Goal: Task Accomplishment & Management: Manage account settings

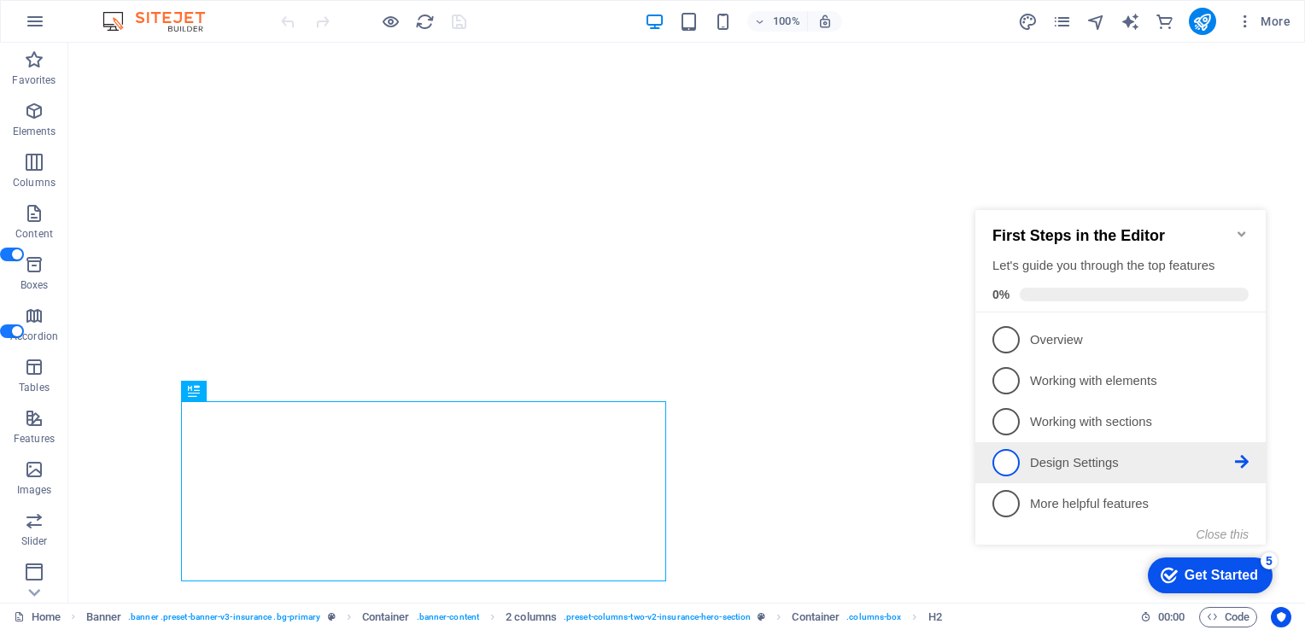
click at [1007, 458] on span "4" at bounding box center [1005, 462] width 27 height 27
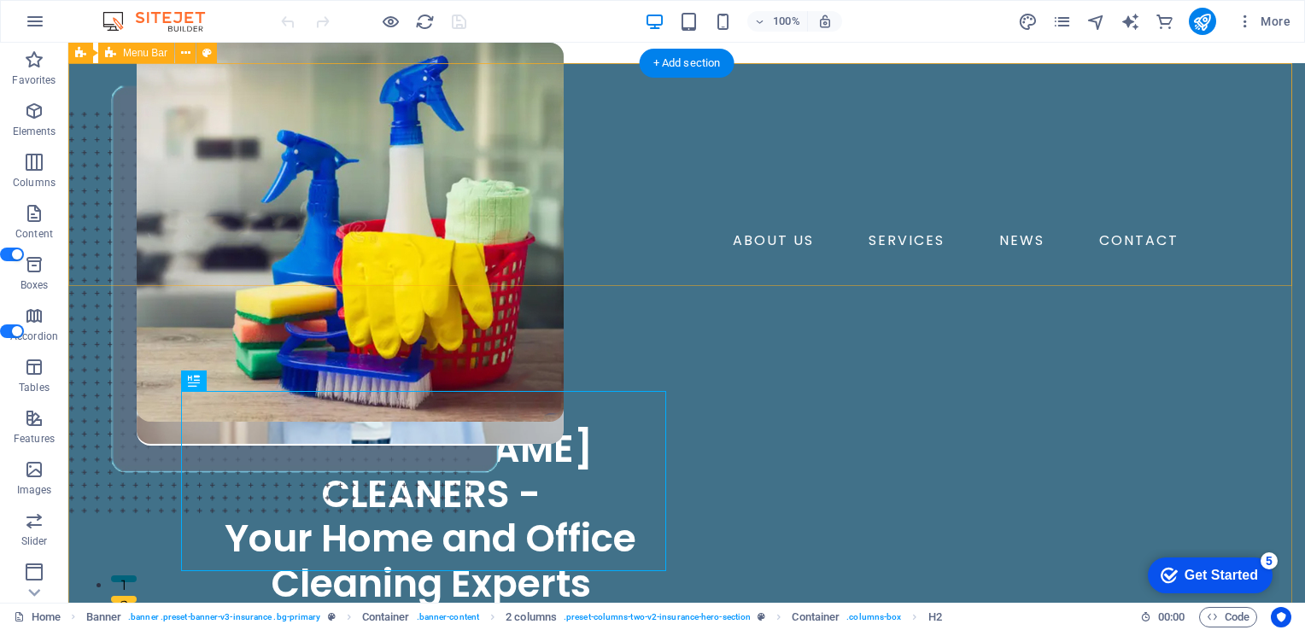
click at [91, 92] on div "ABOUT US SERVICES NEWS CONTACT Book a cleaning session" at bounding box center [686, 188] width 1236 height 250
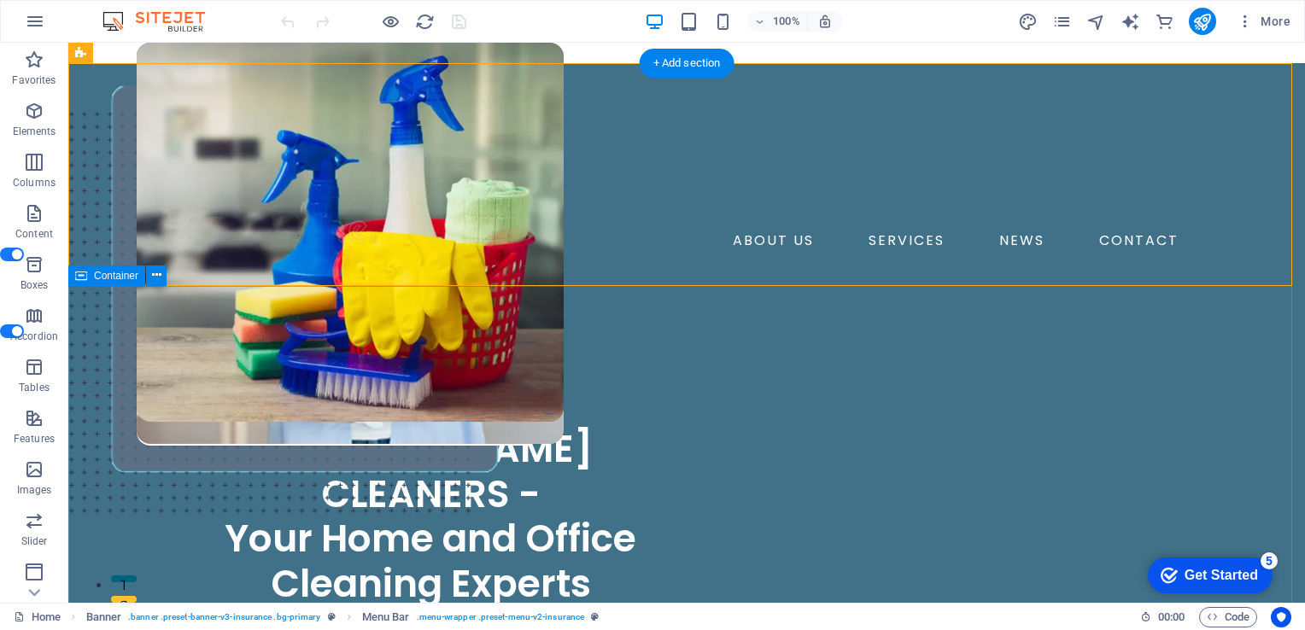
click at [167, 120] on div "ABOUT US SERVICES NEWS CONTACT Book a cleaning session" at bounding box center [686, 188] width 1236 height 250
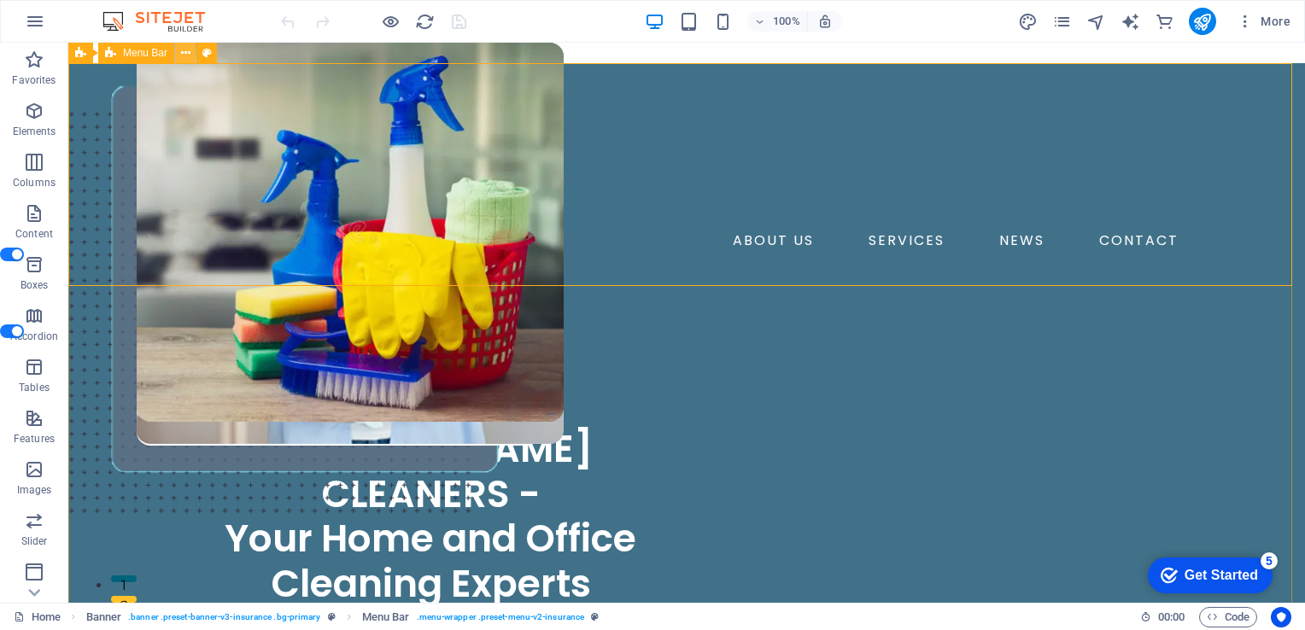
click at [186, 56] on icon at bounding box center [185, 53] width 9 height 18
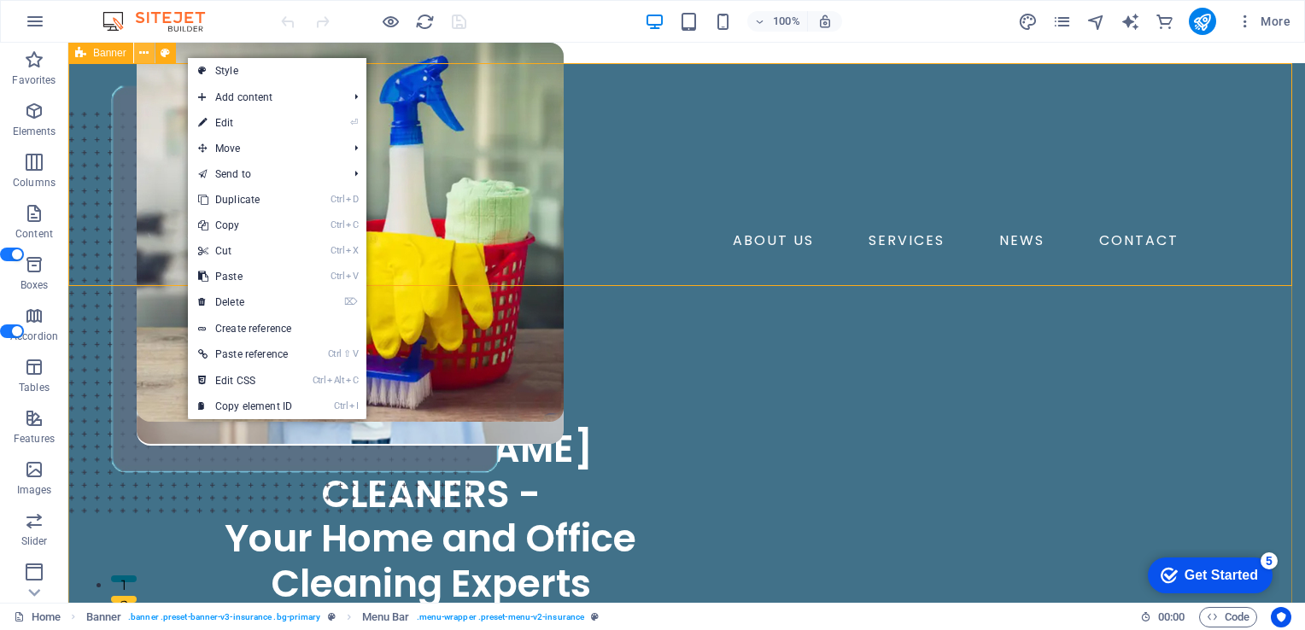
click at [143, 54] on icon at bounding box center [143, 53] width 9 height 18
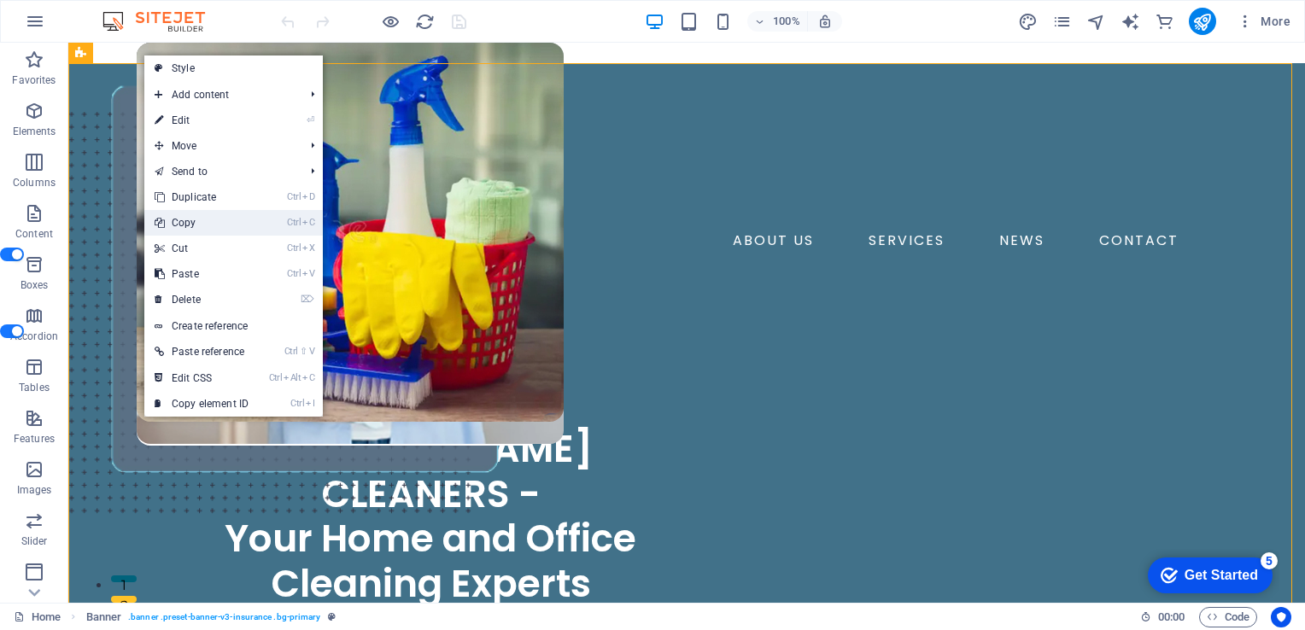
click at [201, 222] on link "Ctrl C Copy" at bounding box center [201, 223] width 114 height 26
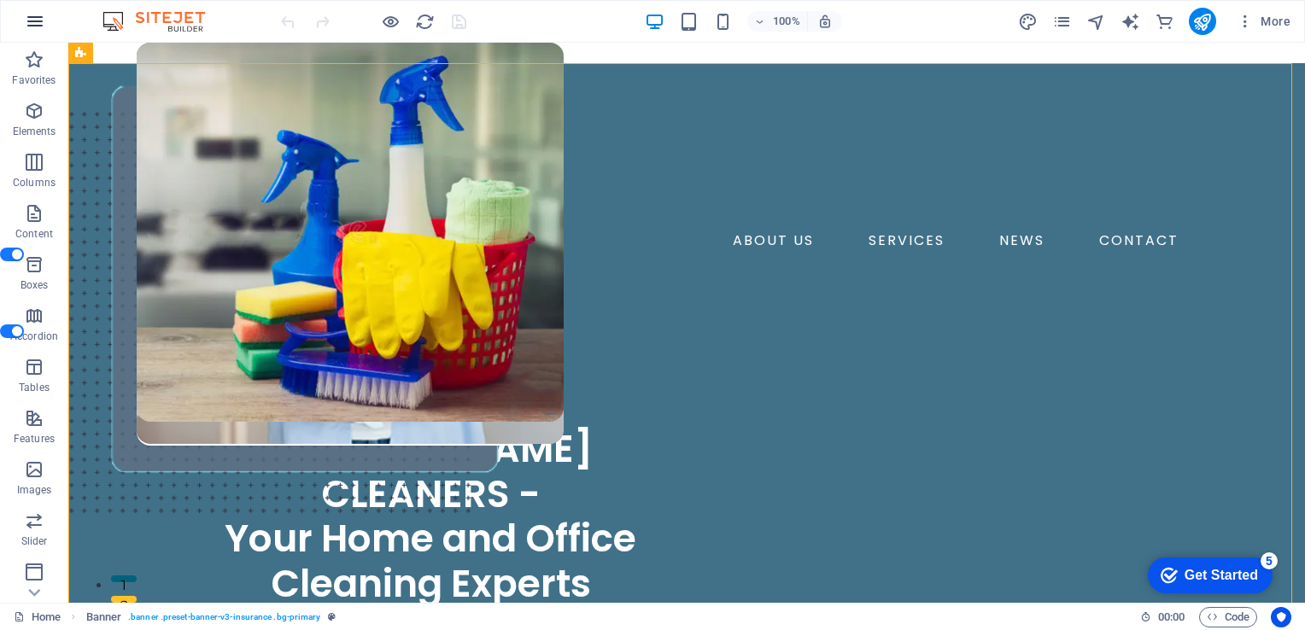
click at [35, 26] on icon "button" at bounding box center [35, 21] width 20 height 20
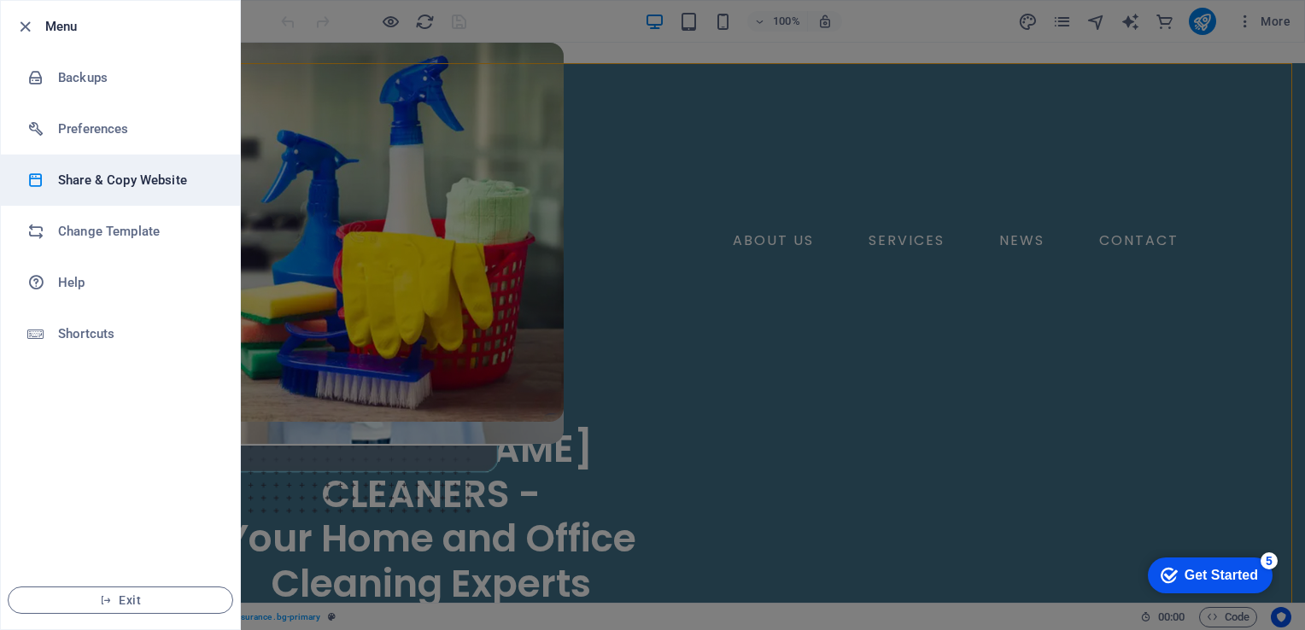
click at [120, 180] on h6 "Share & Copy Website" at bounding box center [137, 180] width 158 height 20
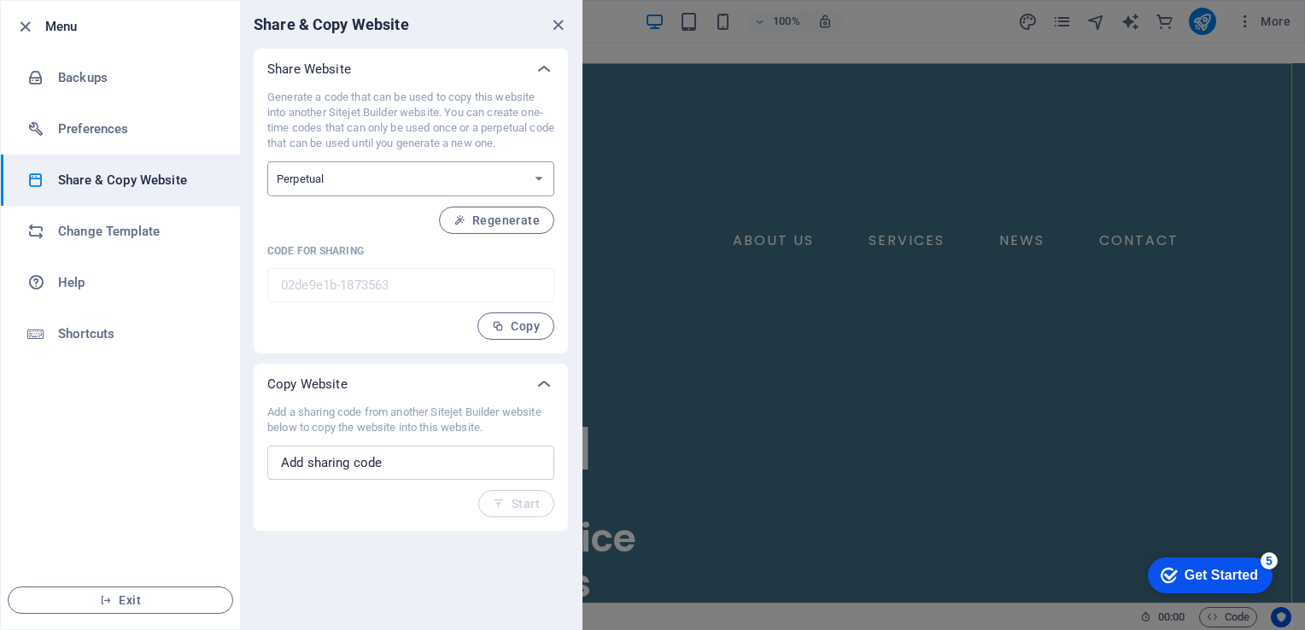
click at [543, 176] on select "One-time Perpetual" at bounding box center [410, 178] width 287 height 35
click at [543, 177] on select "One-time Perpetual" at bounding box center [410, 178] width 287 height 35
click at [540, 384] on icon at bounding box center [544, 384] width 20 height 20
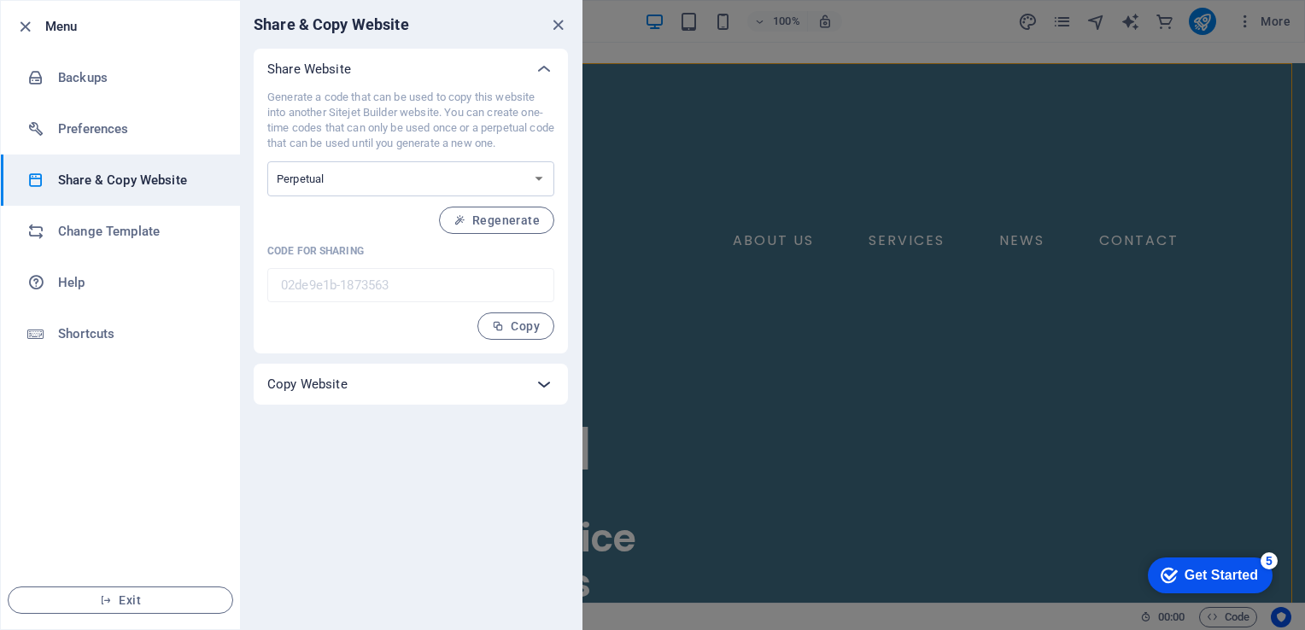
click at [540, 385] on icon at bounding box center [544, 384] width 20 height 20
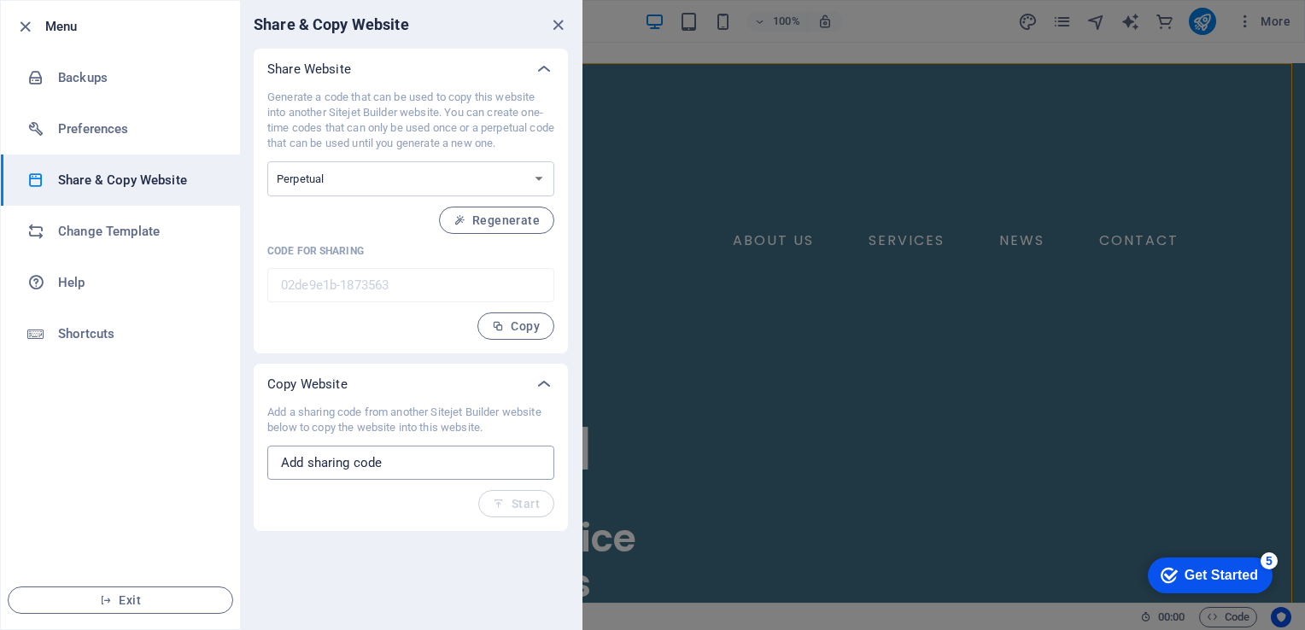
click at [413, 475] on input "text" at bounding box center [410, 463] width 287 height 34
click at [517, 329] on span "Copy" at bounding box center [516, 326] width 48 height 14
click at [27, 30] on icon "button" at bounding box center [25, 27] width 20 height 20
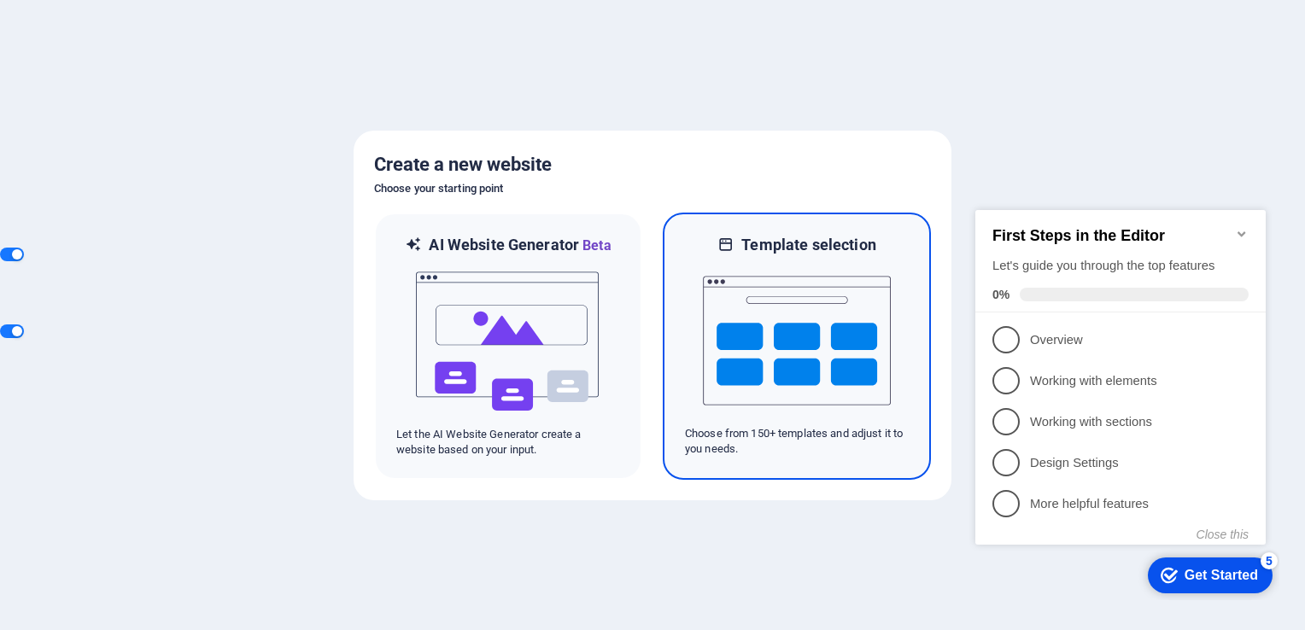
click at [840, 361] on img at bounding box center [797, 340] width 188 height 171
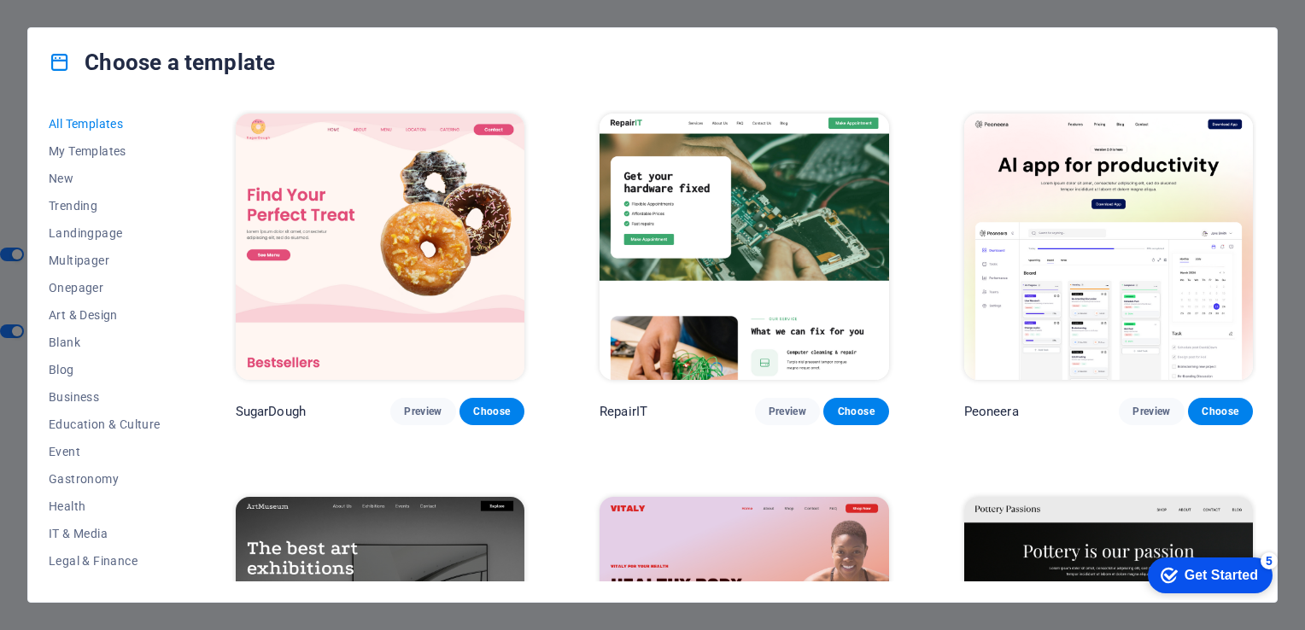
click at [1270, 328] on div "All Templates My Templates New Trending Landingpage Multipager Onepager Art & D…" at bounding box center [652, 348] width 1248 height 505
click at [867, 529] on img at bounding box center [743, 630] width 289 height 266
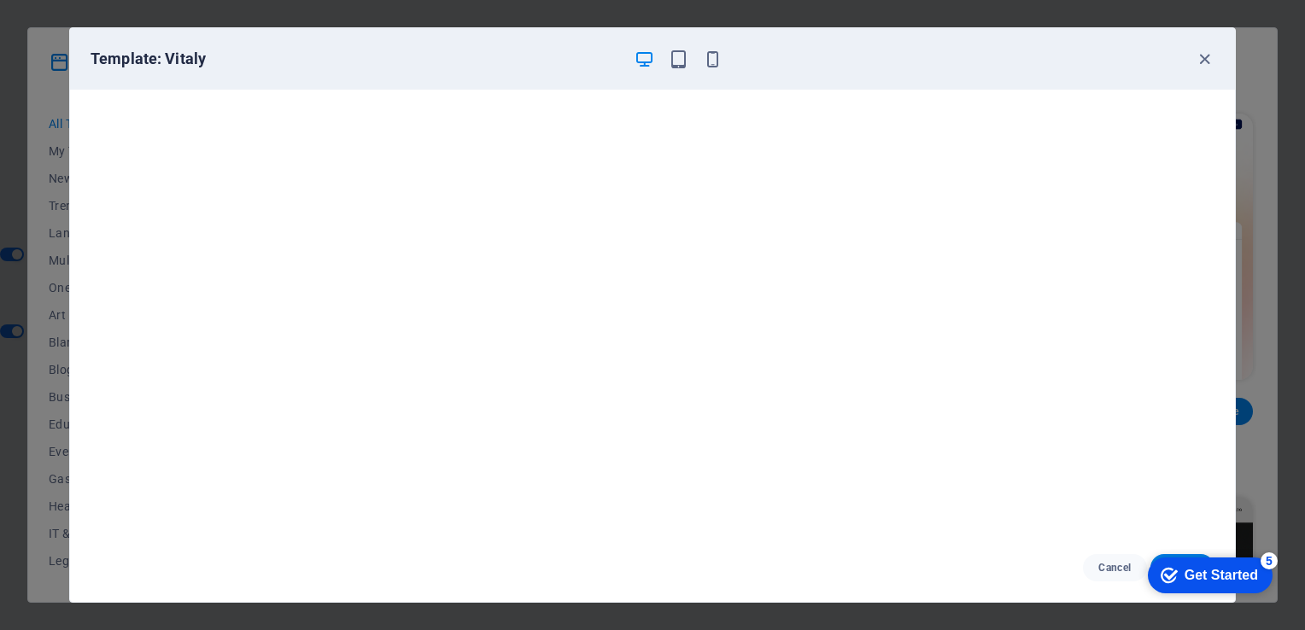
click at [1204, 575] on div "Get Started" at bounding box center [1220, 575] width 73 height 15
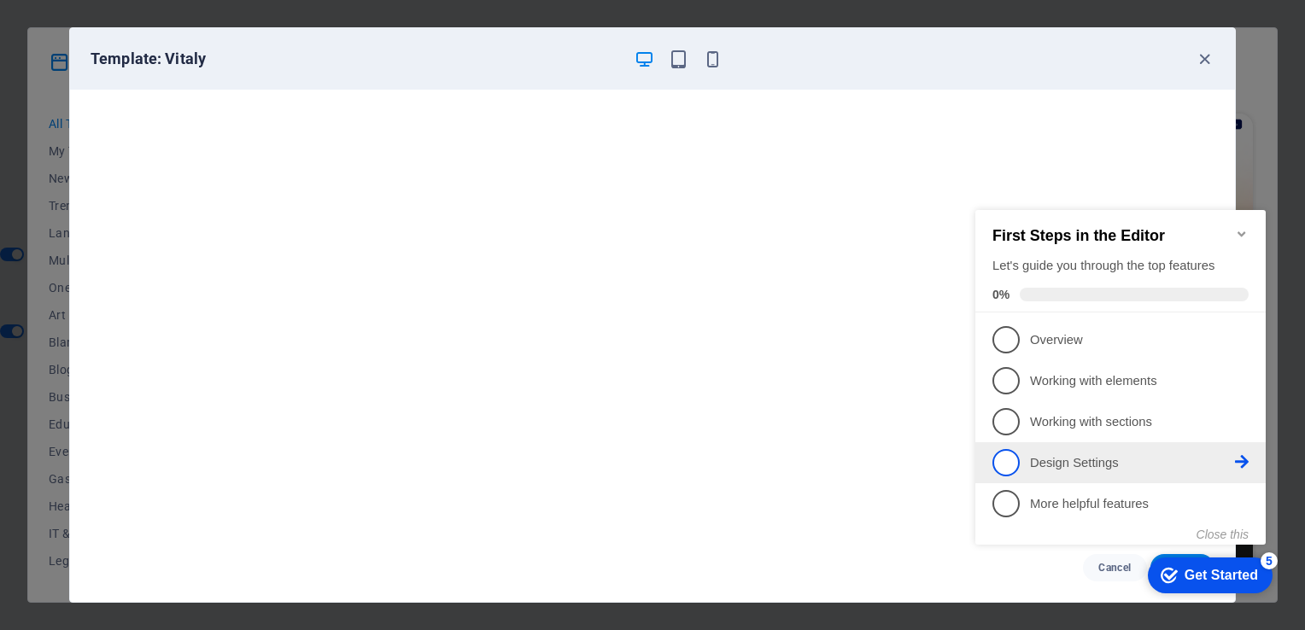
click at [1001, 456] on span "4" at bounding box center [1005, 462] width 27 height 27
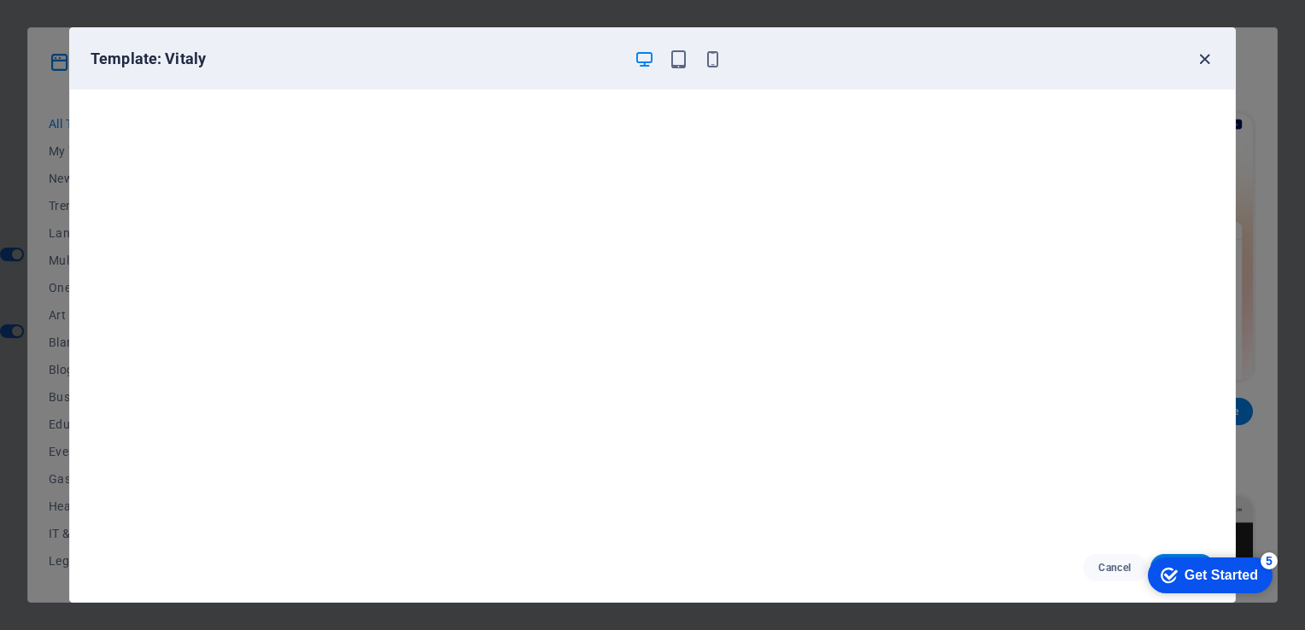
click at [1202, 59] on icon "button" at bounding box center [1204, 60] width 20 height 20
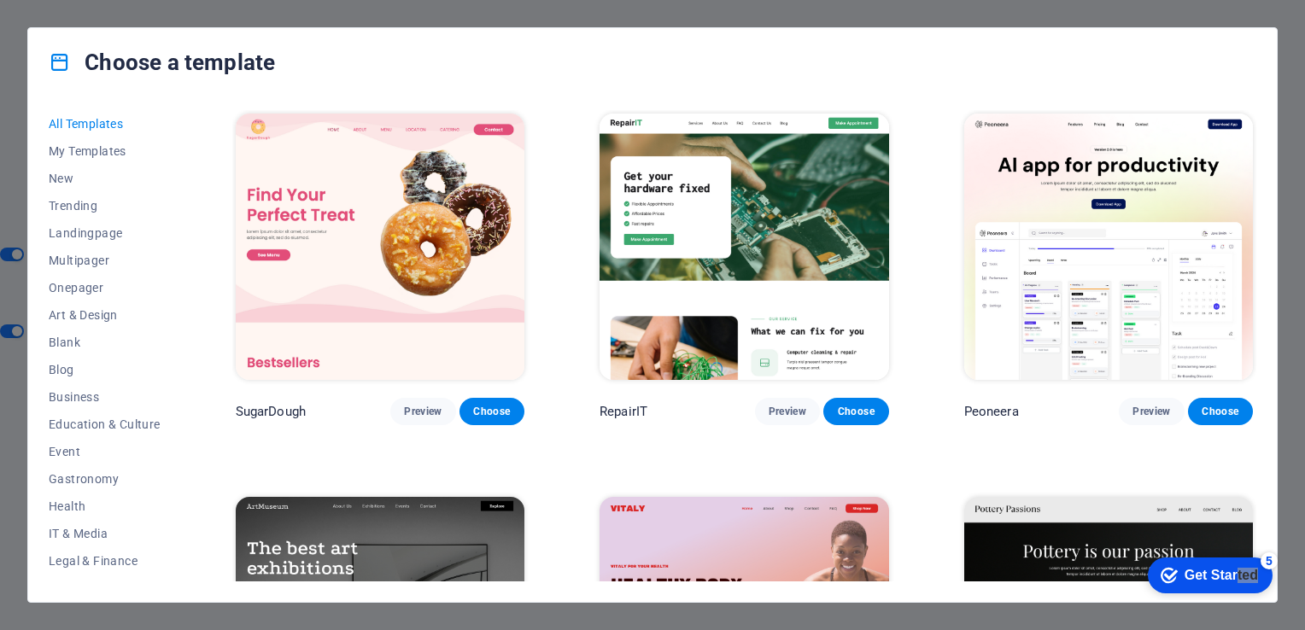
drag, startPoint x: 1235, startPoint y: 576, endPoint x: 1375, endPoint y: 940, distance: 390.0
click at [1212, 591] on div "checkmark Get Started 5" at bounding box center [1209, 575] width 125 height 36
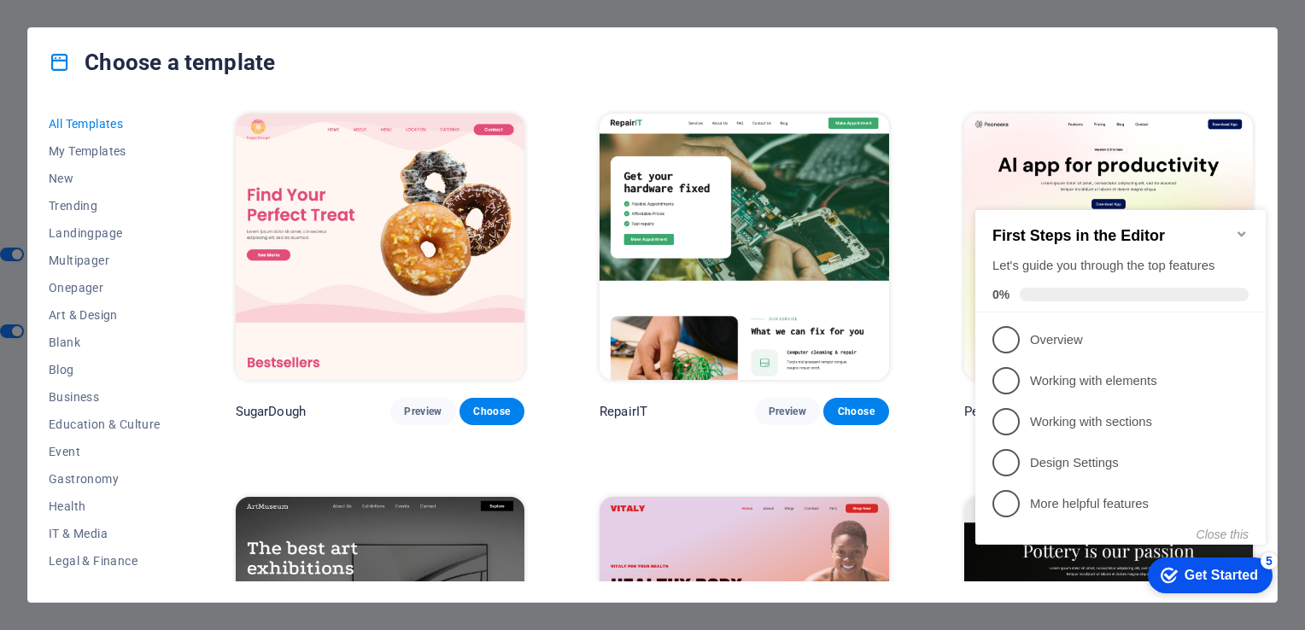
drag, startPoint x: 1210, startPoint y: 575, endPoint x: 1160, endPoint y: 578, distance: 49.6
click at [1160, 578] on icon "checkmark" at bounding box center [1168, 575] width 17 height 17
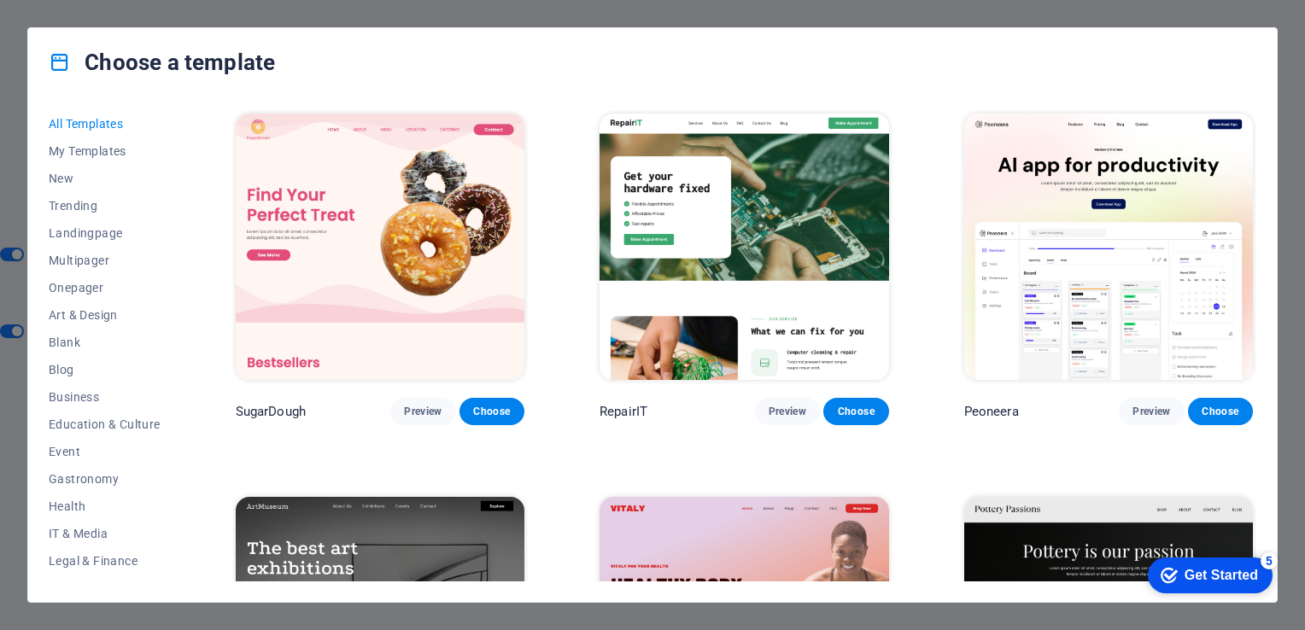
click at [1177, 584] on icon "checkmark" at bounding box center [1168, 575] width 17 height 17
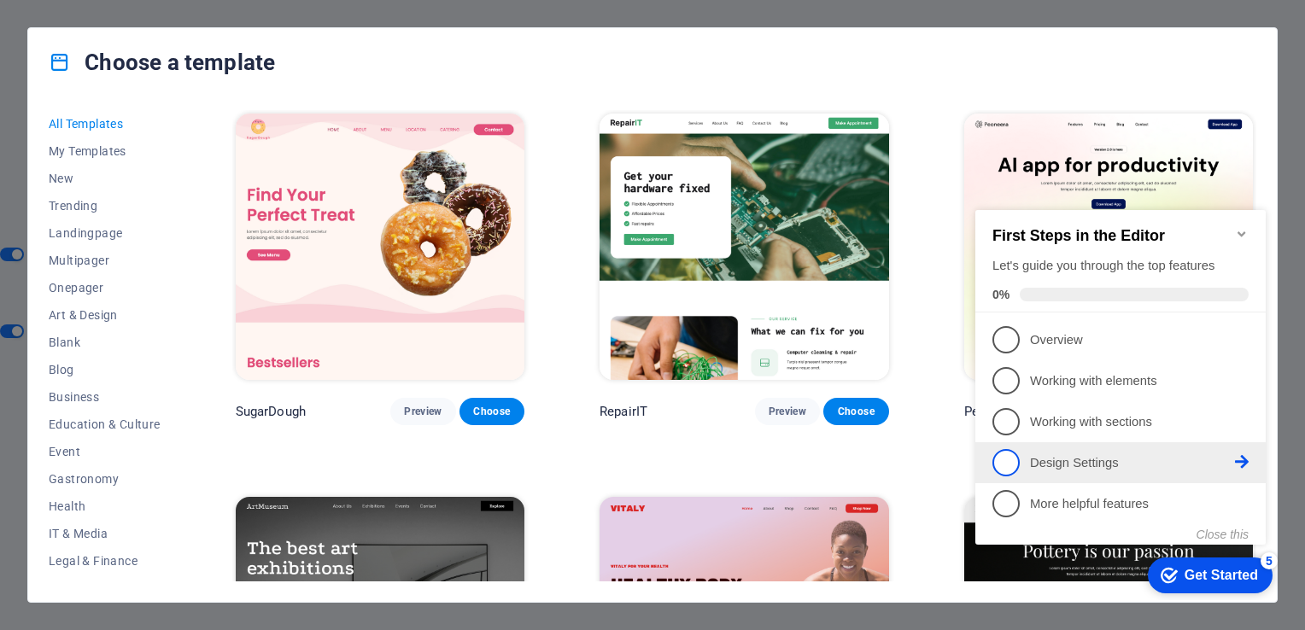
click at [1015, 454] on span "4" at bounding box center [1005, 462] width 27 height 27
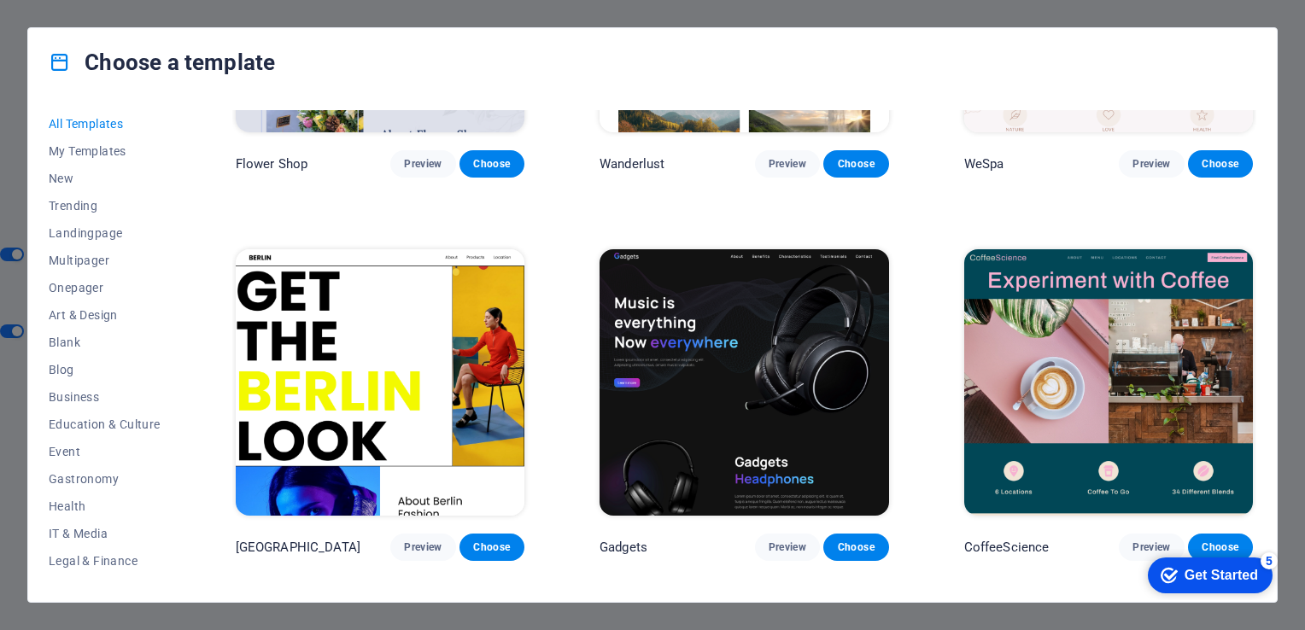
scroll to position [4877, 0]
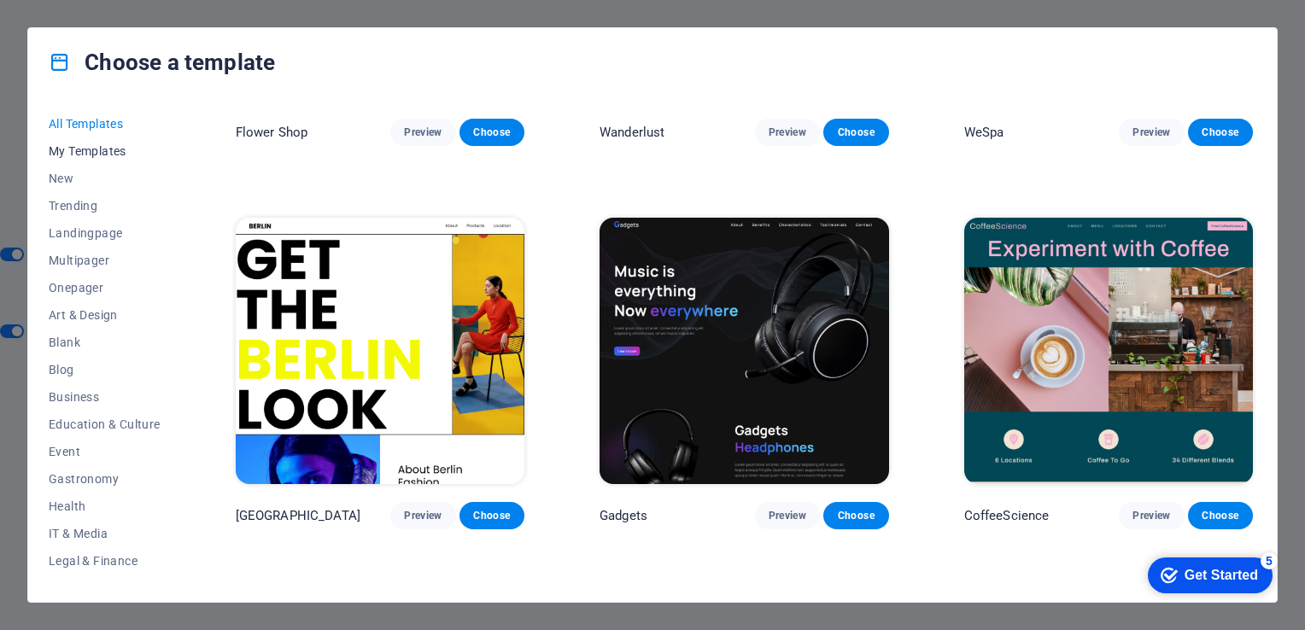
click at [96, 154] on span "My Templates" at bounding box center [105, 151] width 112 height 14
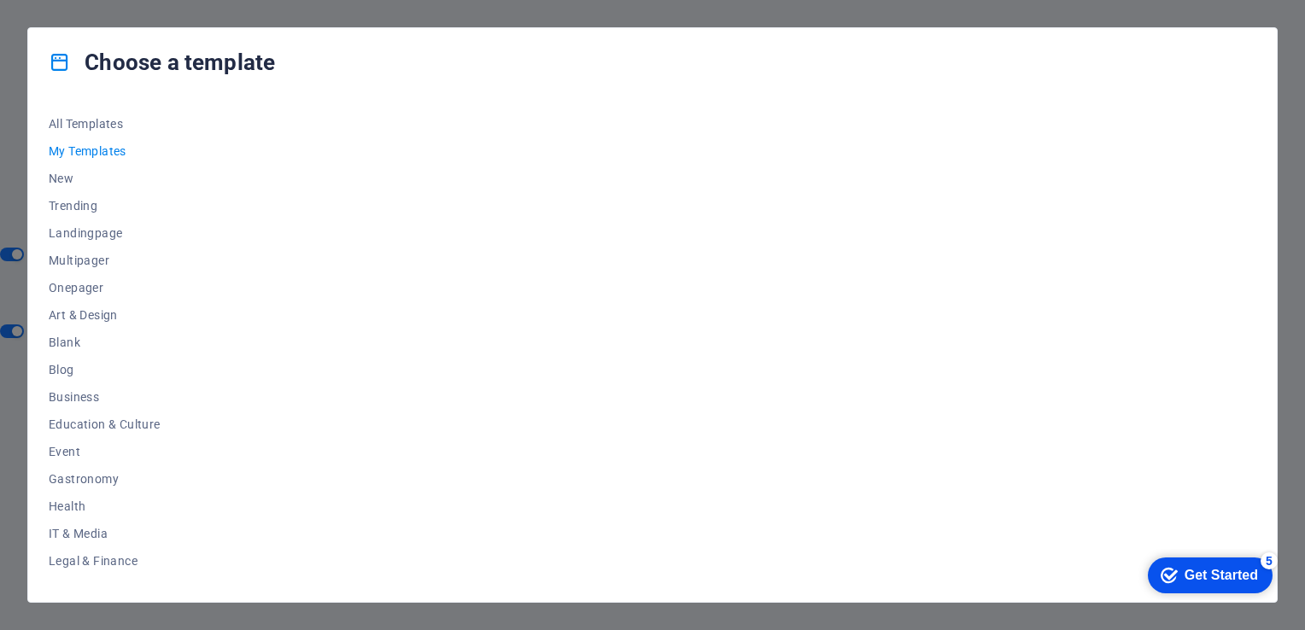
click at [1268, 561] on div "5" at bounding box center [1268, 560] width 17 height 17
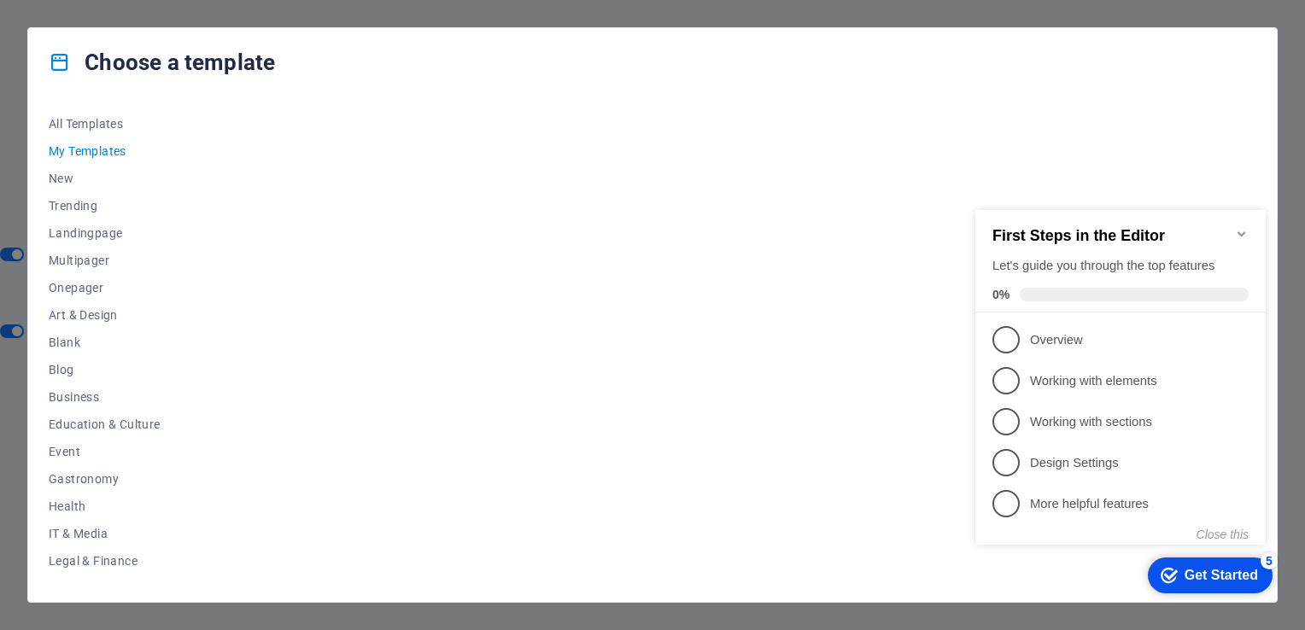
click at [1237, 231] on icon "Minimize checklist" at bounding box center [1241, 233] width 8 height 5
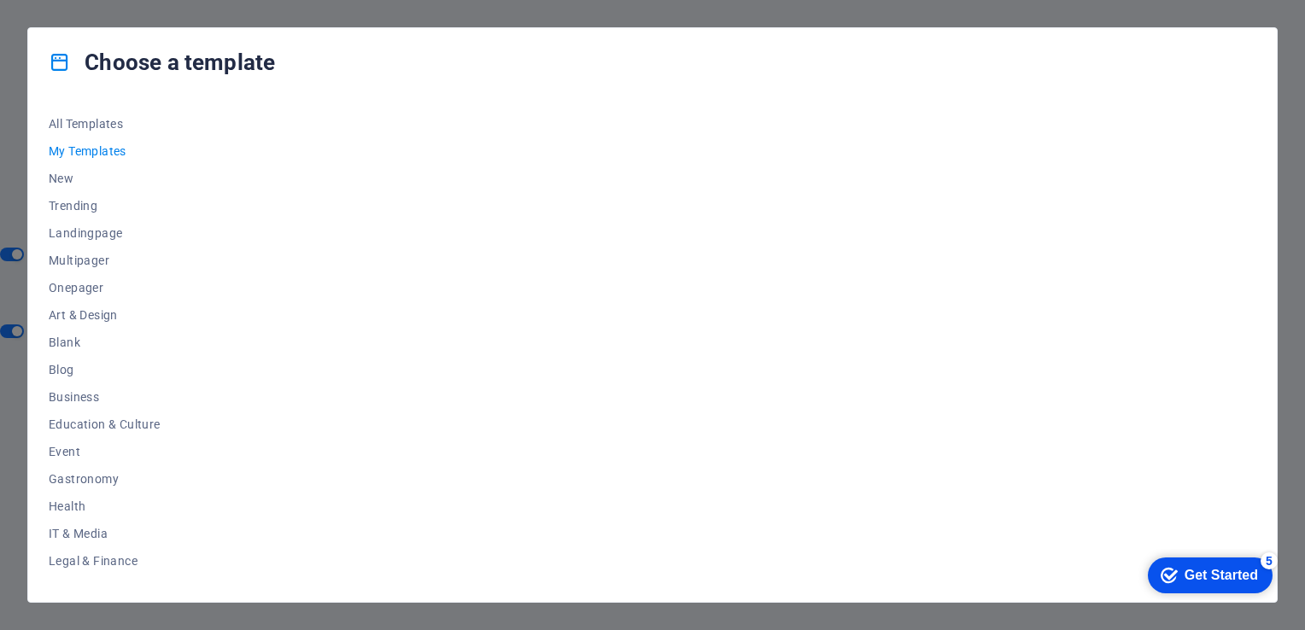
click at [1269, 559] on div "5" at bounding box center [1268, 560] width 17 height 17
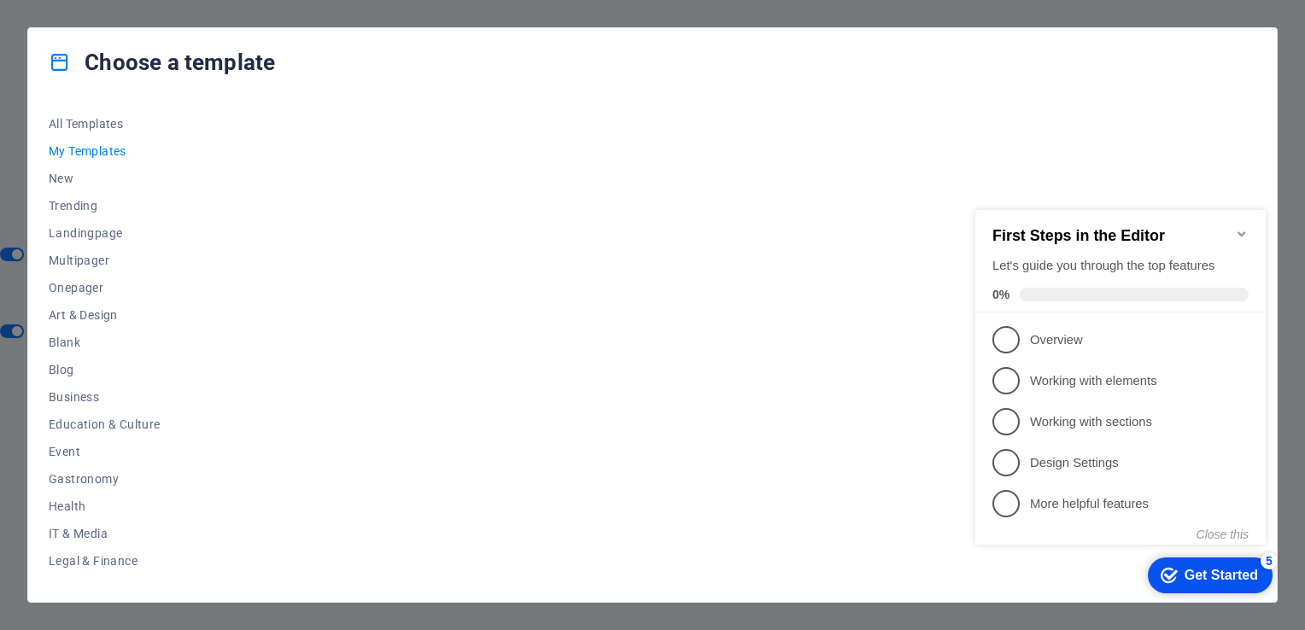
drag, startPoint x: 1013, startPoint y: 342, endPoint x: 1018, endPoint y: 369, distance: 27.0
click at [1013, 343] on span "1" at bounding box center [1005, 339] width 27 height 27
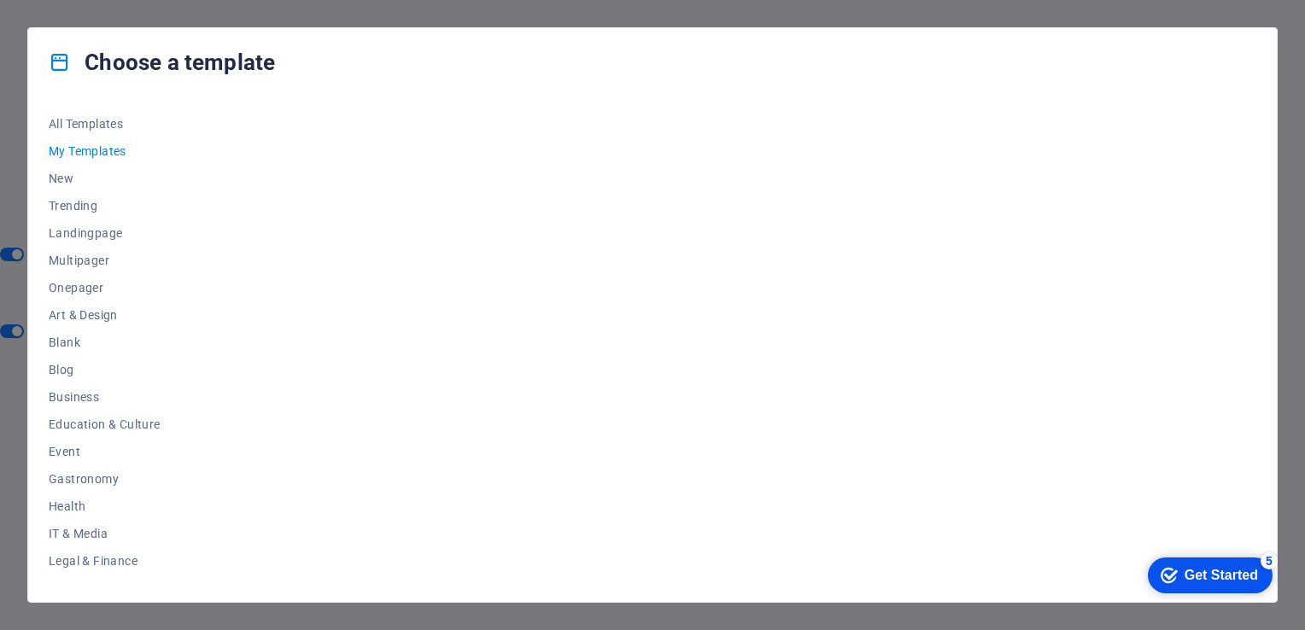
click at [1261, 563] on div "5" at bounding box center [1268, 560] width 17 height 17
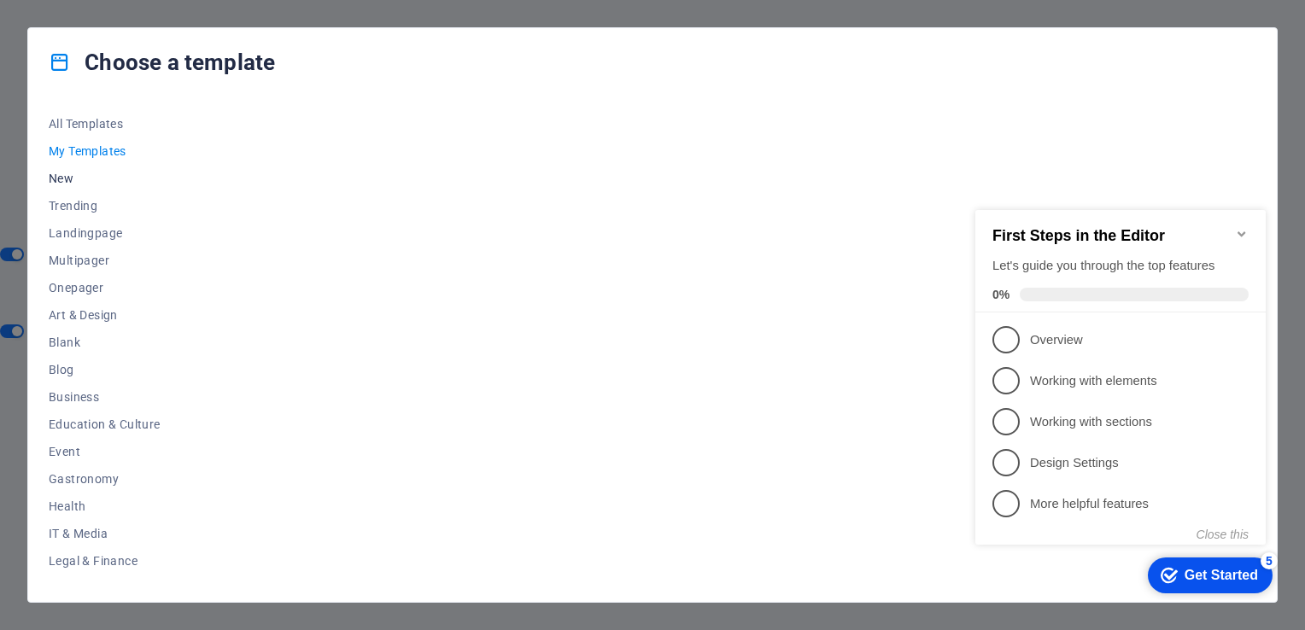
click at [65, 176] on span "New" at bounding box center [105, 179] width 112 height 14
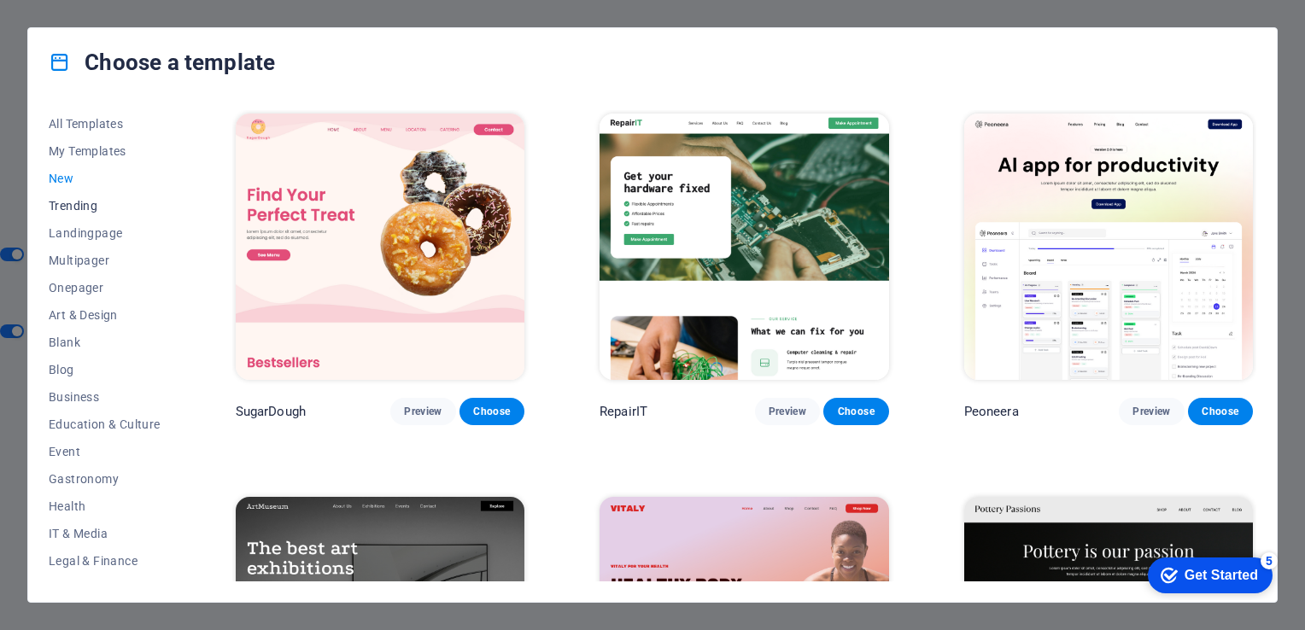
click at [72, 192] on button "Trending" at bounding box center [105, 205] width 112 height 27
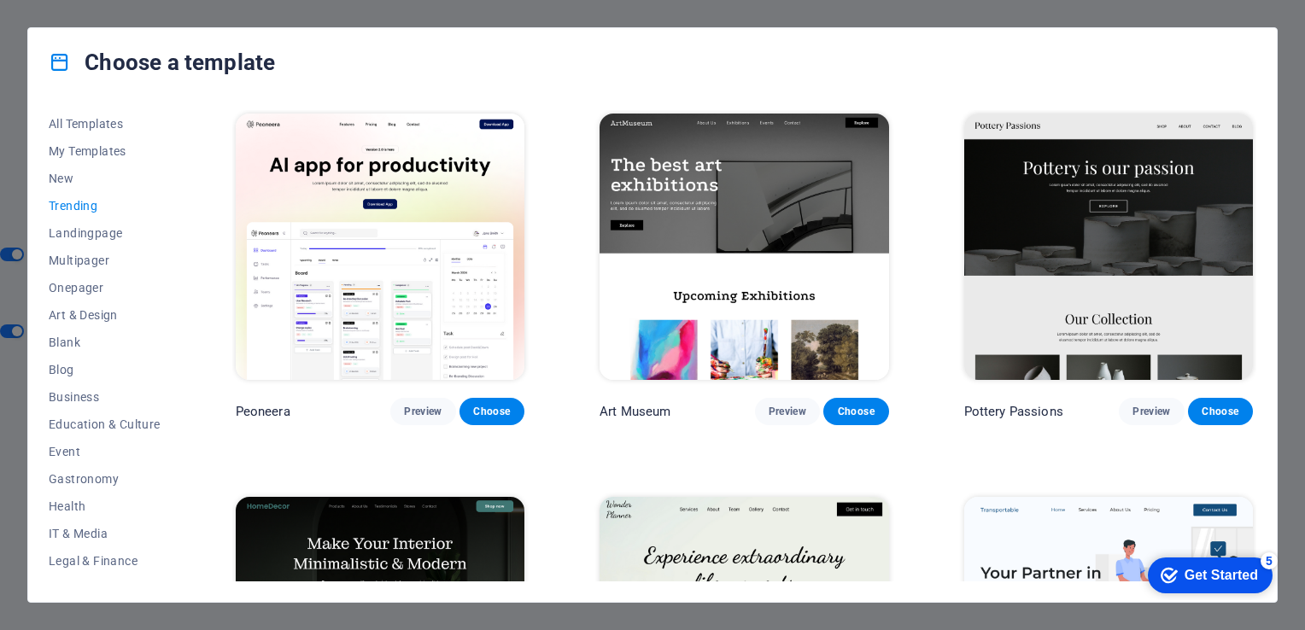
click at [74, 207] on span "Trending" at bounding box center [105, 206] width 112 height 14
click at [64, 151] on span "My Templates" at bounding box center [105, 151] width 112 height 14
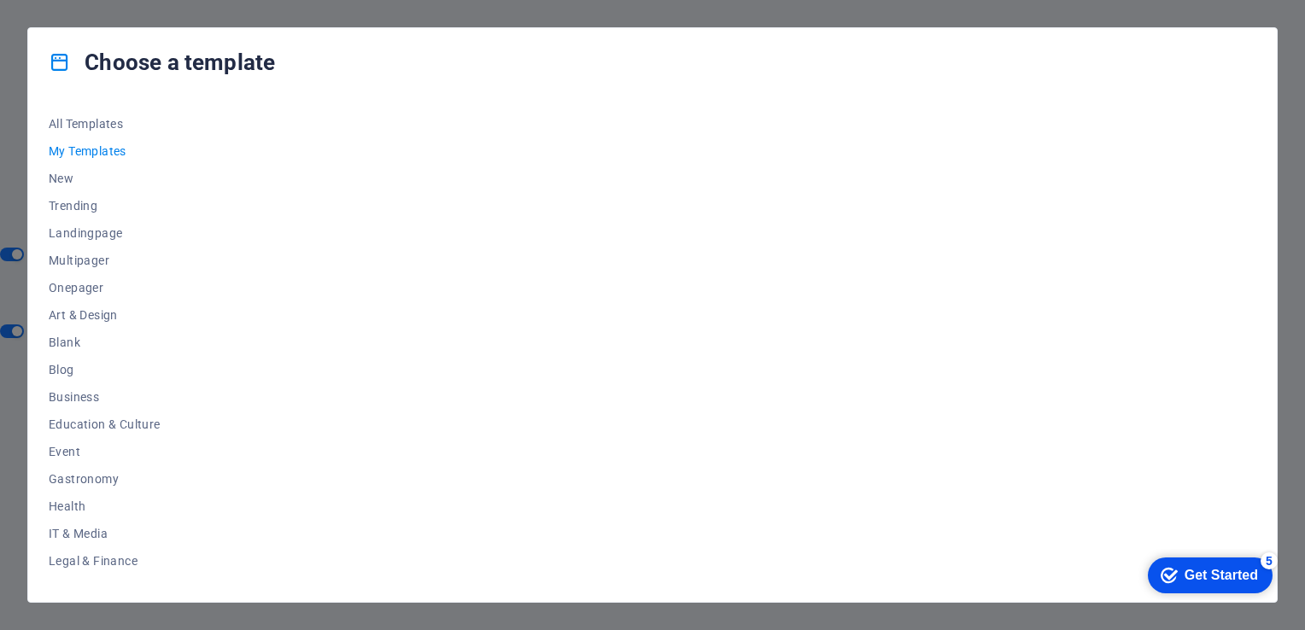
drag, startPoint x: 184, startPoint y: 326, endPoint x: 184, endPoint y: 381, distance: 54.6
click at [184, 381] on div "All Templates My Templates New Trending Landingpage Multipager Onepager Art & D…" at bounding box center [652, 348] width 1248 height 505
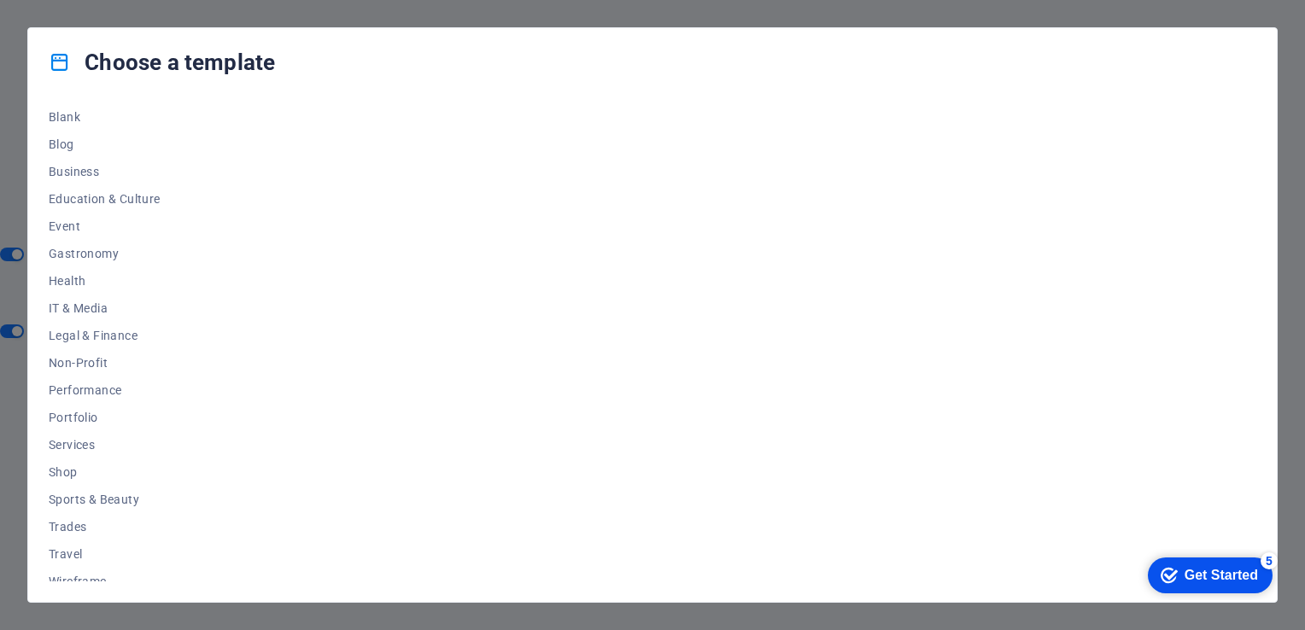
scroll to position [238, 0]
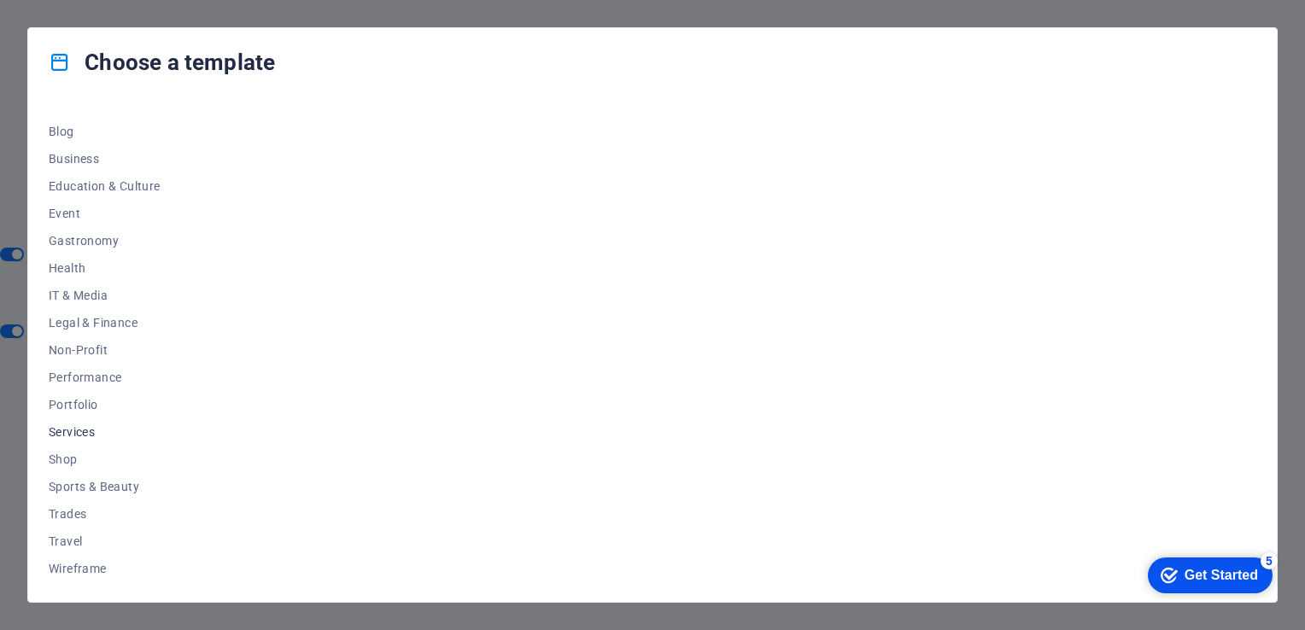
click at [76, 434] on span "Services" at bounding box center [105, 432] width 112 height 14
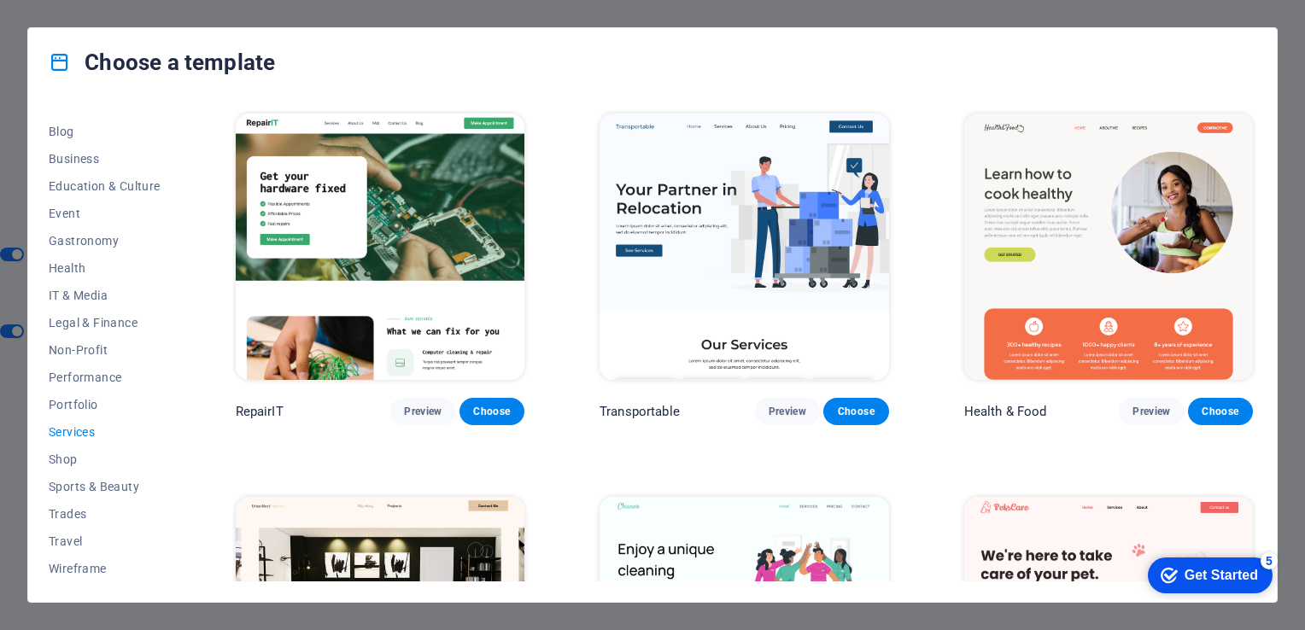
click at [1136, 251] on img at bounding box center [1108, 247] width 289 height 266
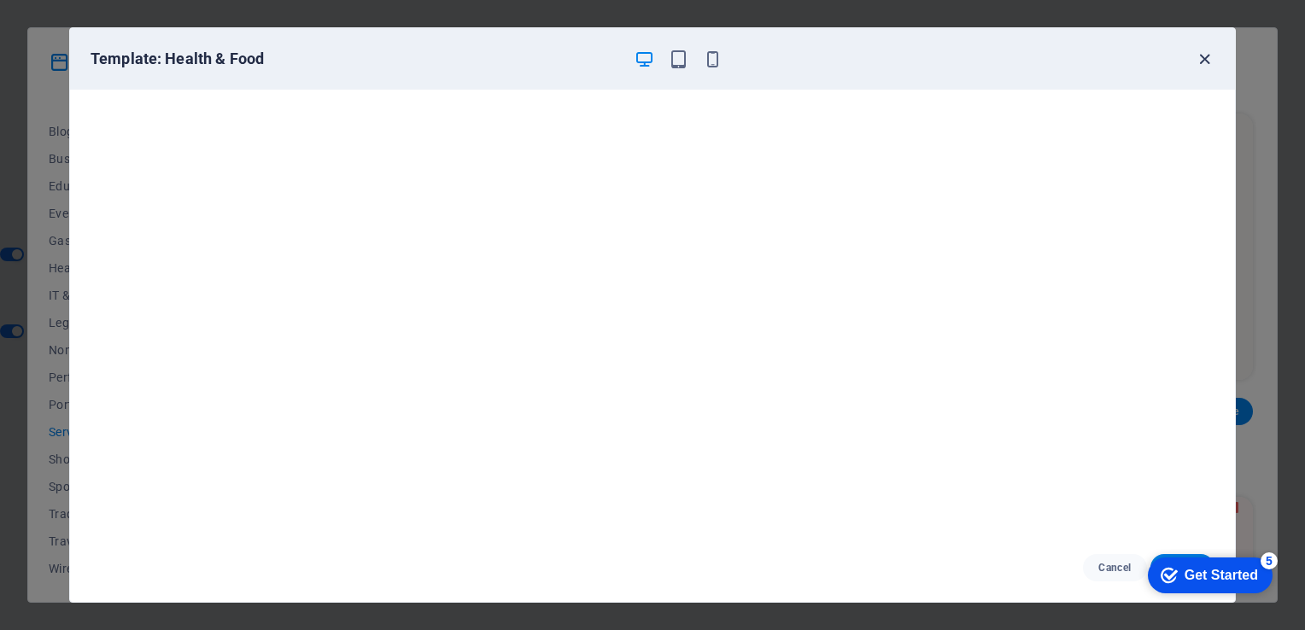
click at [1202, 60] on icon "button" at bounding box center [1204, 60] width 20 height 20
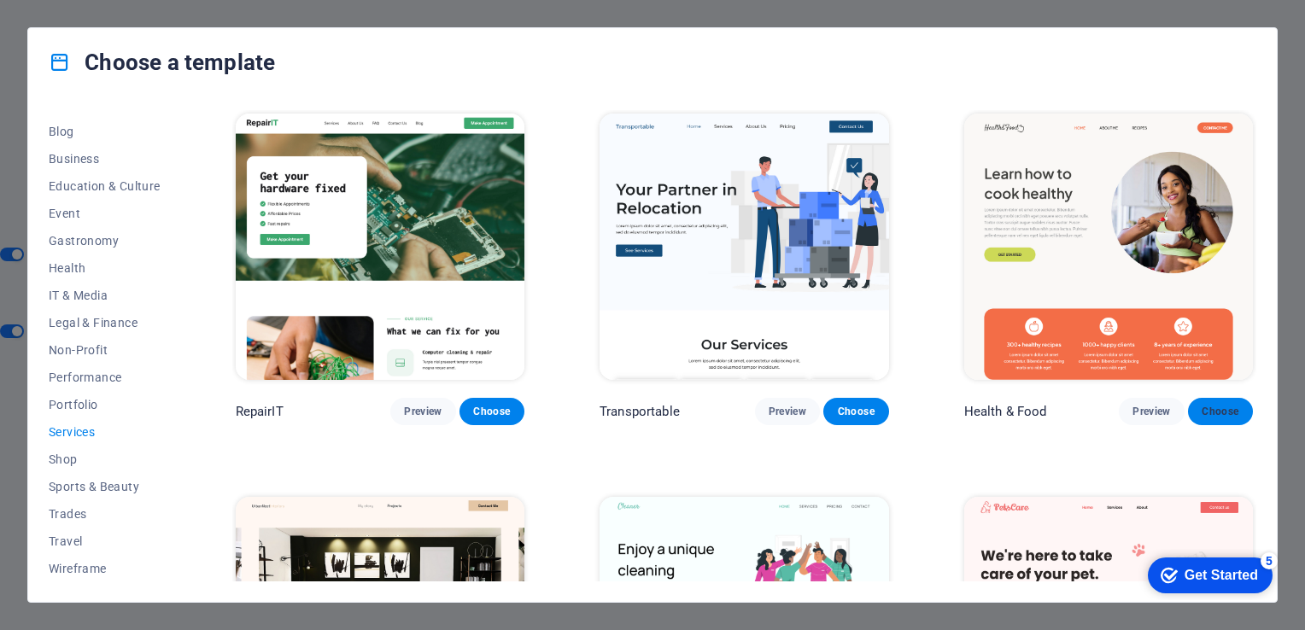
click at [1223, 405] on span "Choose" at bounding box center [1220, 412] width 38 height 14
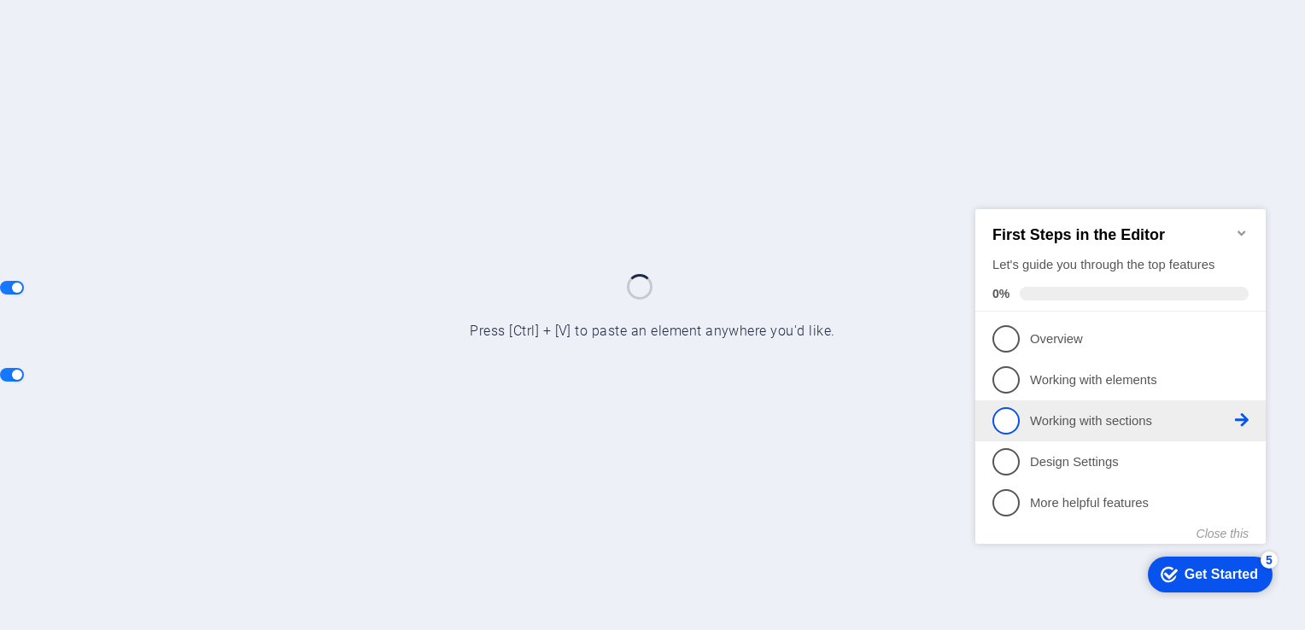
click at [1013, 412] on span "3" at bounding box center [1005, 419] width 27 height 27
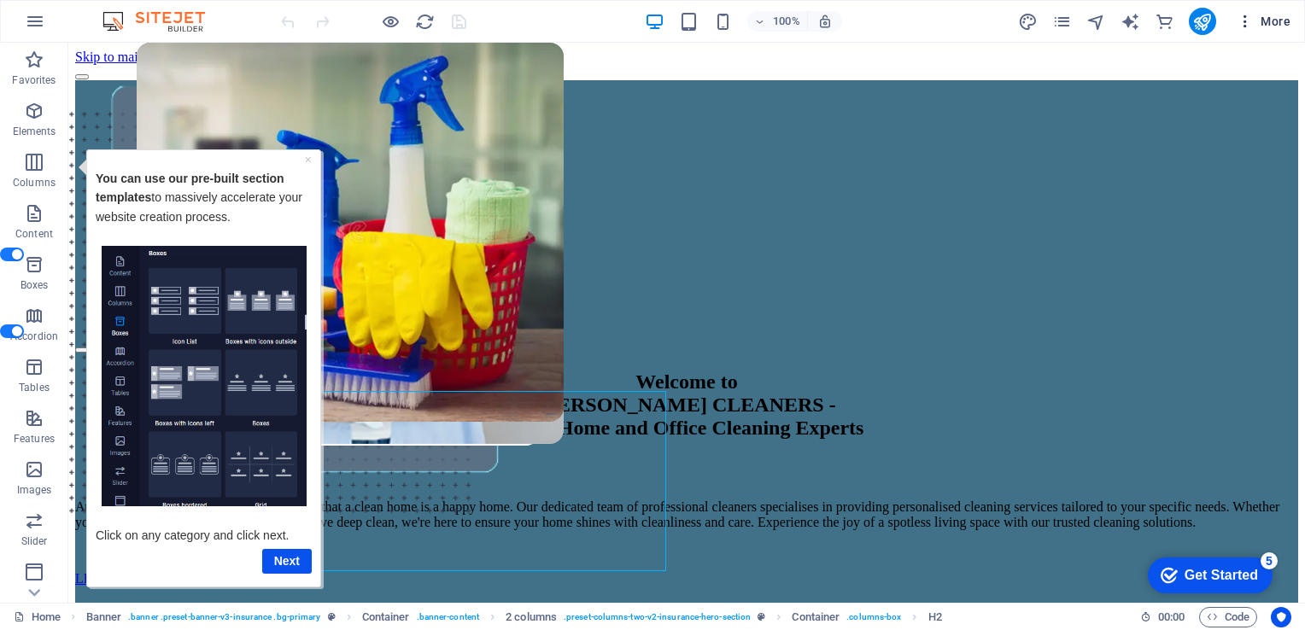
click at [1246, 22] on icon "button" at bounding box center [1244, 21] width 17 height 17
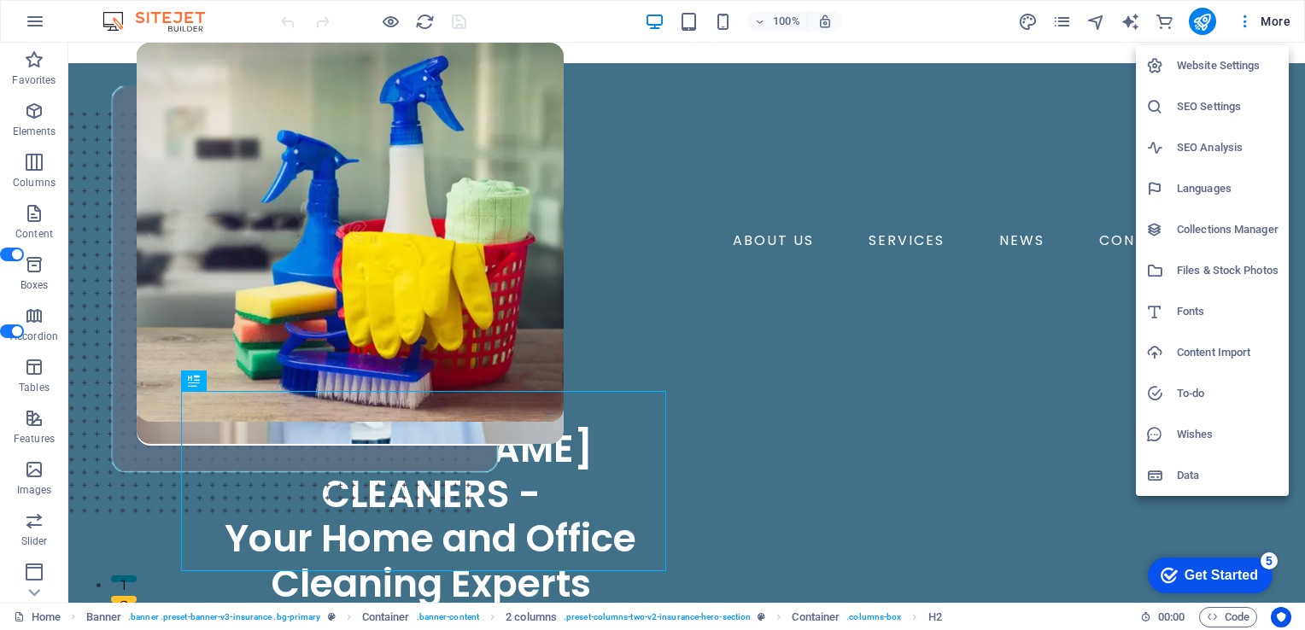
click at [1270, 27] on div at bounding box center [652, 315] width 1305 height 630
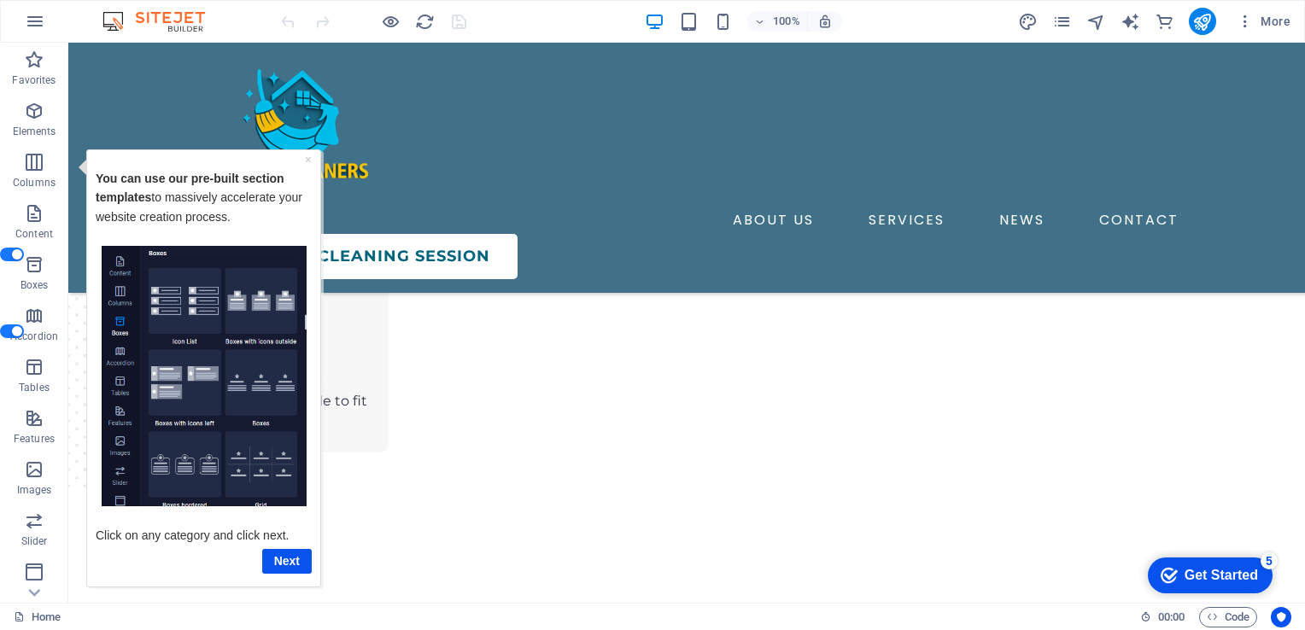
scroll to position [1861, 0]
click at [288, 557] on link "Next" at bounding box center [287, 560] width 50 height 25
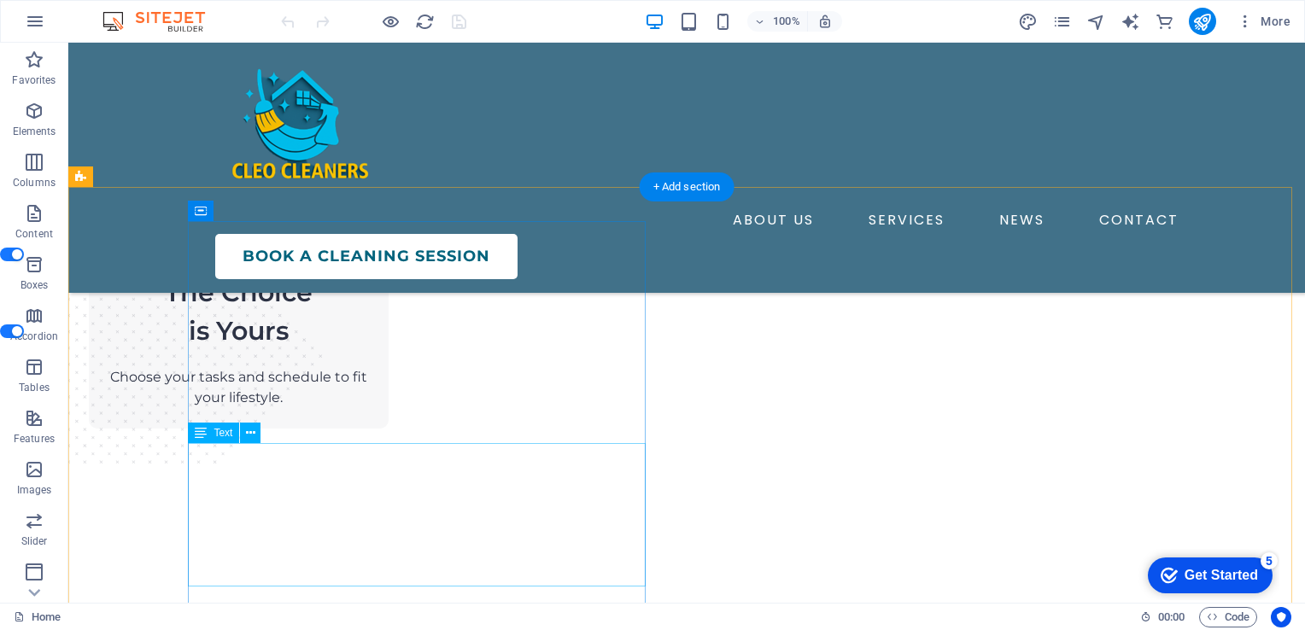
scroll to position [0, 0]
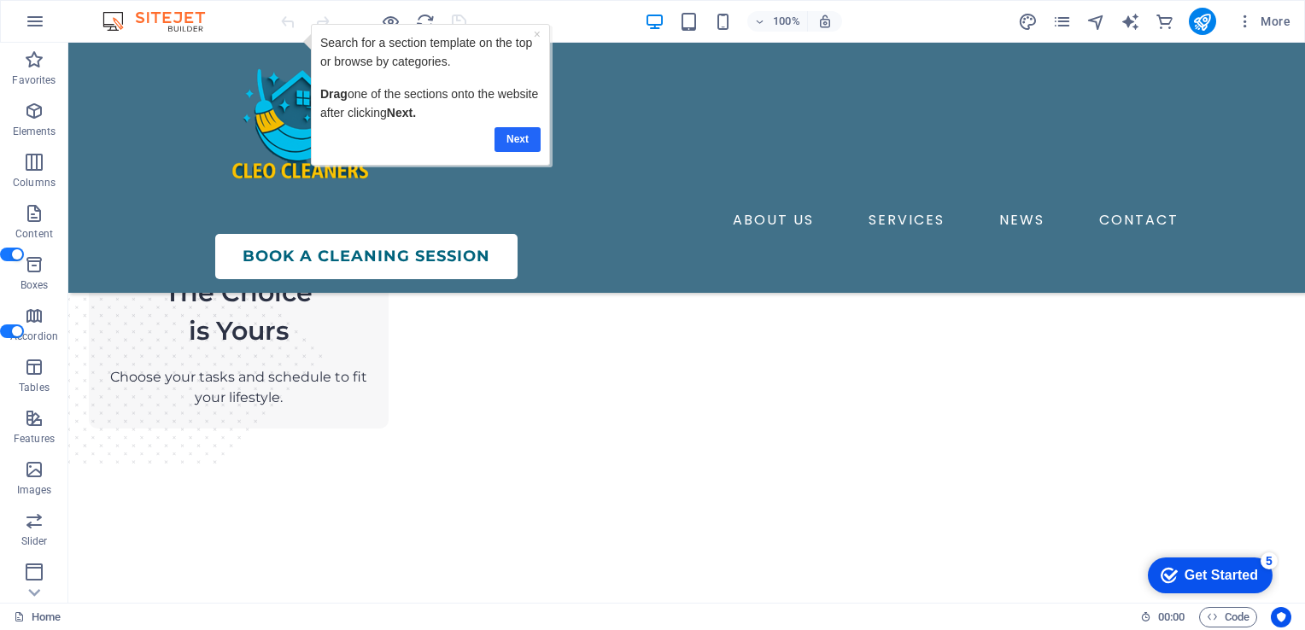
click at [521, 138] on link "Next" at bounding box center [517, 138] width 46 height 25
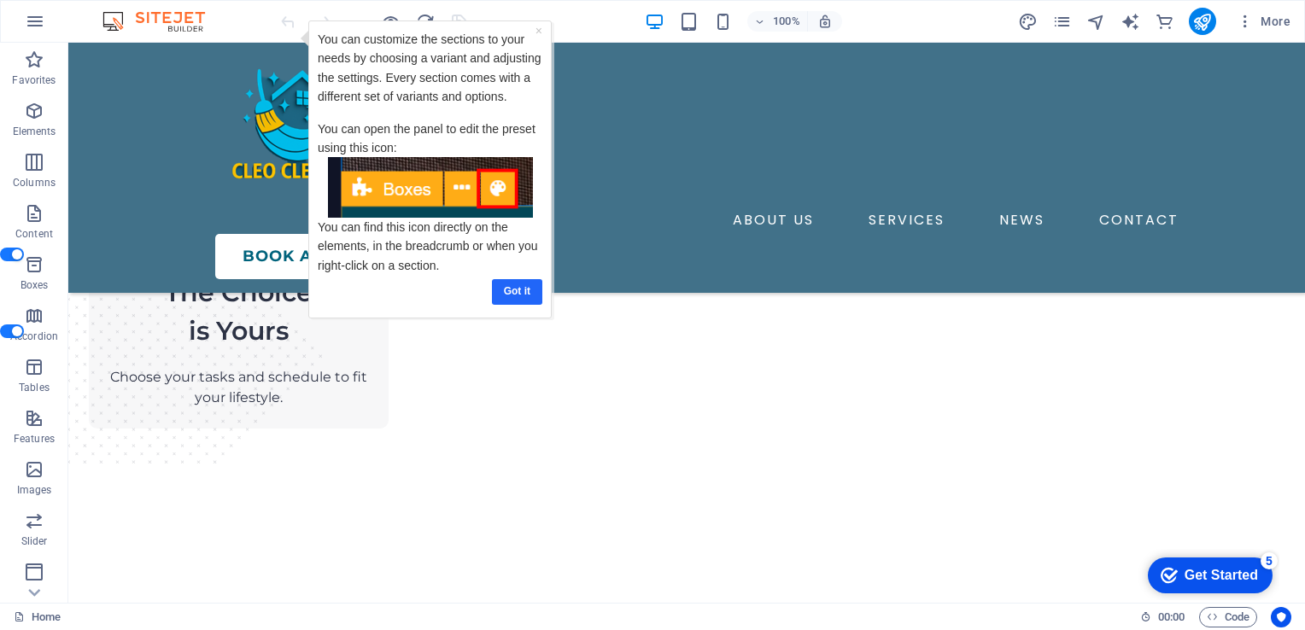
click at [517, 289] on link "Got it" at bounding box center [517, 290] width 50 height 25
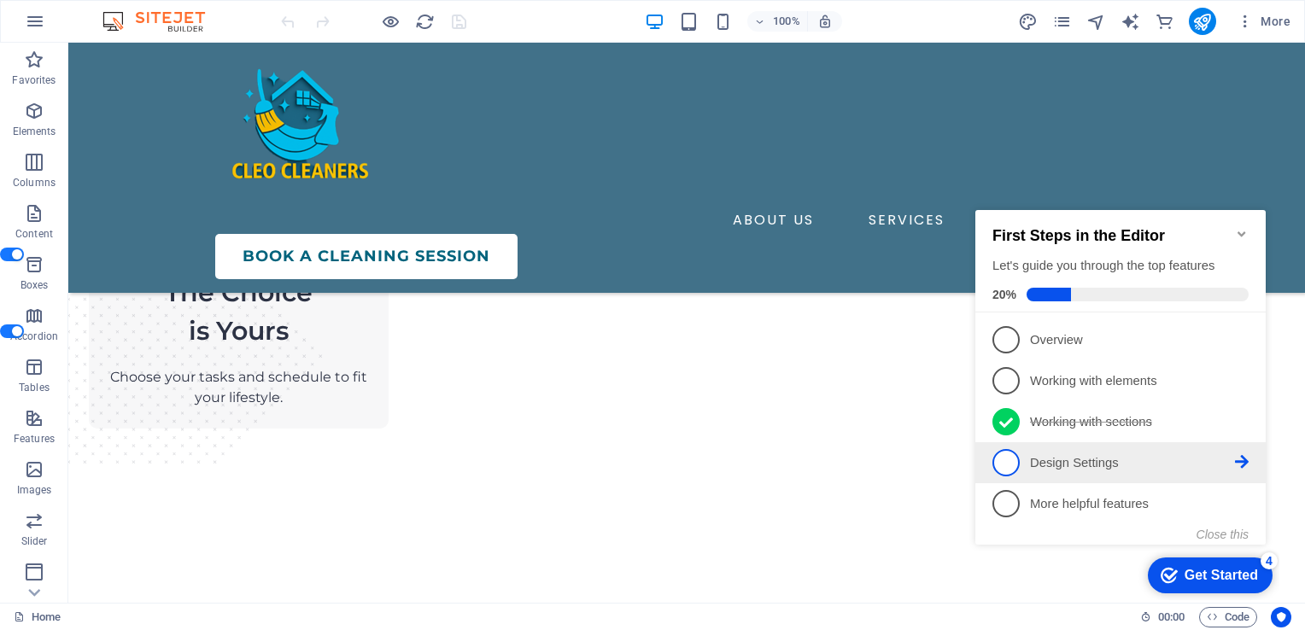
click at [1011, 458] on span "4" at bounding box center [1005, 462] width 27 height 27
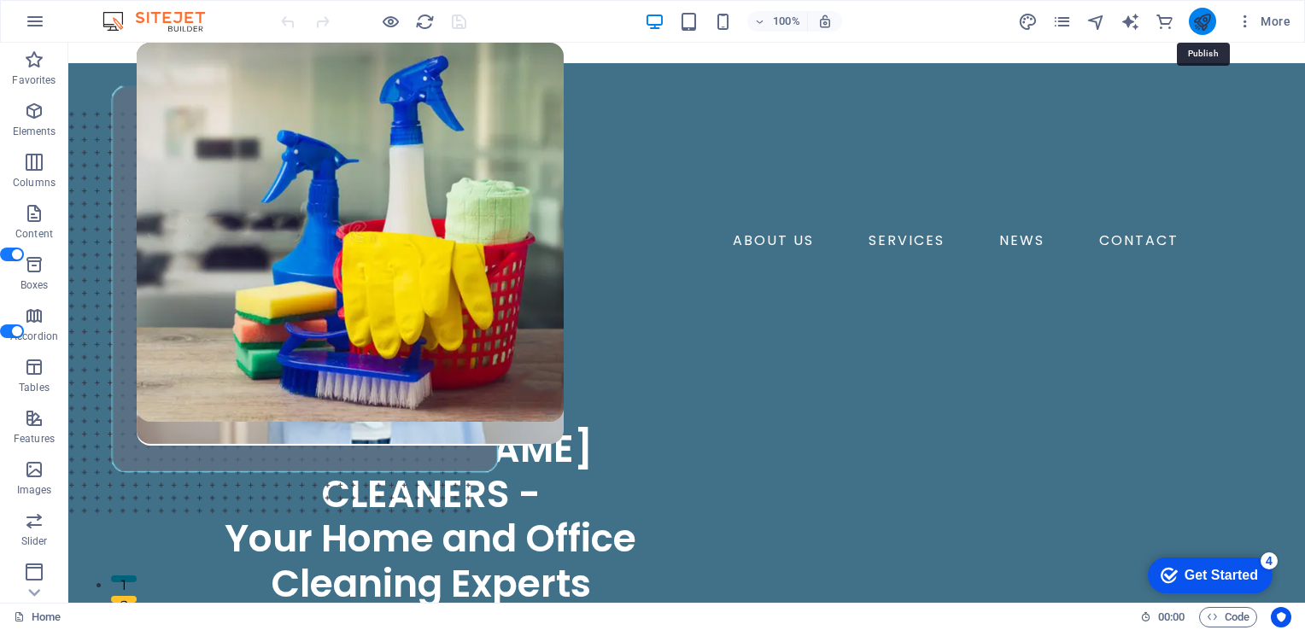
click at [1199, 19] on icon "publish" at bounding box center [1202, 22] width 20 height 20
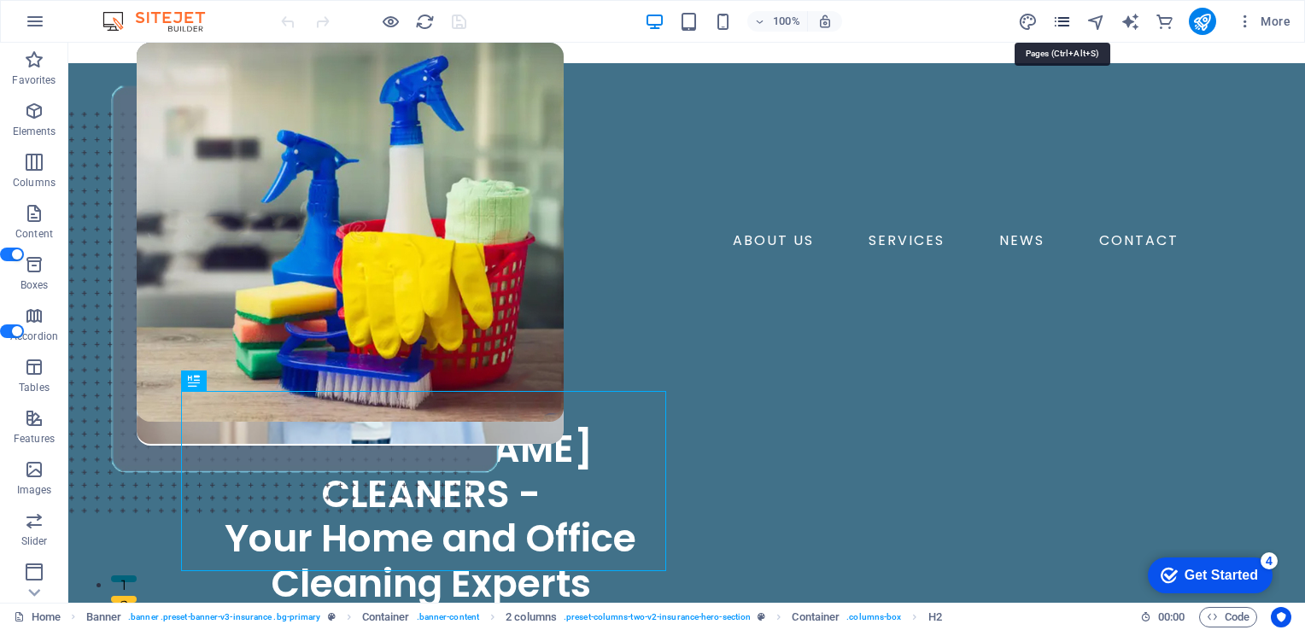
click at [1059, 24] on icon "pages" at bounding box center [1062, 22] width 20 height 20
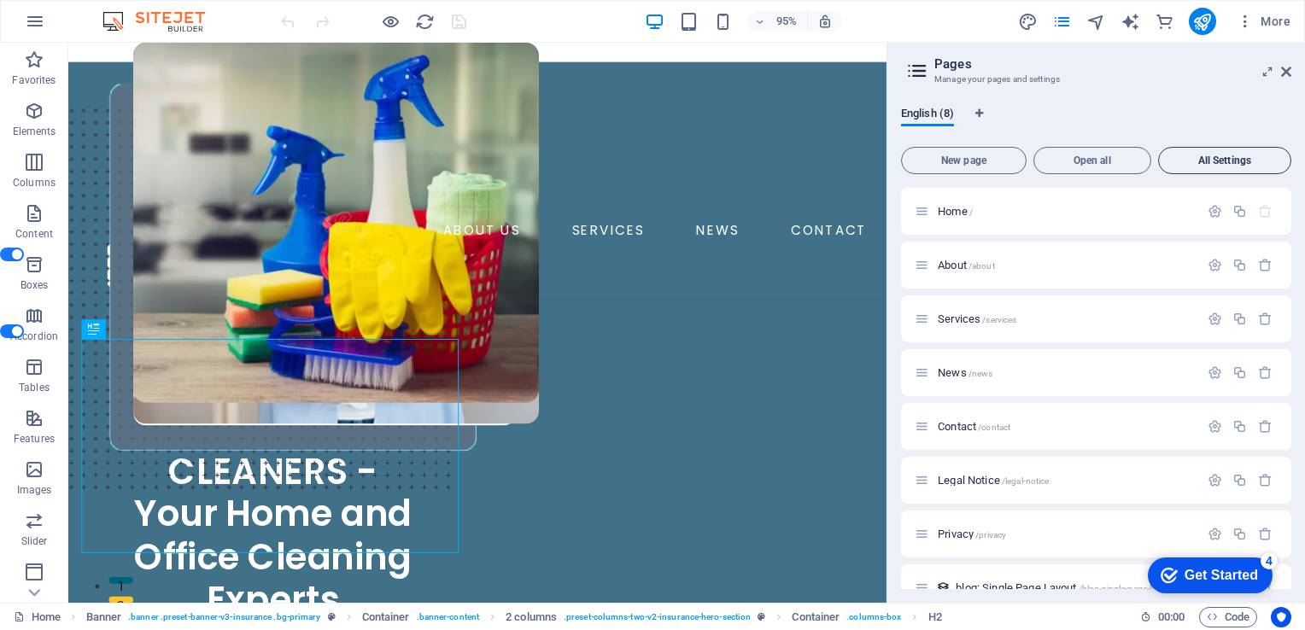
click at [1188, 160] on span "All Settings" at bounding box center [1224, 160] width 118 height 10
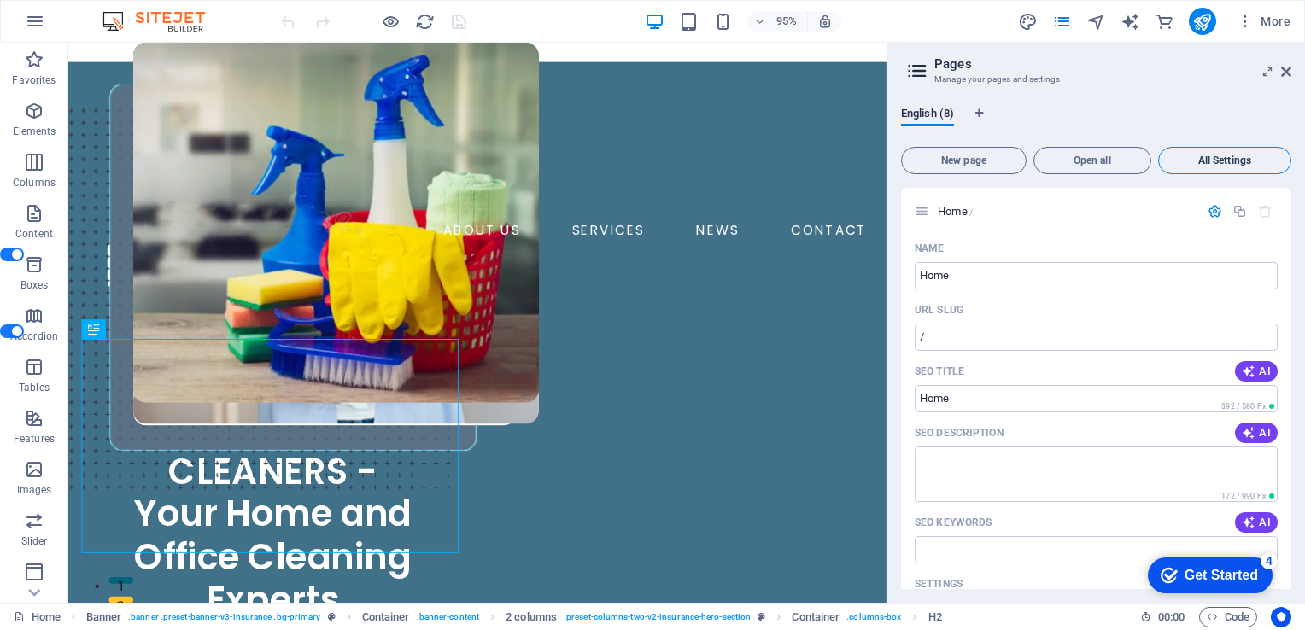
scroll to position [4764, 0]
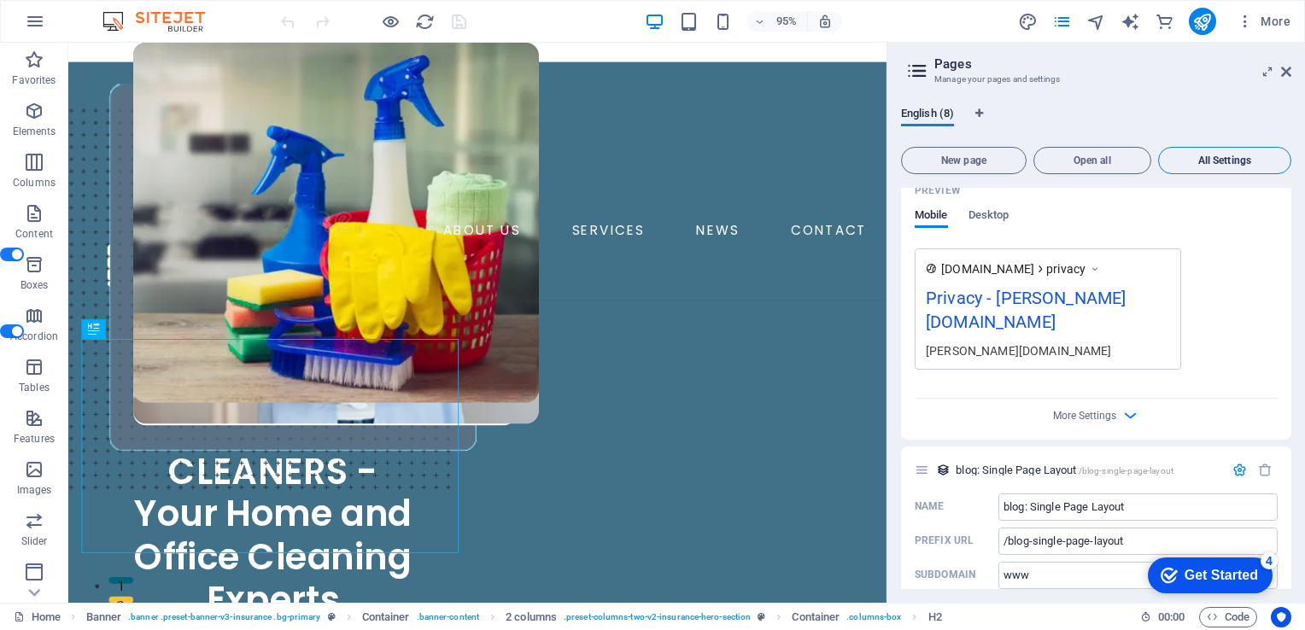
click at [1207, 159] on span "All Settings" at bounding box center [1224, 160] width 118 height 10
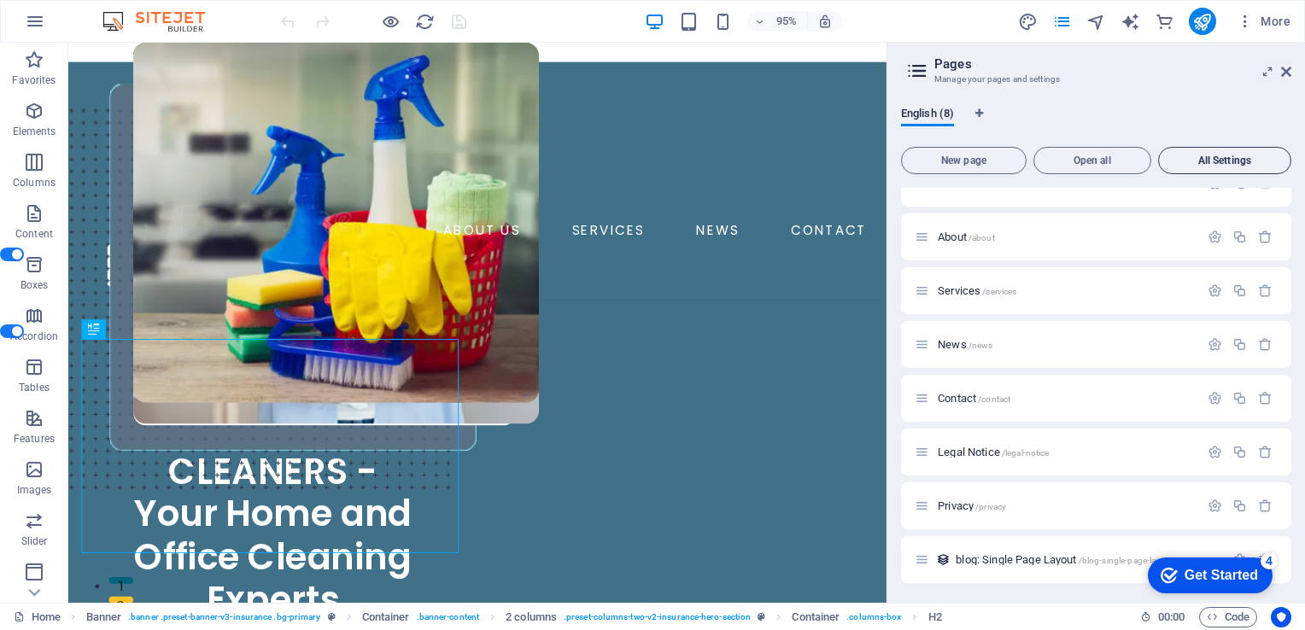
scroll to position [27, 0]
click at [1287, 73] on icon at bounding box center [1286, 72] width 10 height 14
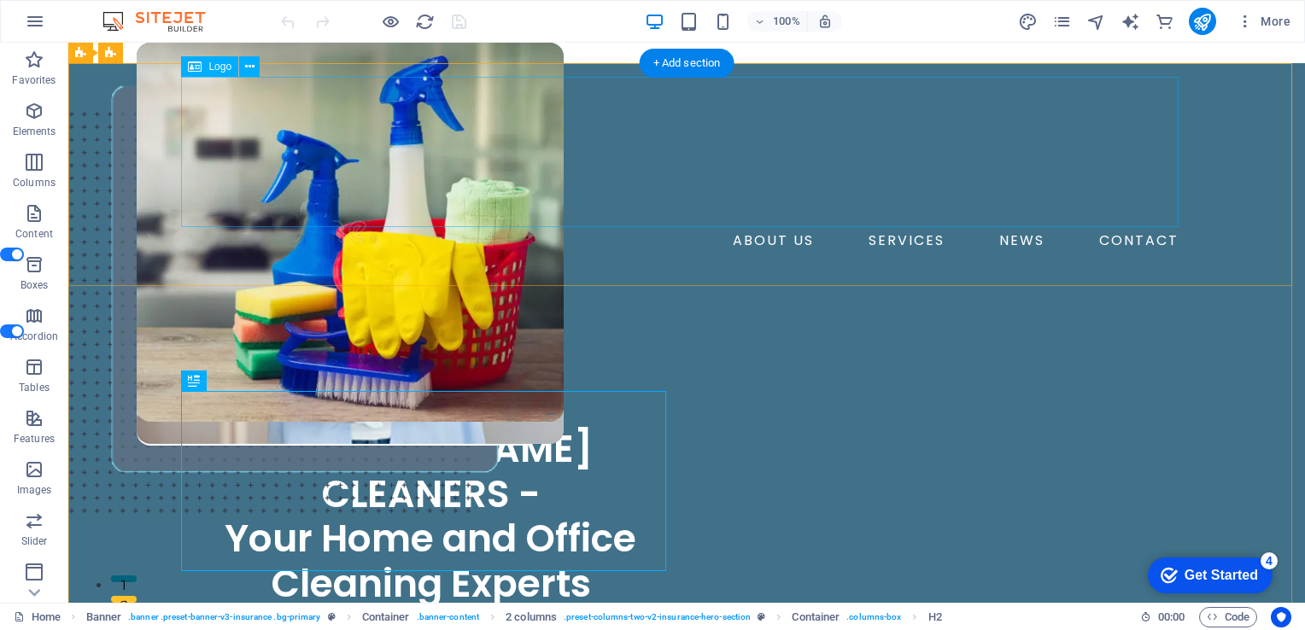
click at [304, 143] on div at bounding box center [686, 152] width 997 height 150
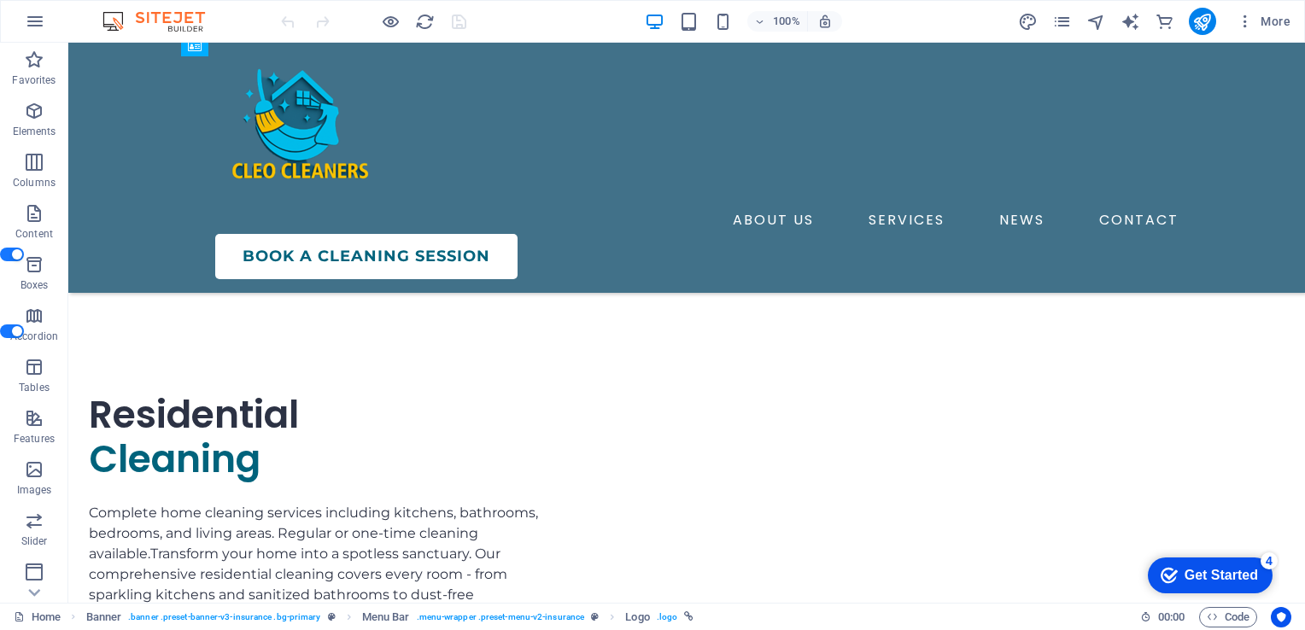
scroll to position [2412, 0]
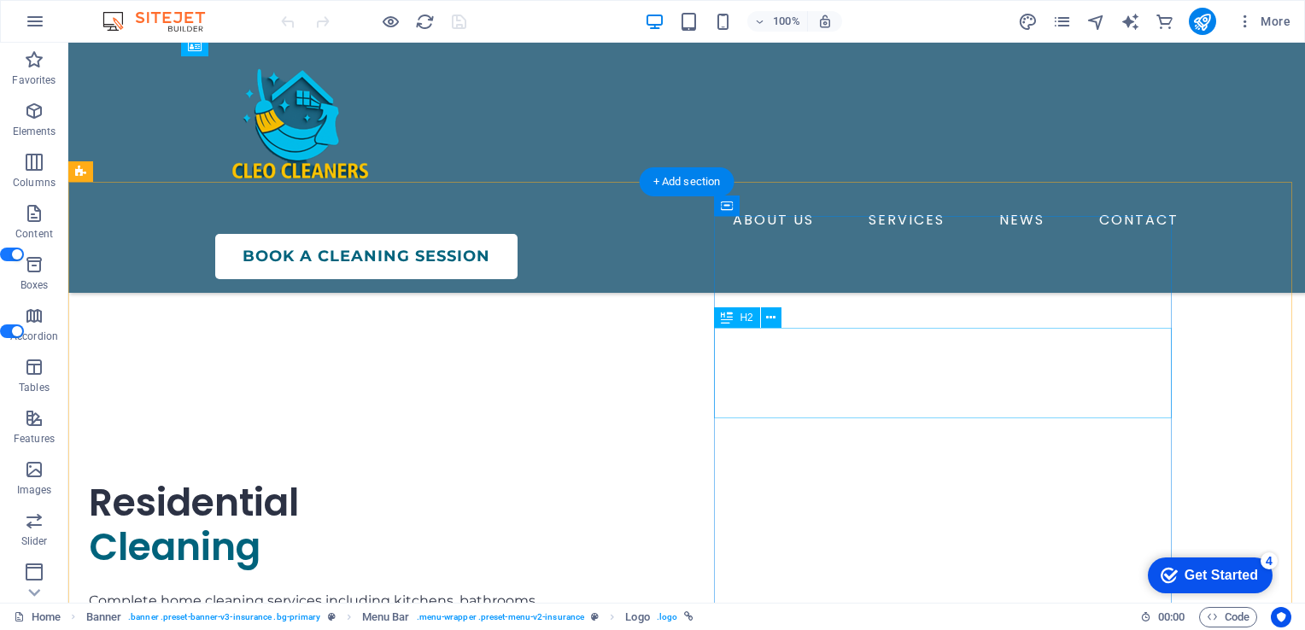
select select "px"
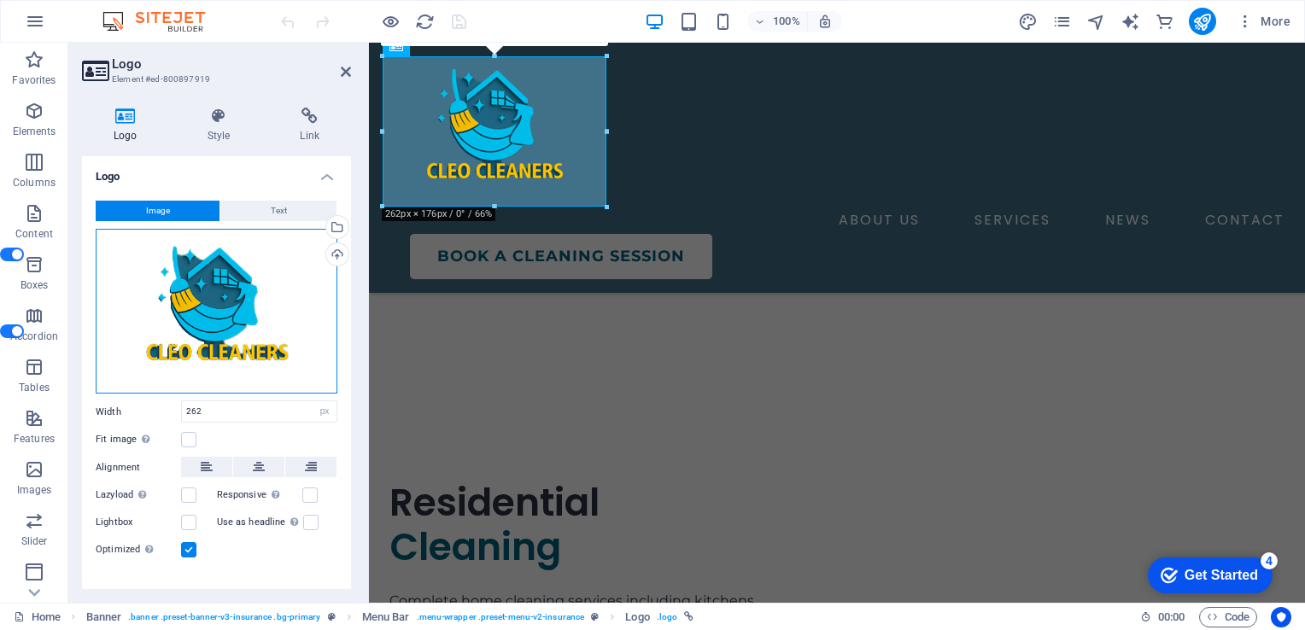
click at [233, 324] on div "Drag files here, click to choose files or select files from Files or our free s…" at bounding box center [217, 311] width 242 height 165
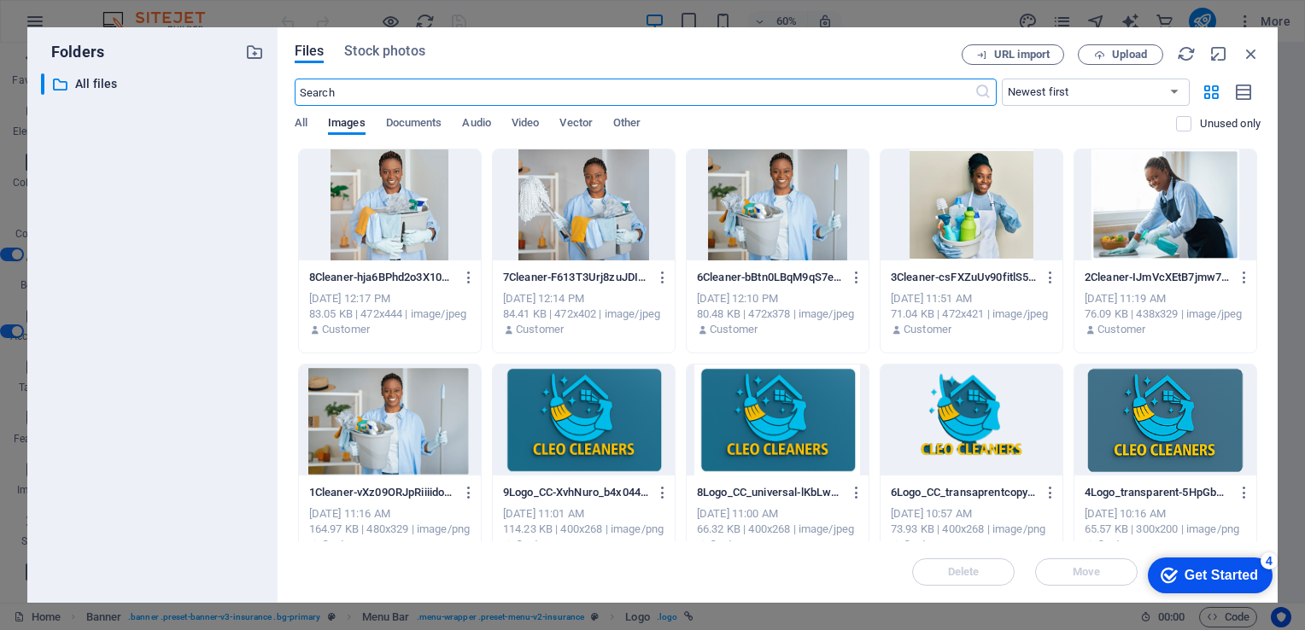
scroll to position [2425, 0]
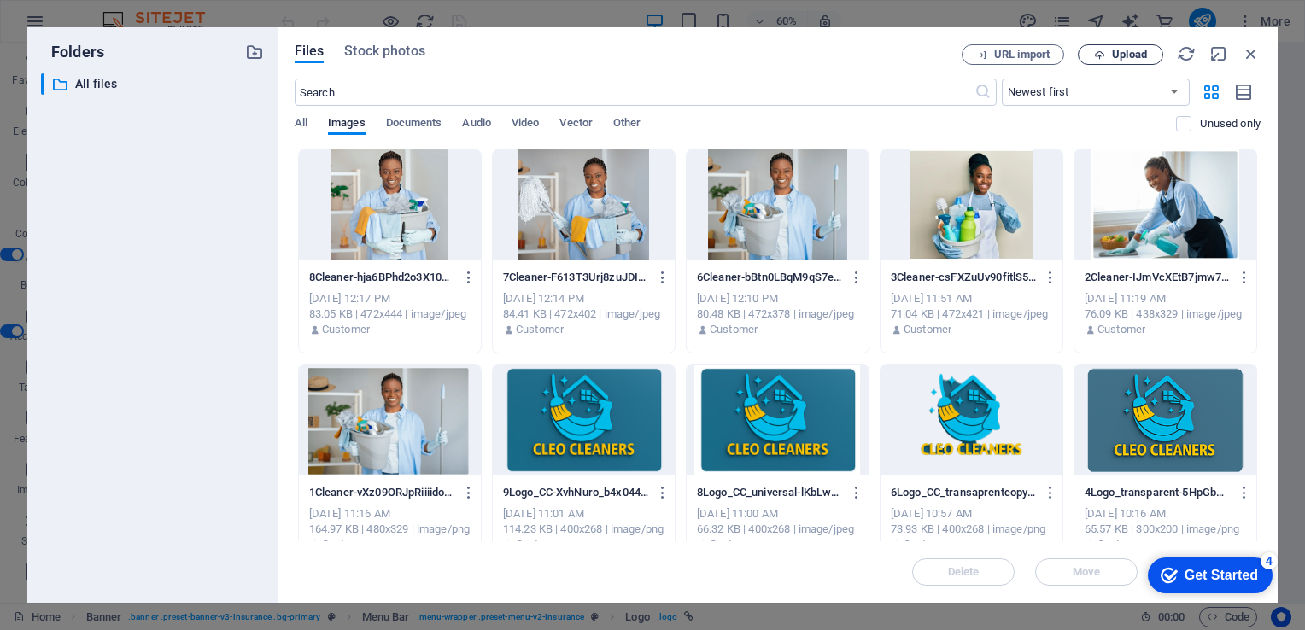
click at [1120, 54] on span "Upload" at bounding box center [1129, 55] width 35 height 10
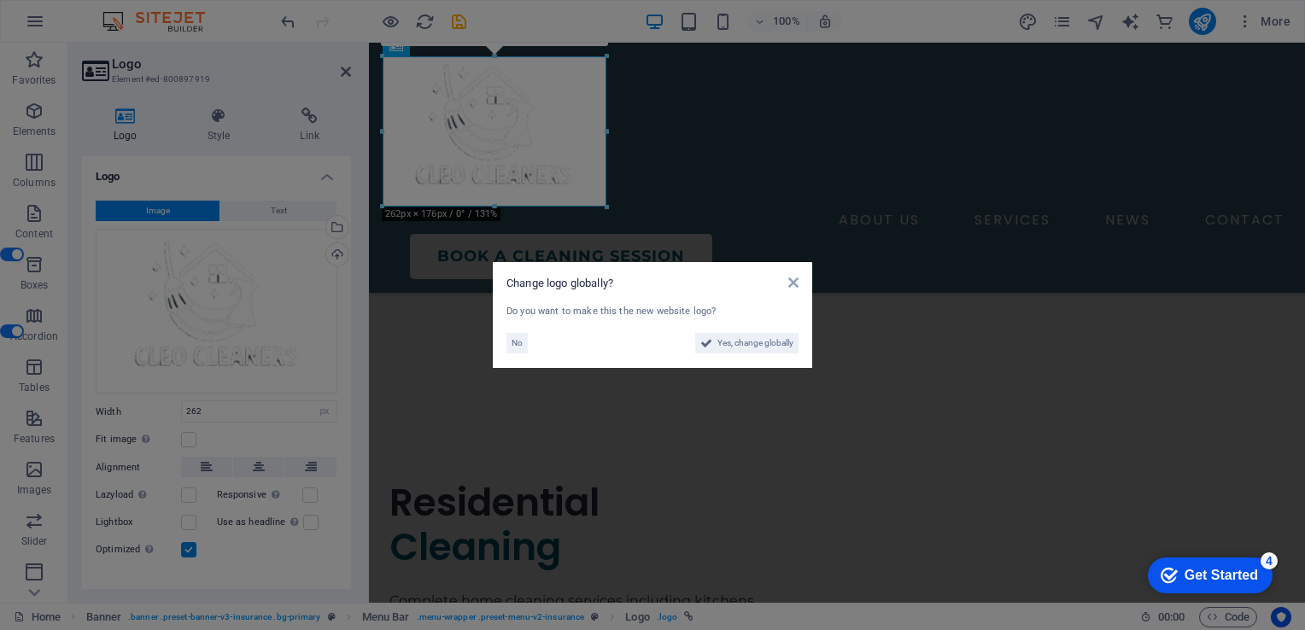
scroll to position [2411, 0]
click at [741, 347] on span "Yes, change globally" at bounding box center [755, 343] width 76 height 20
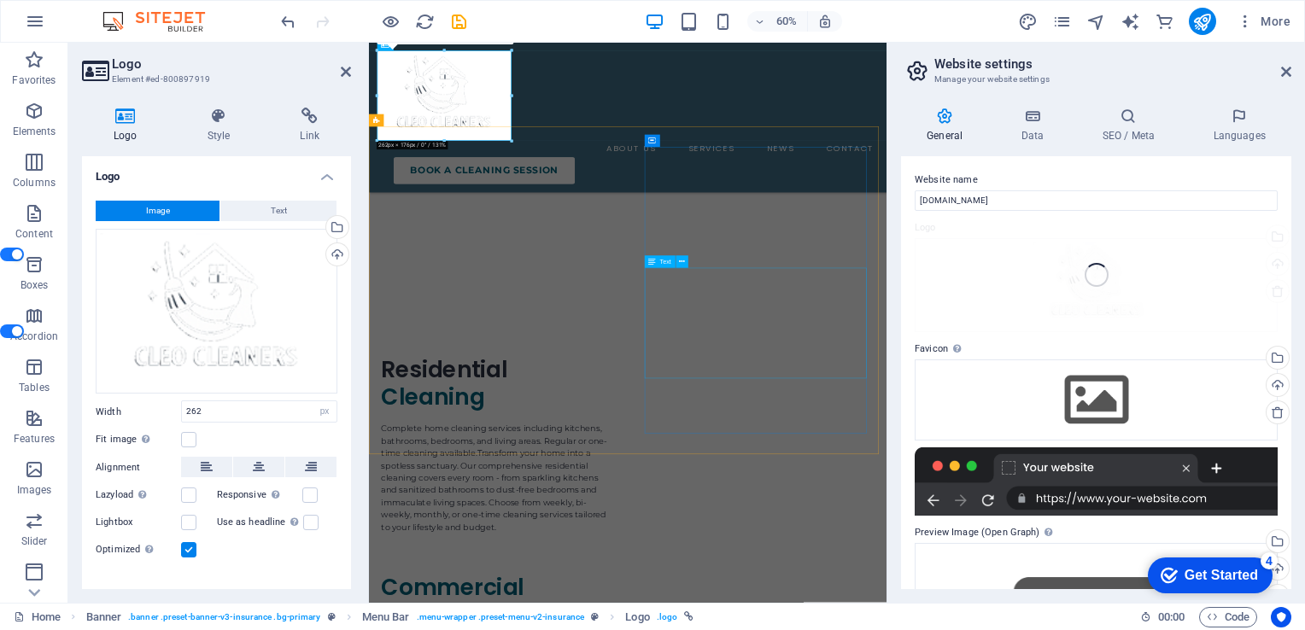
scroll to position [2424, 0]
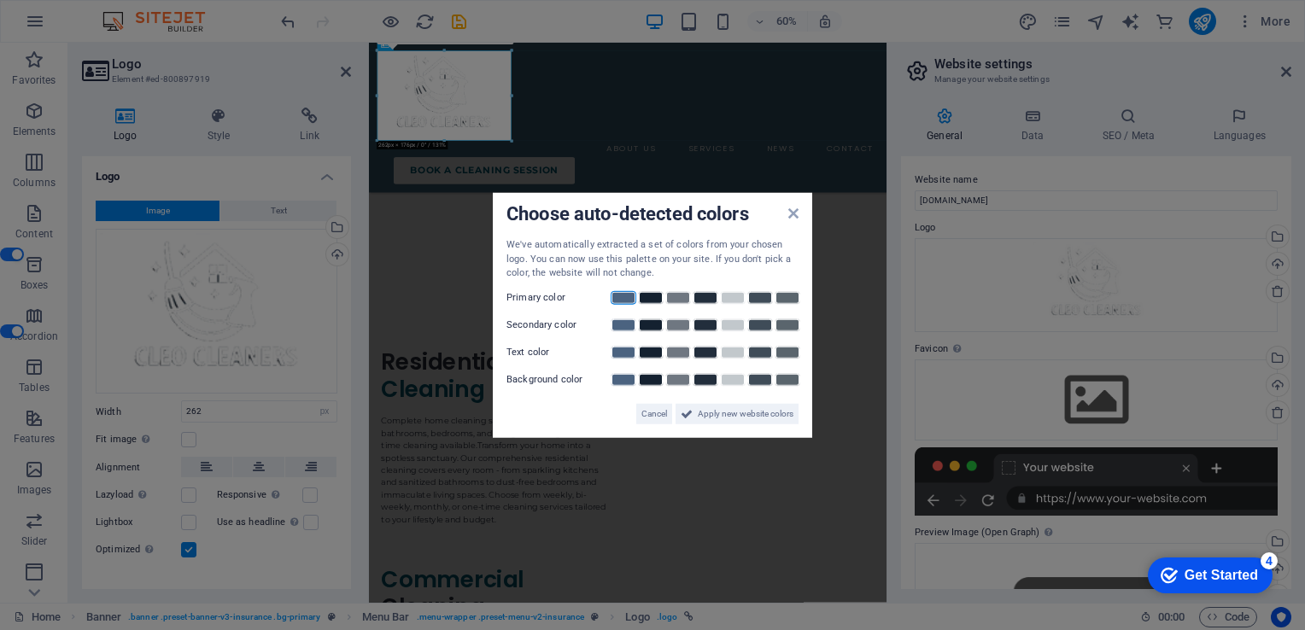
click at [627, 298] on link at bounding box center [623, 297] width 26 height 14
click at [726, 414] on span "Apply new website colors" at bounding box center [746, 413] width 96 height 20
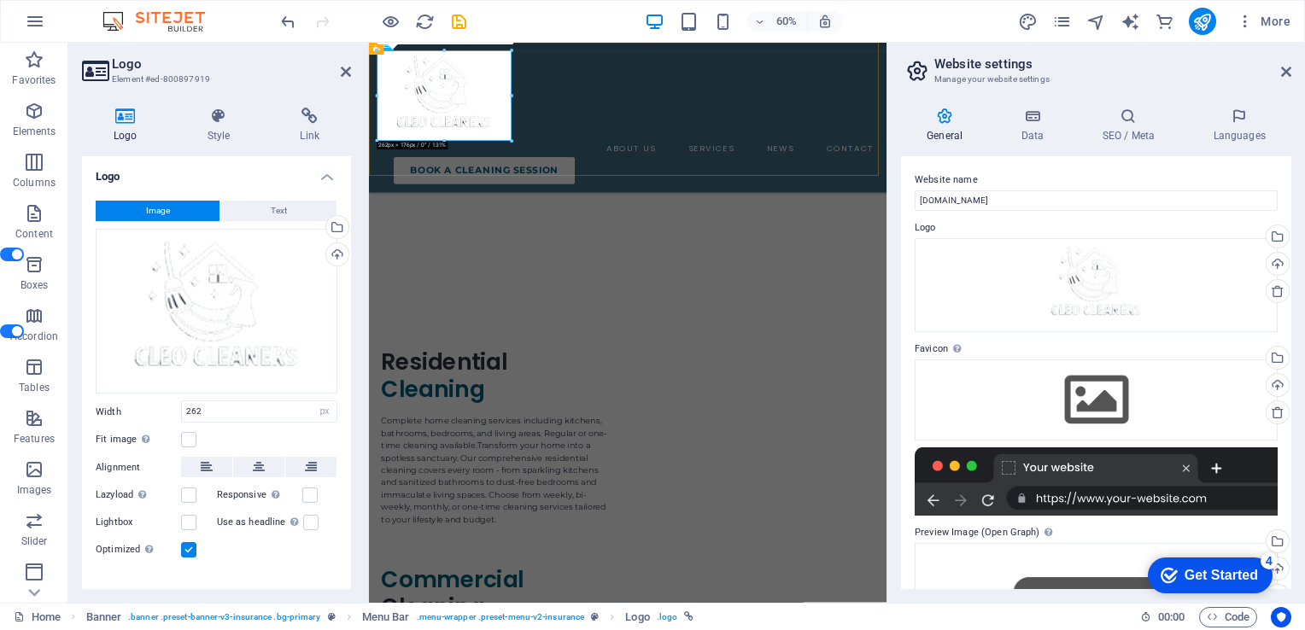
click at [824, 180] on div "ABOUT US SERVICES NEWS CONTACT Book a cleaning session" at bounding box center [800, 168] width 862 height 250
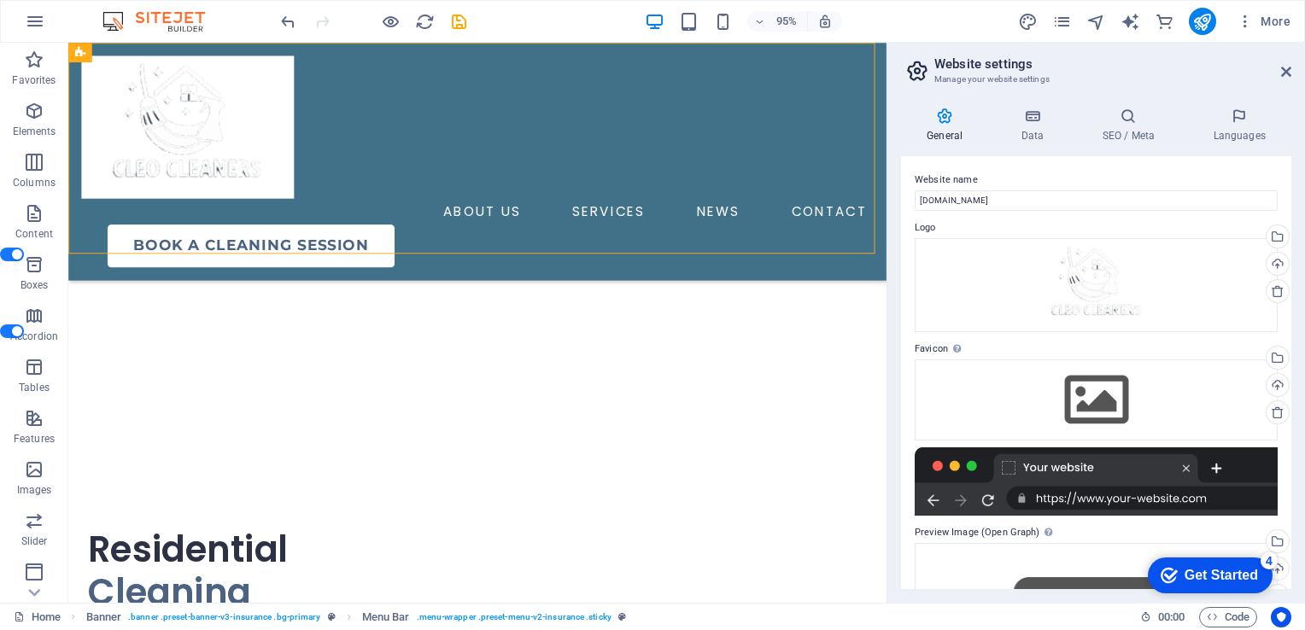
click at [526, 187] on div "ABOUT US SERVICES NEWS CONTACT Book a cleaning session" at bounding box center [498, 168] width 861 height 250
click at [262, 137] on div at bounding box center [498, 131] width 833 height 150
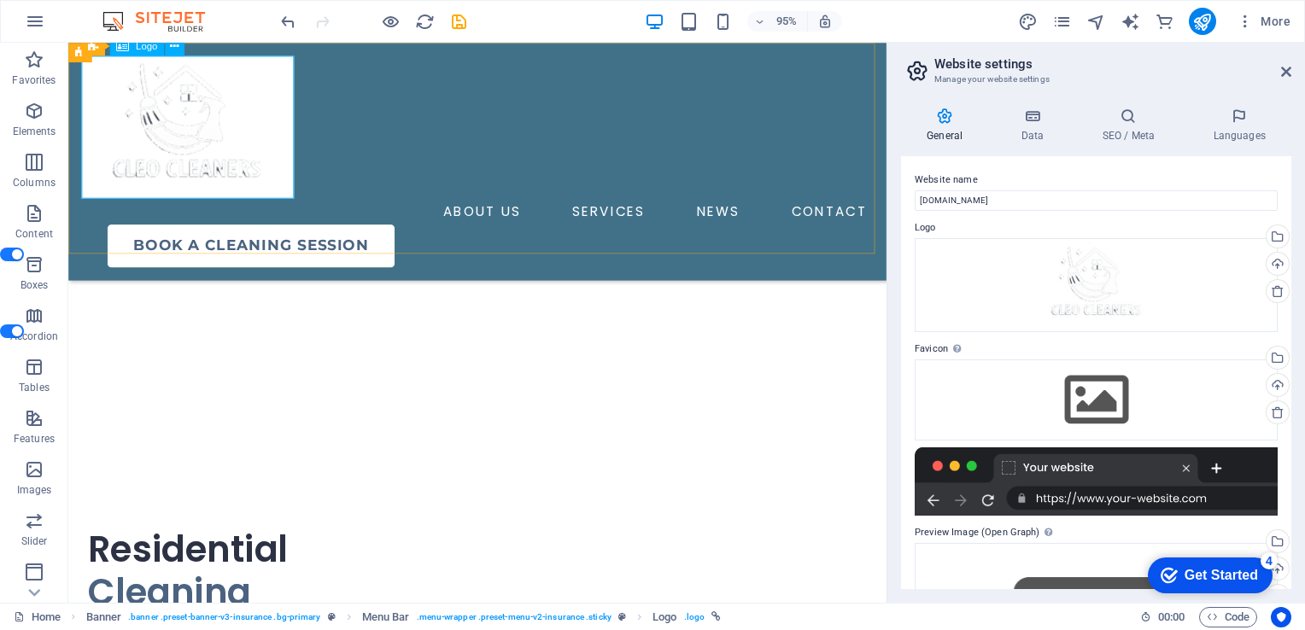
click at [279, 155] on div at bounding box center [498, 131] width 833 height 150
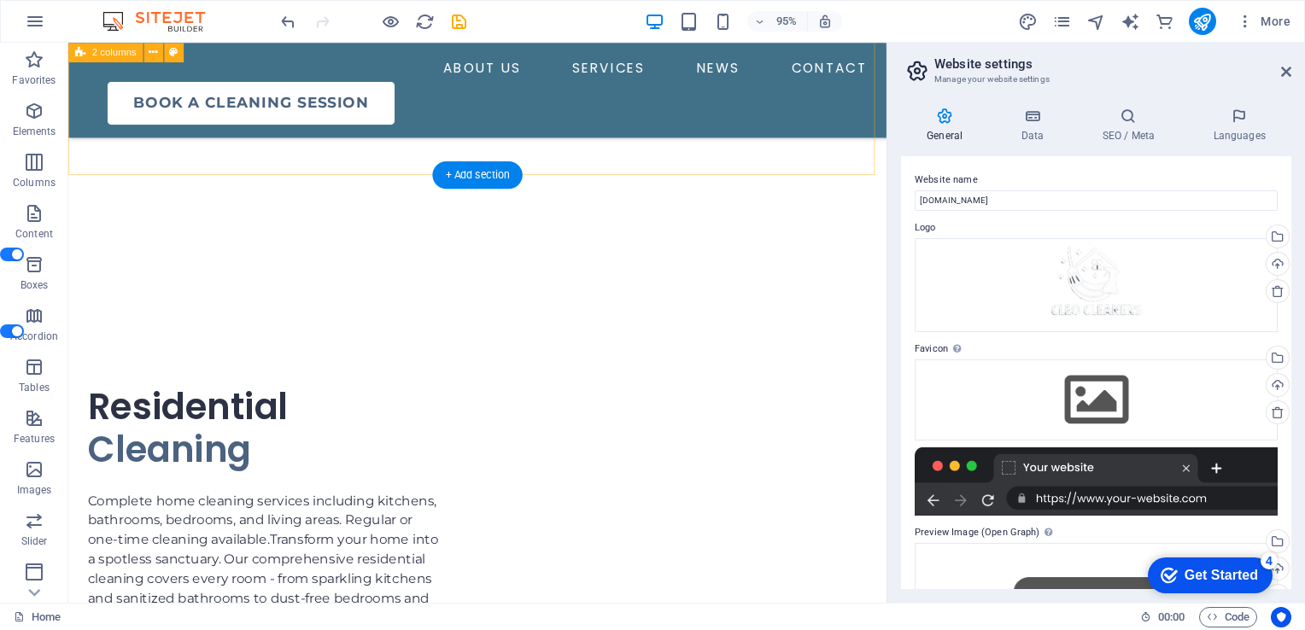
scroll to position [2274, 0]
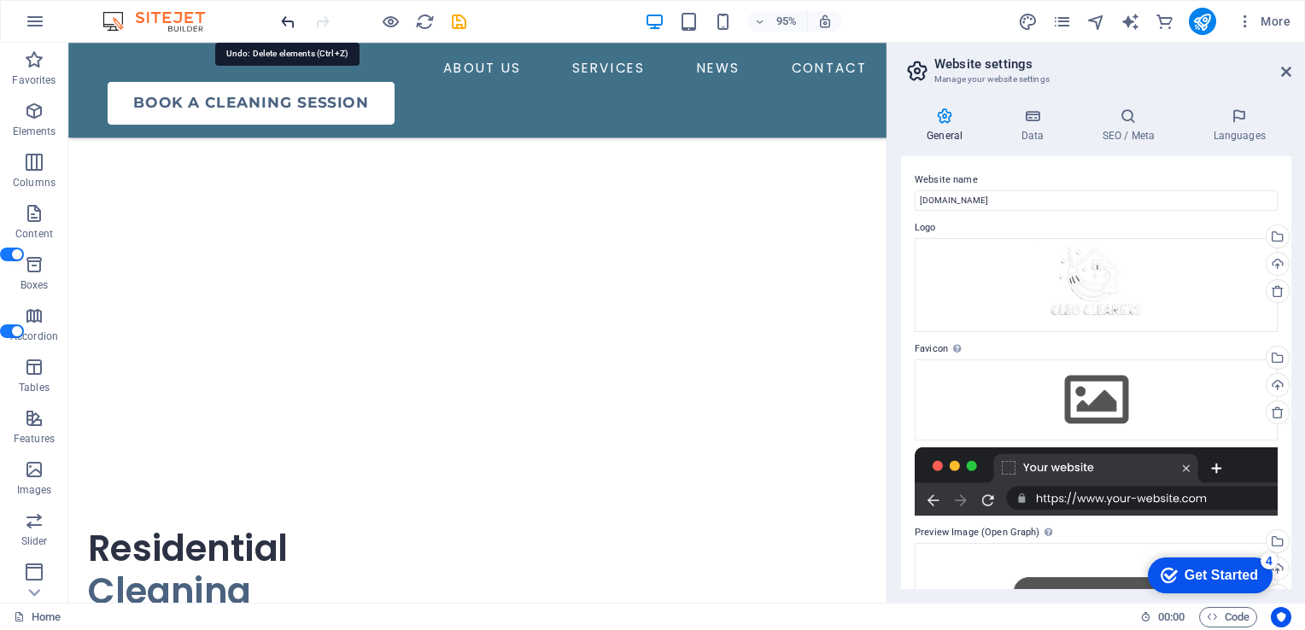
click at [292, 24] on icon "undo" at bounding box center [288, 22] width 20 height 20
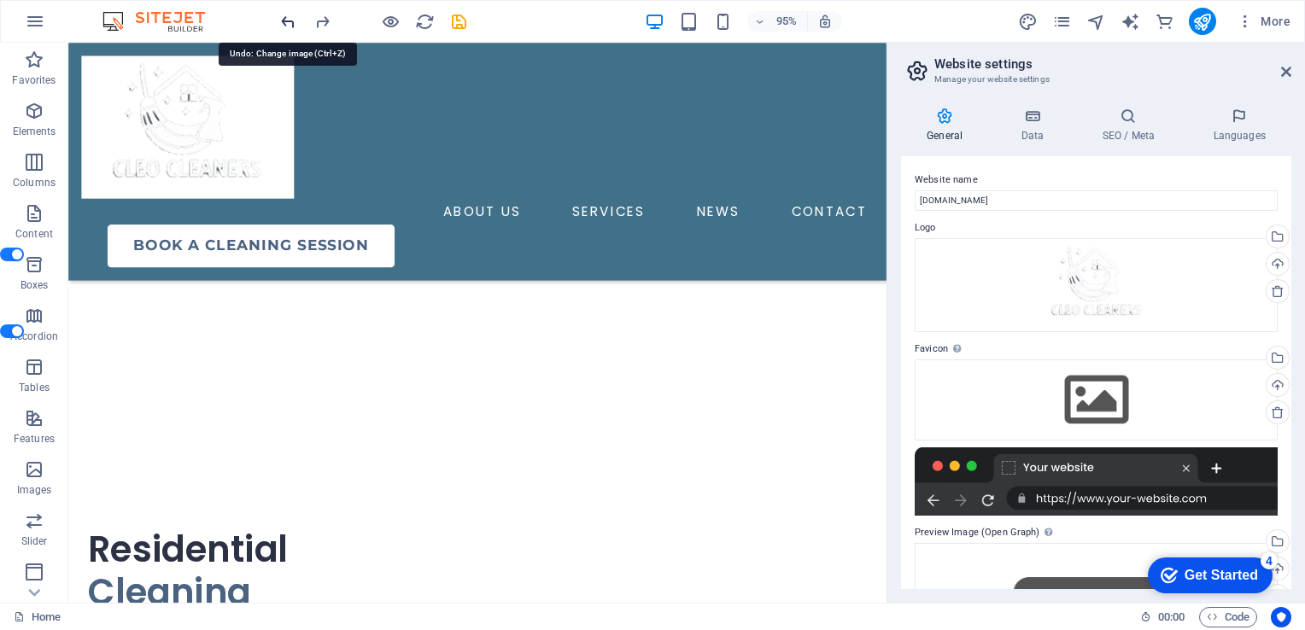
click at [292, 23] on icon "undo" at bounding box center [288, 22] width 20 height 20
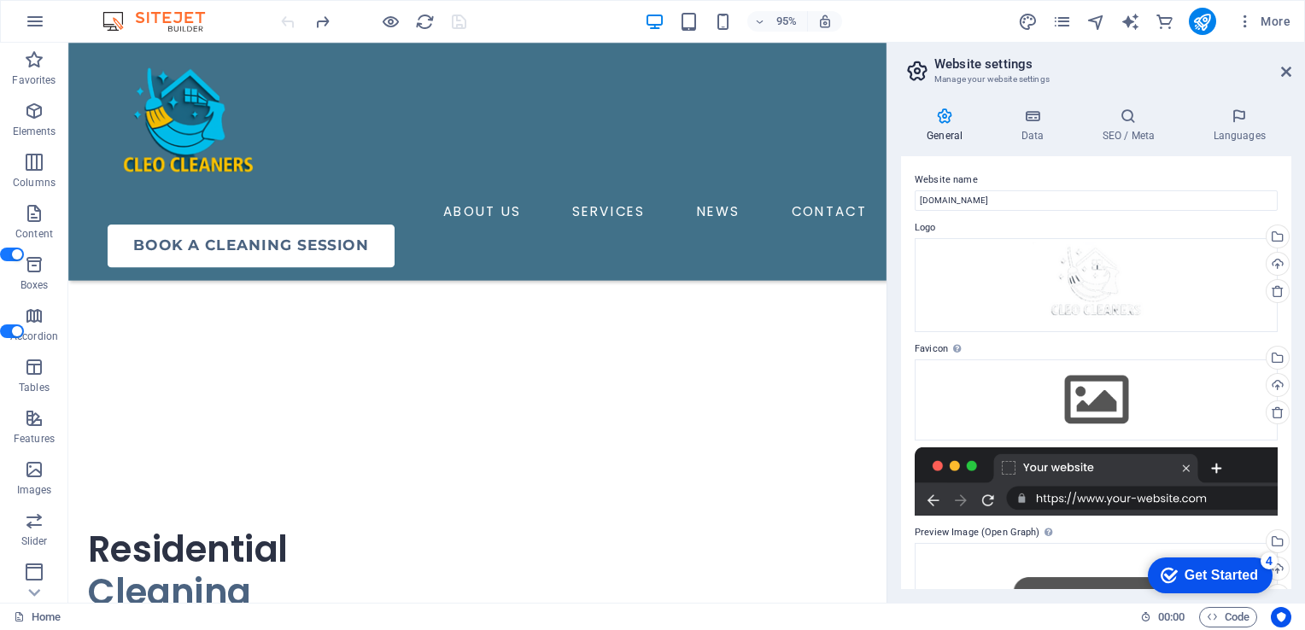
scroll to position [2425, 0]
click at [452, 69] on div "ABOUT US SERVICES NEWS CONTACT Book a cleaning session" at bounding box center [498, 168] width 861 height 250
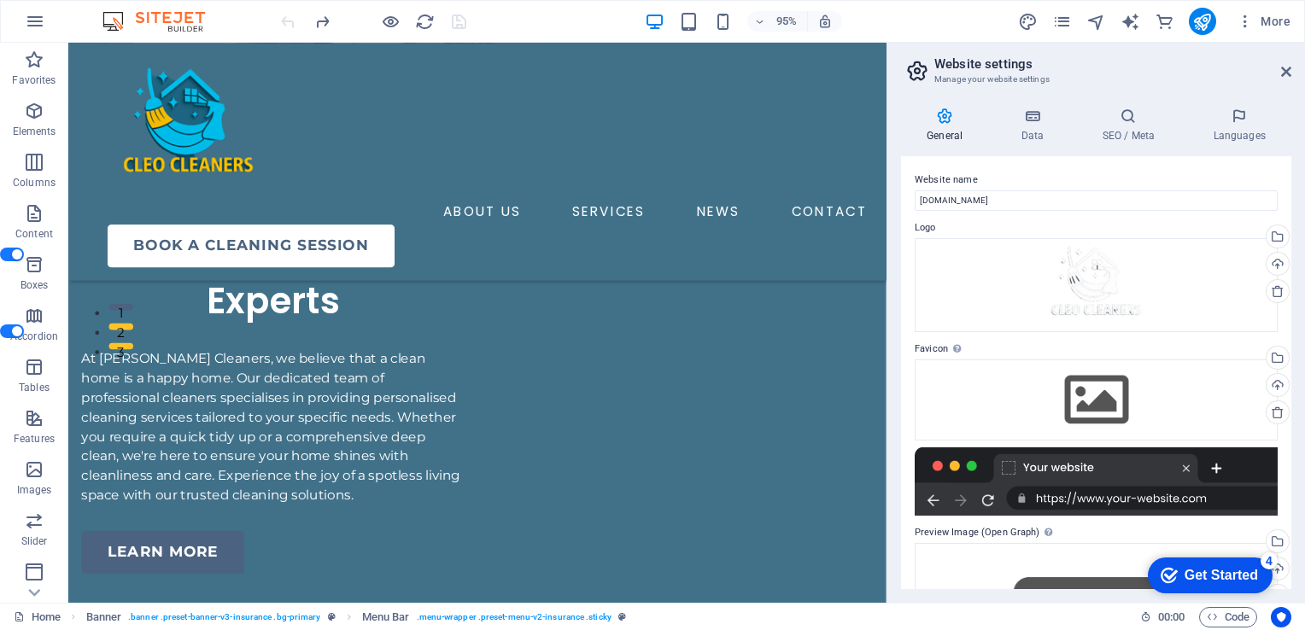
scroll to position [0, 0]
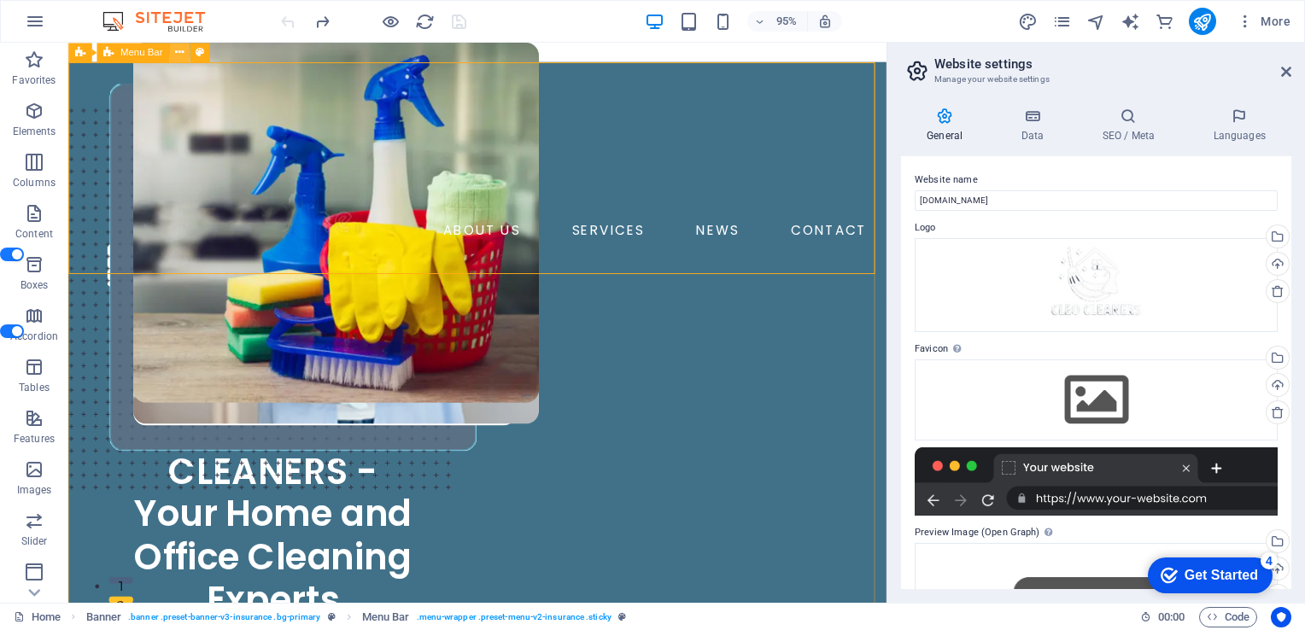
click at [181, 57] on icon at bounding box center [179, 52] width 9 height 17
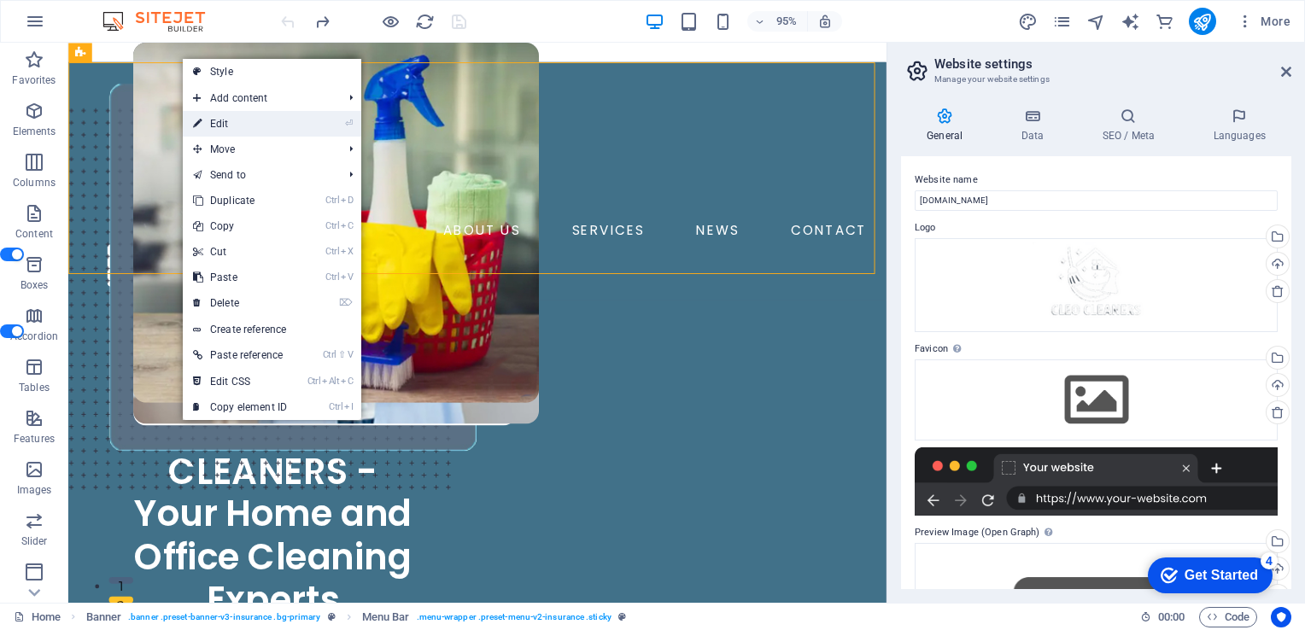
click at [215, 118] on link "⏎ Edit" at bounding box center [240, 124] width 114 height 26
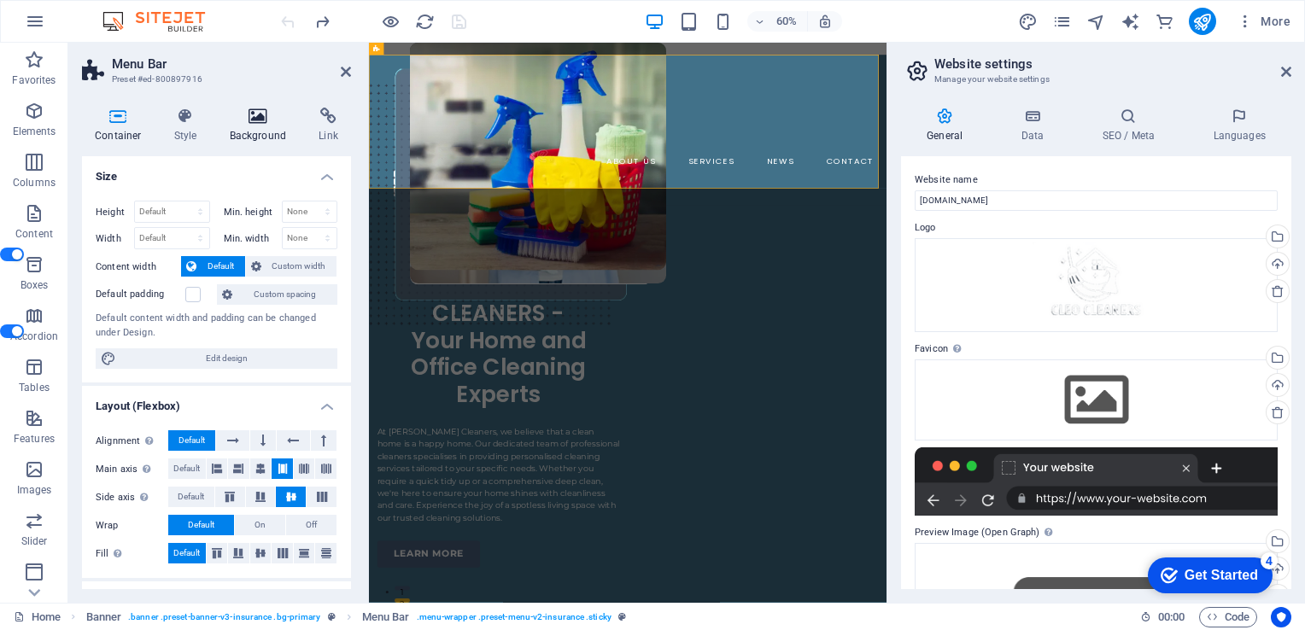
click at [252, 124] on icon at bounding box center [258, 116] width 83 height 17
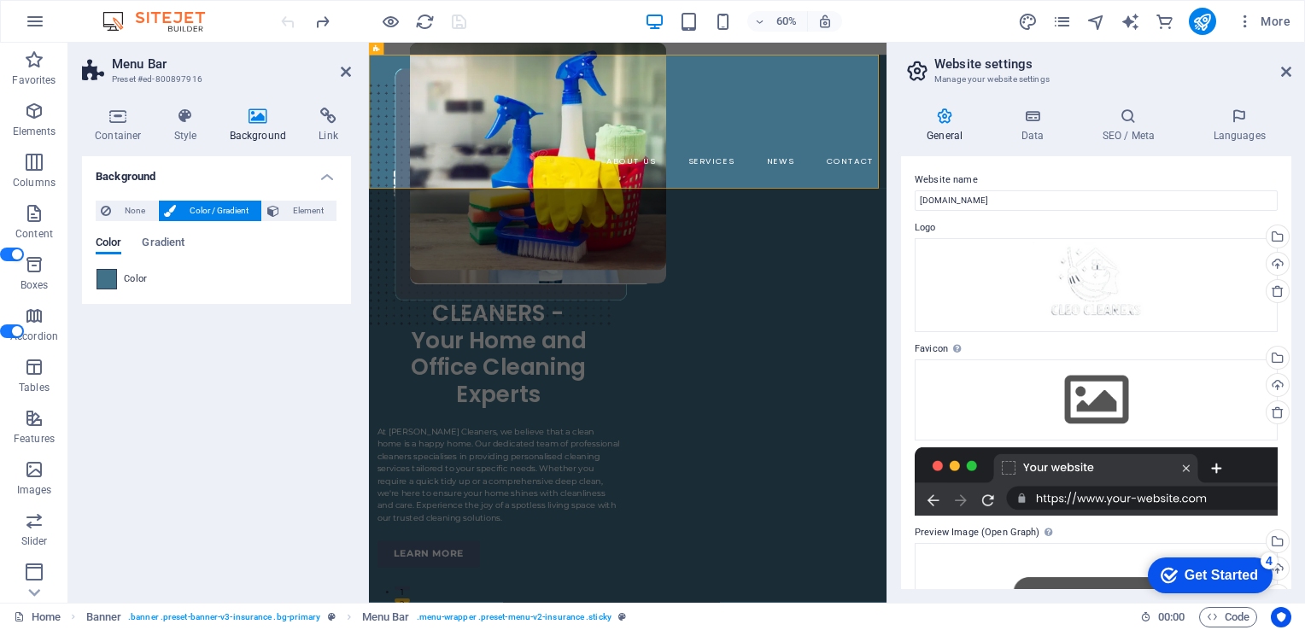
click at [105, 289] on span at bounding box center [106, 279] width 19 height 19
type input "#417189"
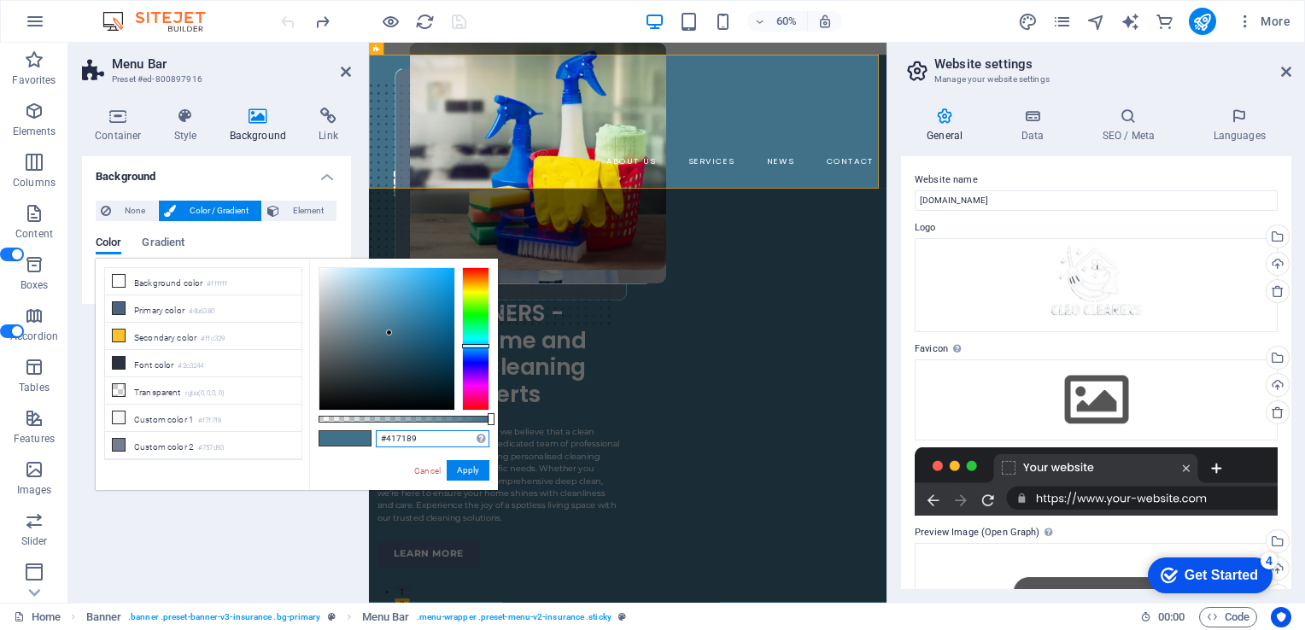
drag, startPoint x: 420, startPoint y: 438, endPoint x: 371, endPoint y: 439, distance: 48.7
click at [371, 439] on div "#417189 Supported formats #0852ed rgb(8, 82, 237) rgba(8, 82, 237, 90%) hsv(221…" at bounding box center [403, 498] width 189 height 479
click at [428, 470] on link "Cancel" at bounding box center [427, 470] width 30 height 13
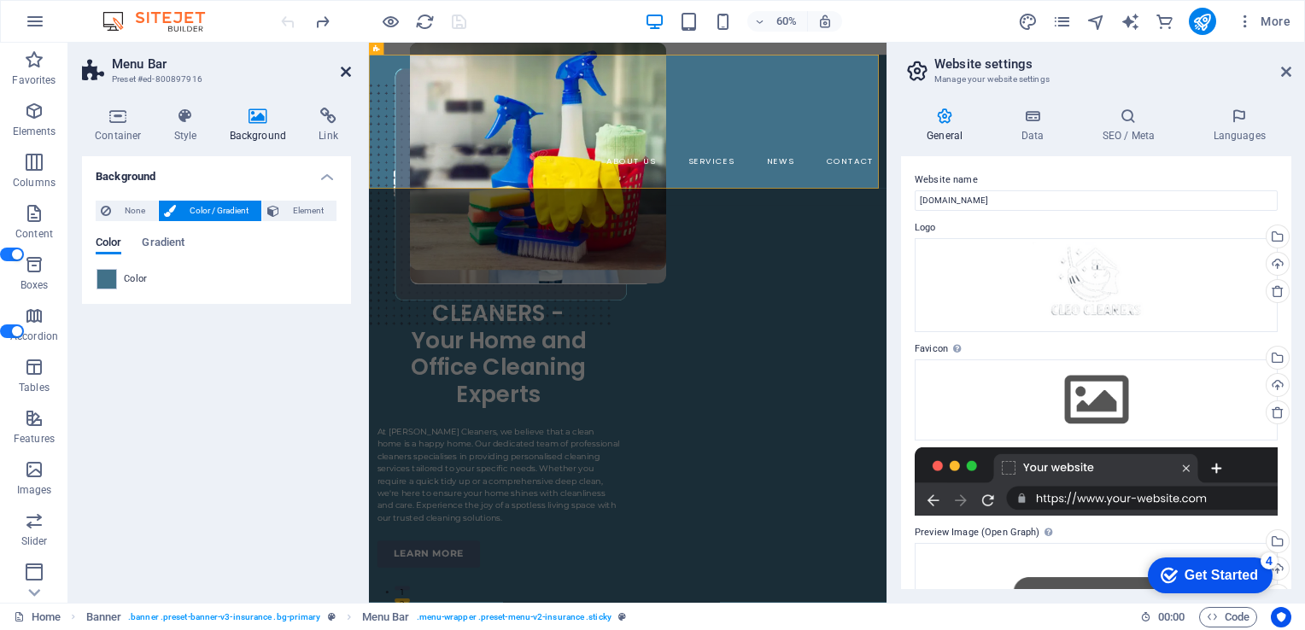
click at [347, 74] on icon at bounding box center [346, 72] width 10 height 14
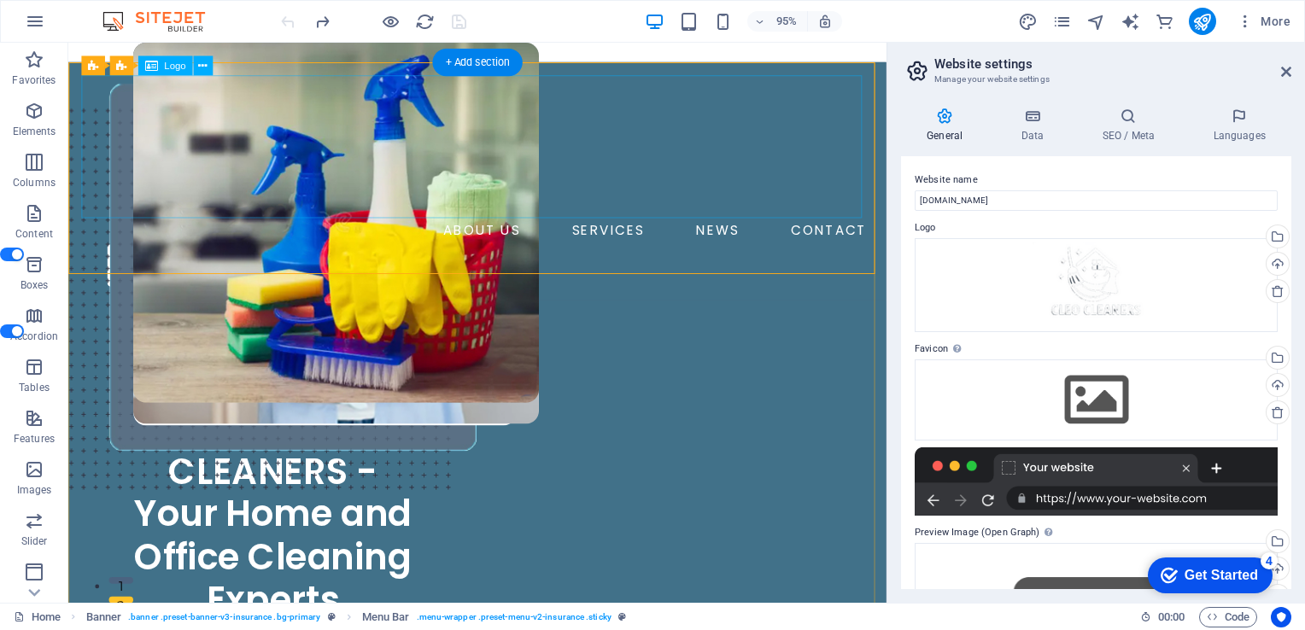
click at [214, 154] on div at bounding box center [498, 152] width 833 height 150
click at [204, 65] on icon at bounding box center [202, 65] width 9 height 17
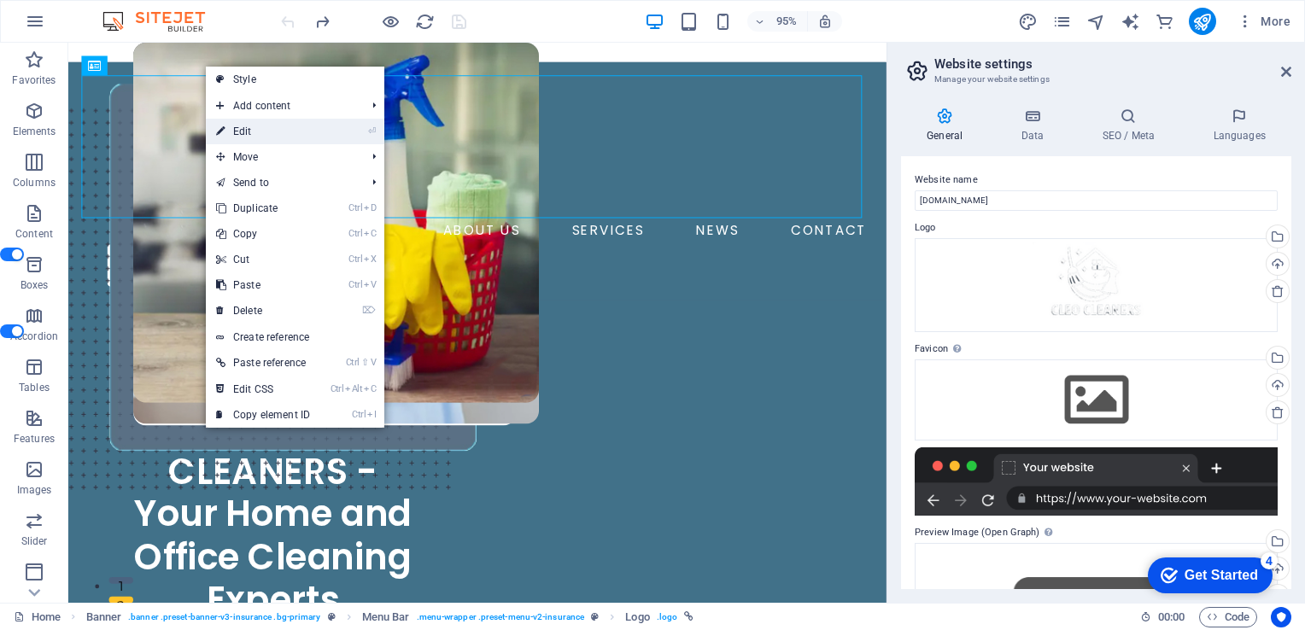
click at [248, 132] on link "⏎ Edit" at bounding box center [263, 132] width 114 height 26
select select "px"
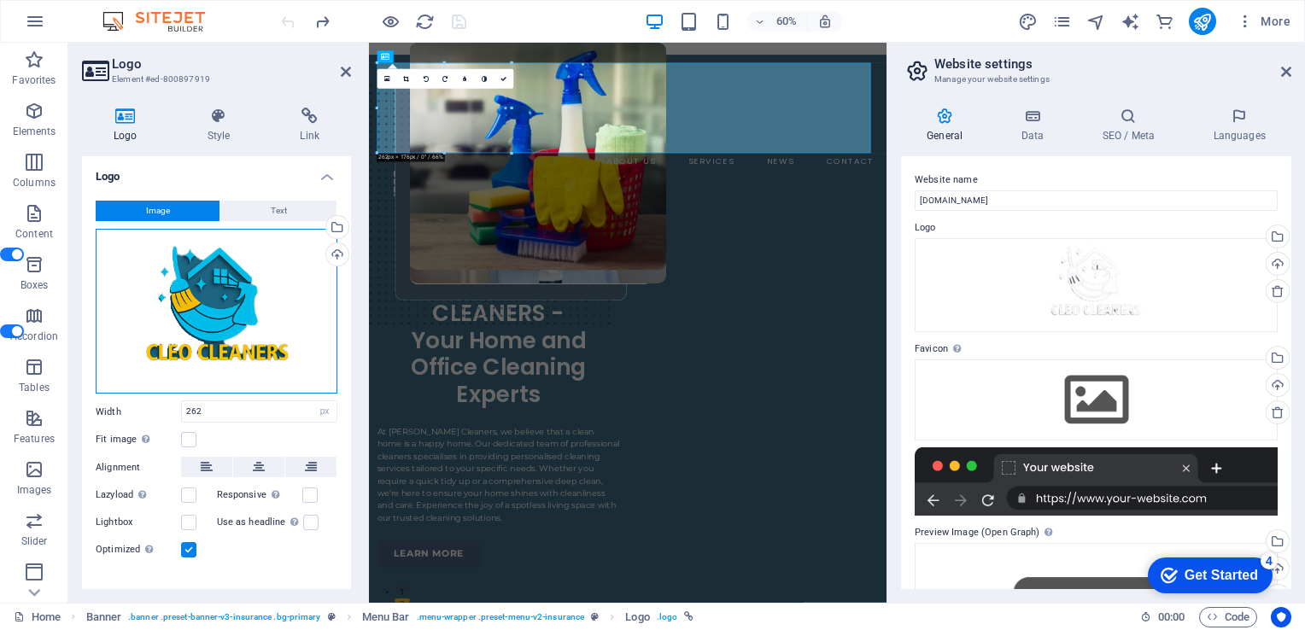
click at [209, 322] on div "Drag files here, click to choose files or select files from Files or our free s…" at bounding box center [217, 311] width 242 height 165
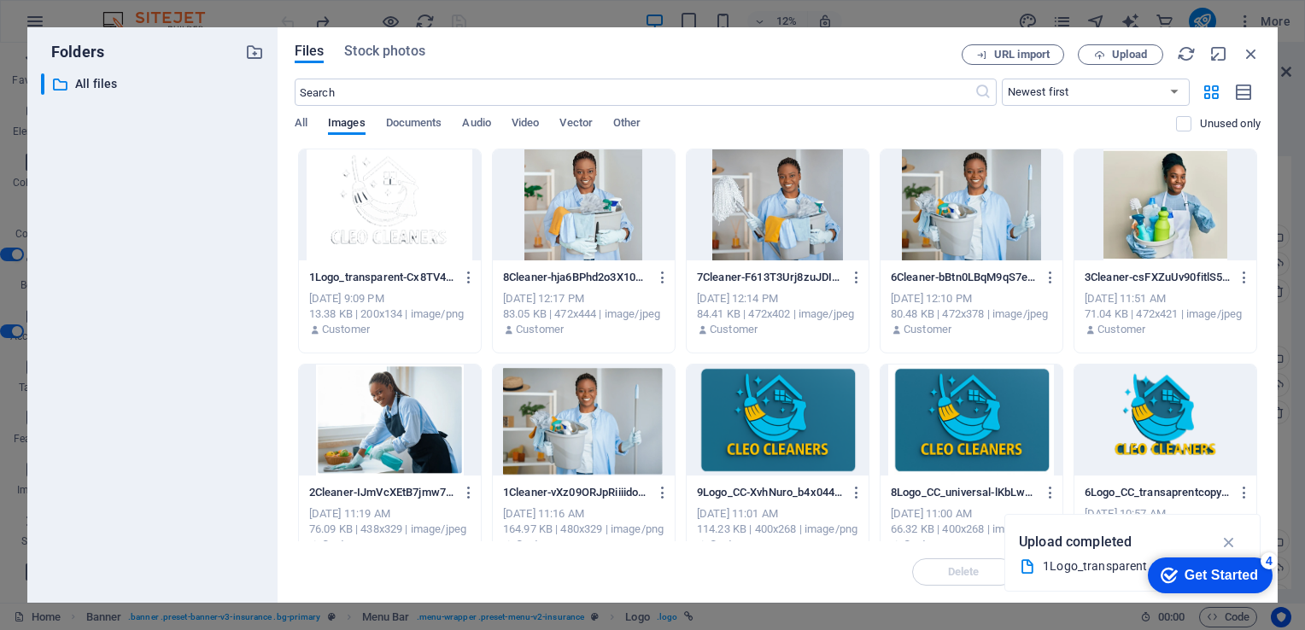
click at [393, 222] on div at bounding box center [390, 204] width 182 height 111
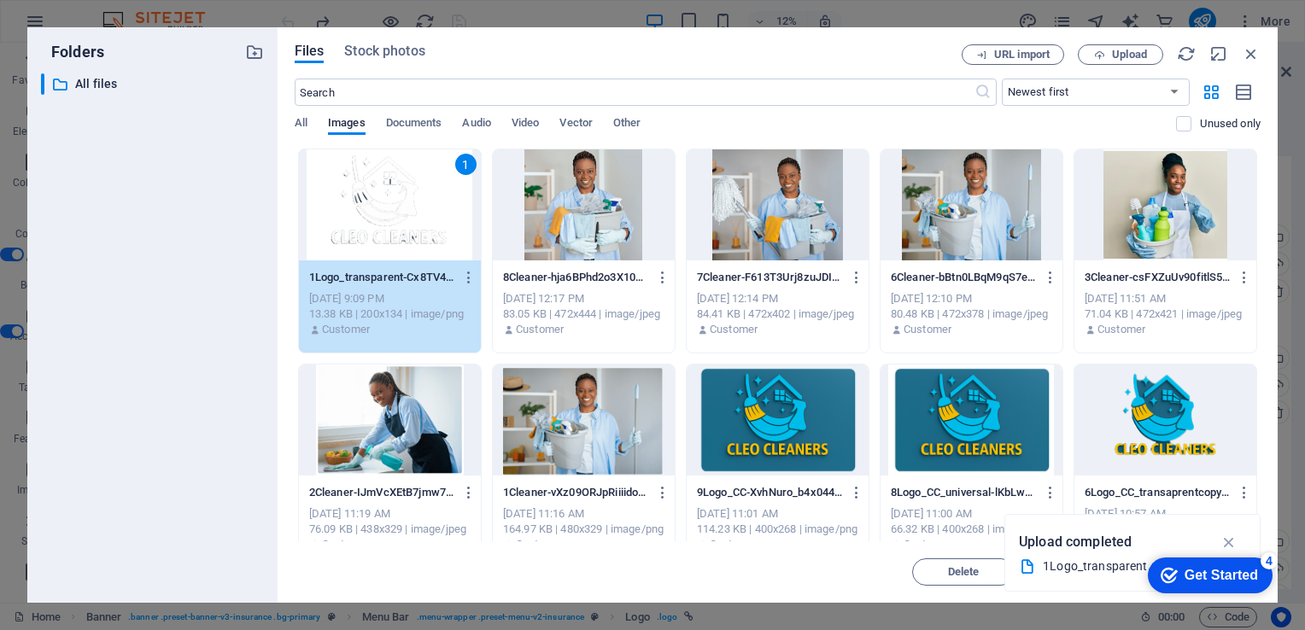
click at [393, 222] on div "1" at bounding box center [390, 204] width 182 height 111
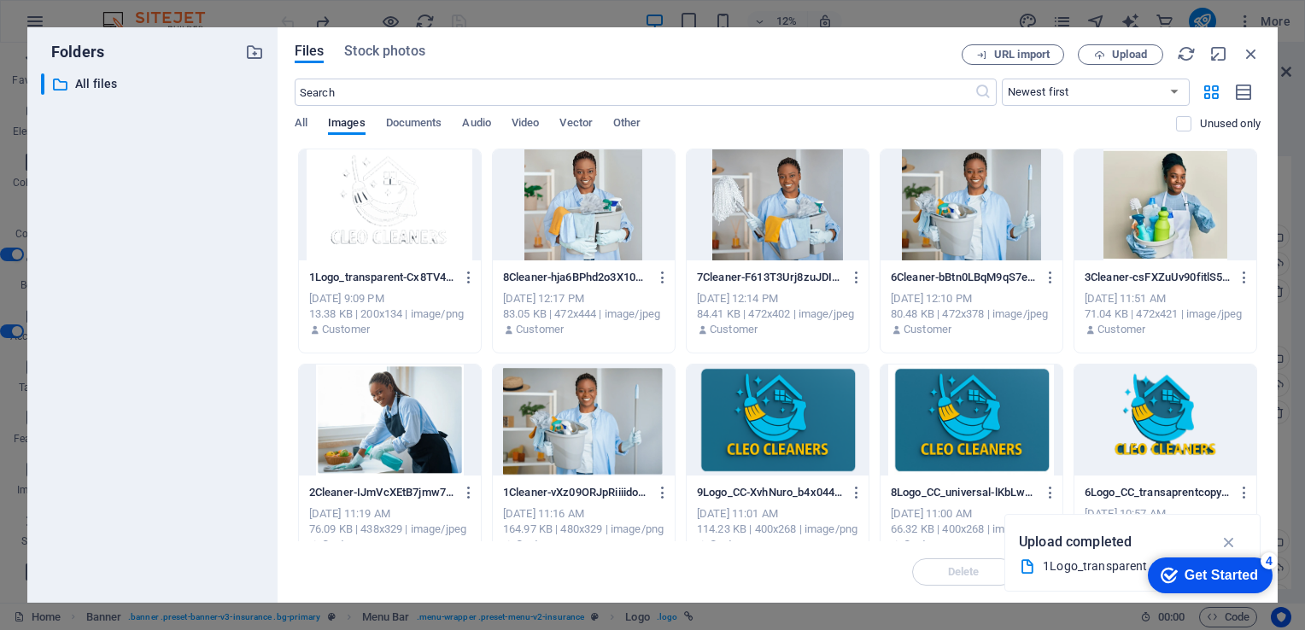
click at [393, 222] on div at bounding box center [390, 204] width 182 height 111
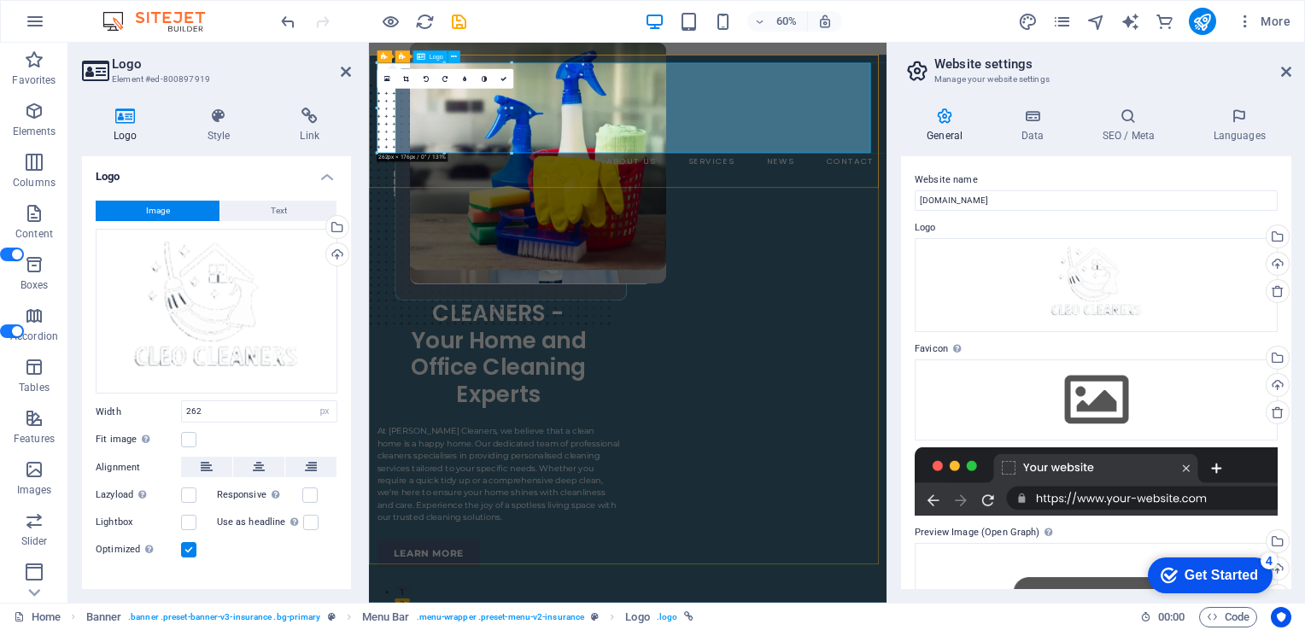
click at [694, 139] on div at bounding box center [799, 152] width 835 height 150
click at [745, 403] on div "Welcome to [PERSON_NAME] CLEANERS - Your Home and Office Cleaning Experts" at bounding box center [584, 517] width 404 height 271
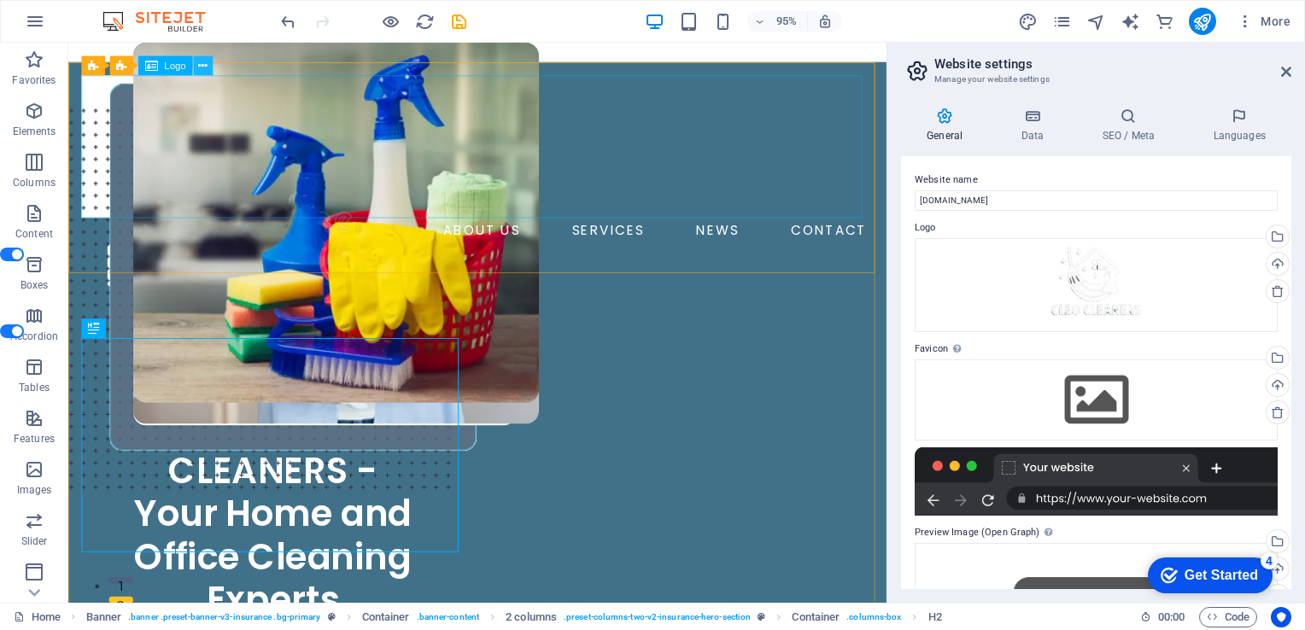
click at [202, 67] on icon at bounding box center [202, 65] width 9 height 17
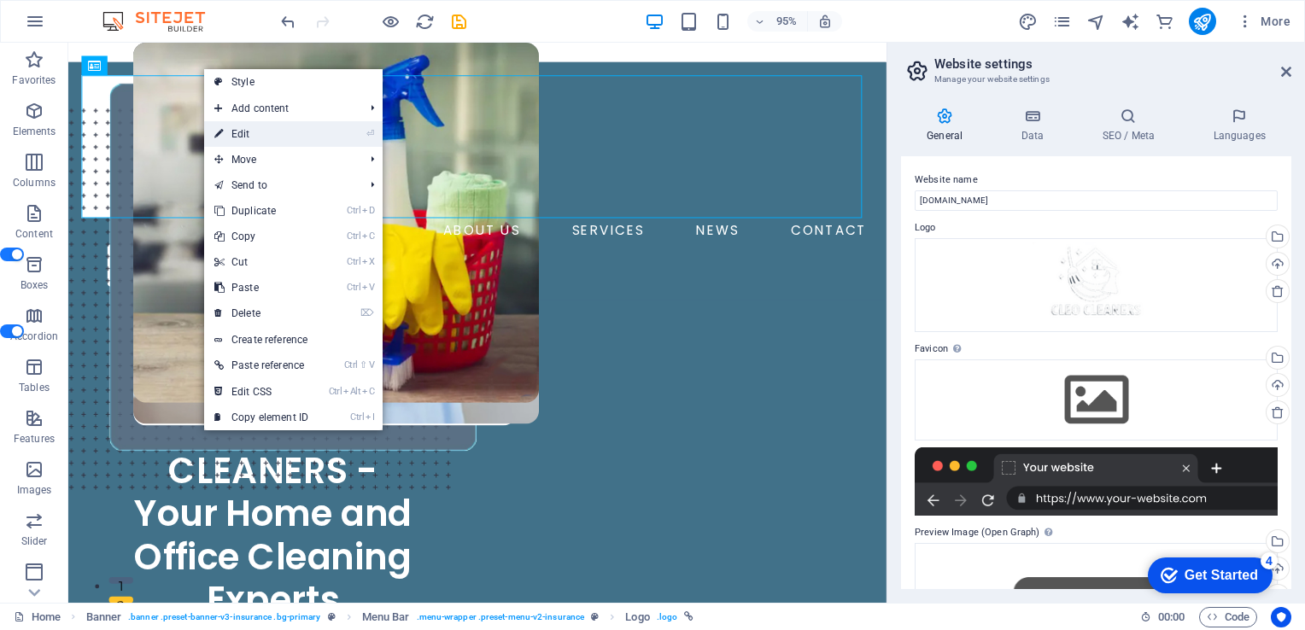
click at [242, 134] on link "⏎ Edit" at bounding box center [261, 134] width 114 height 26
select select "px"
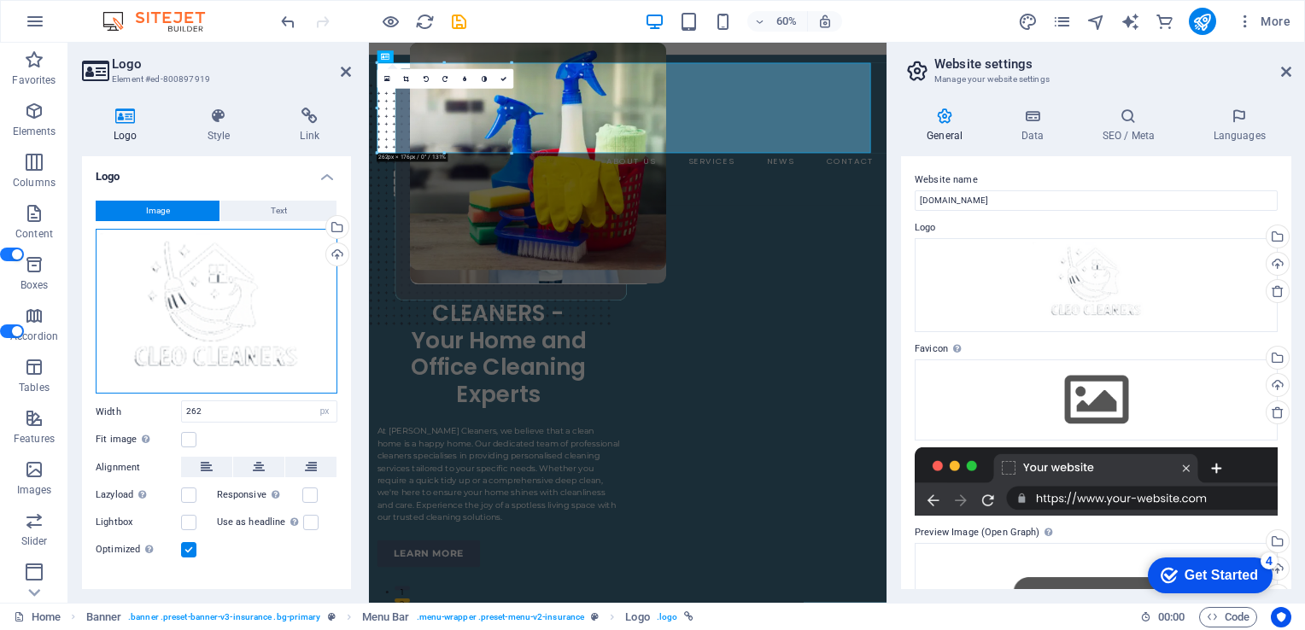
click at [217, 289] on div "Drag files here, click to choose files or select files from Files or our free s…" at bounding box center [217, 311] width 242 height 165
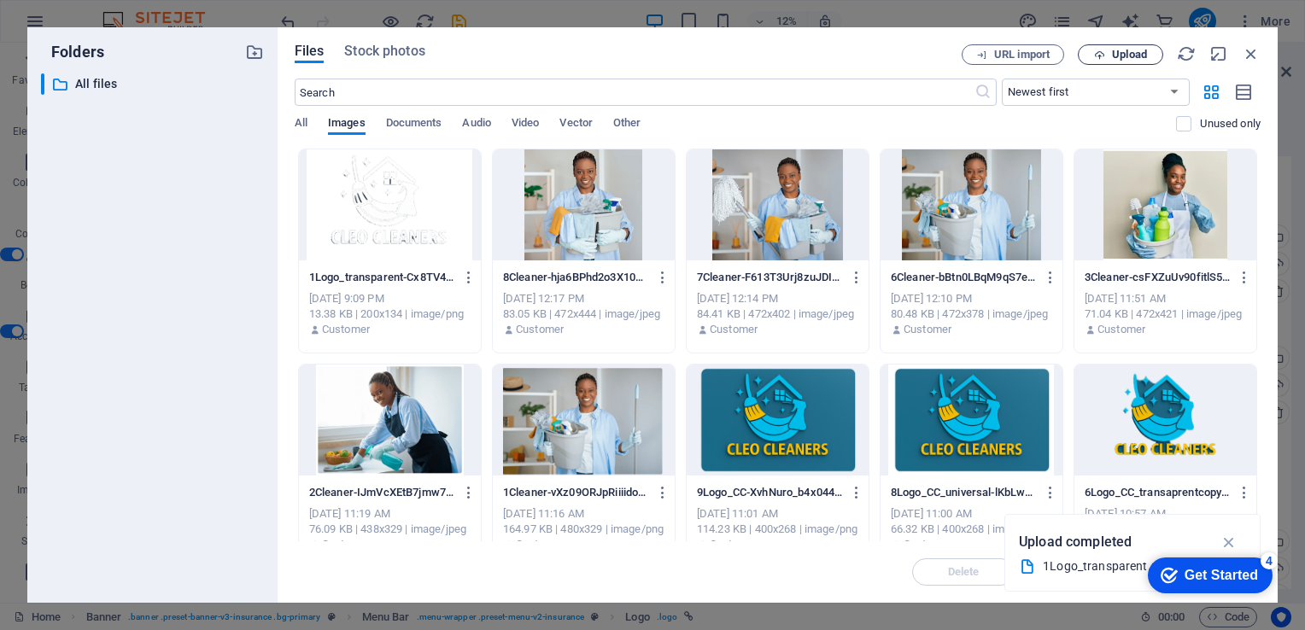
click at [1113, 55] on span "Upload" at bounding box center [1129, 55] width 35 height 10
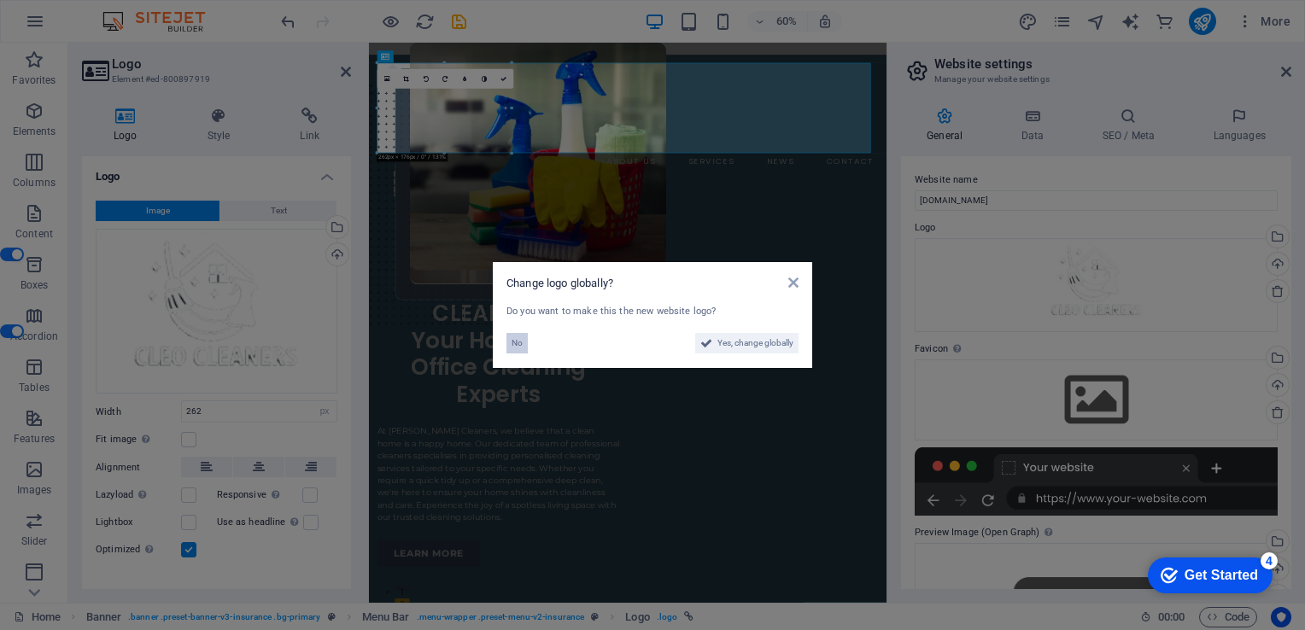
click at [515, 347] on span "No" at bounding box center [516, 343] width 11 height 20
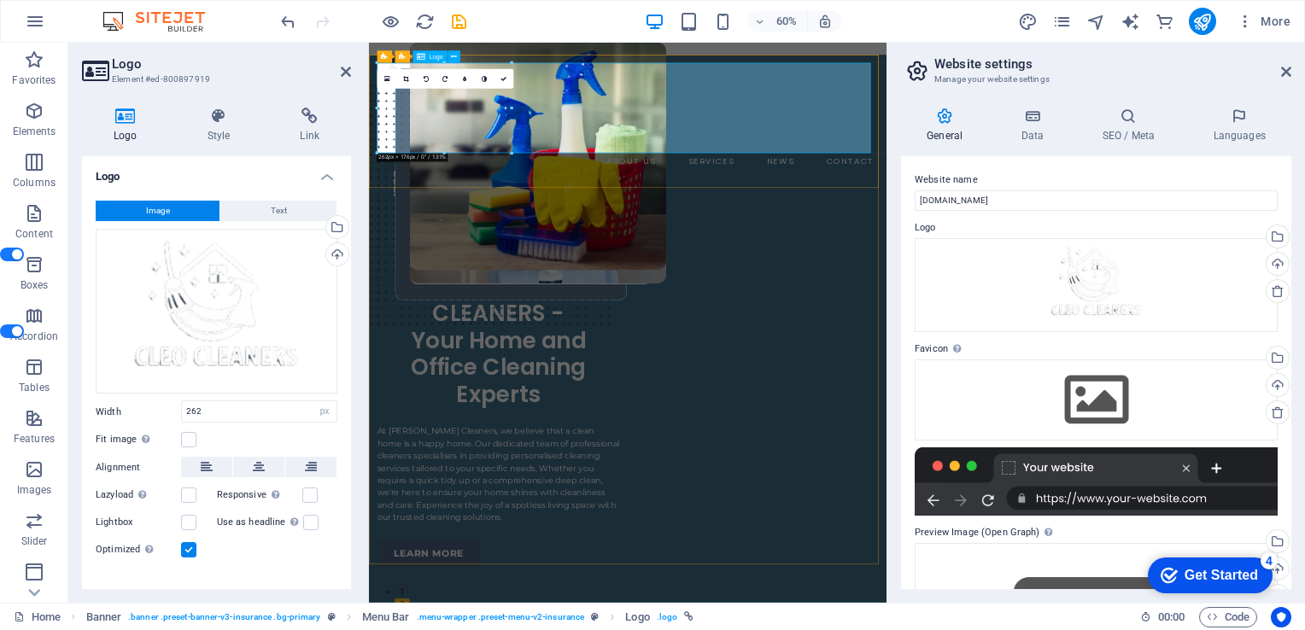
click at [825, 193] on div at bounding box center [799, 152] width 835 height 150
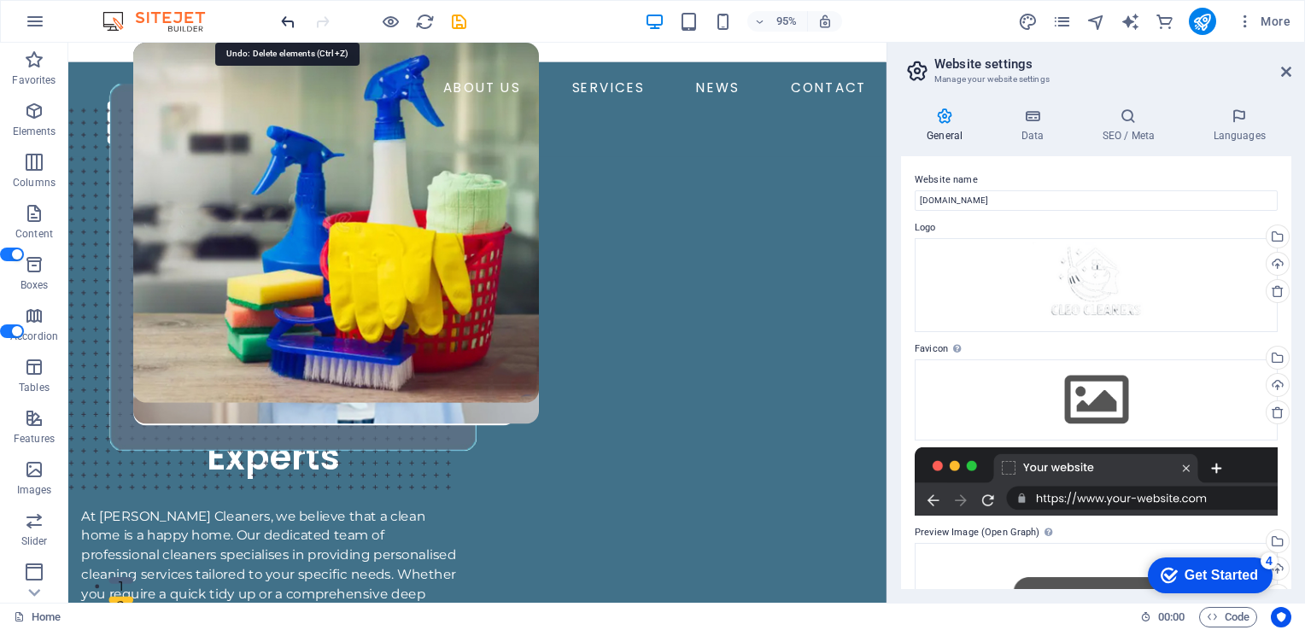
click at [290, 18] on icon "undo" at bounding box center [288, 22] width 20 height 20
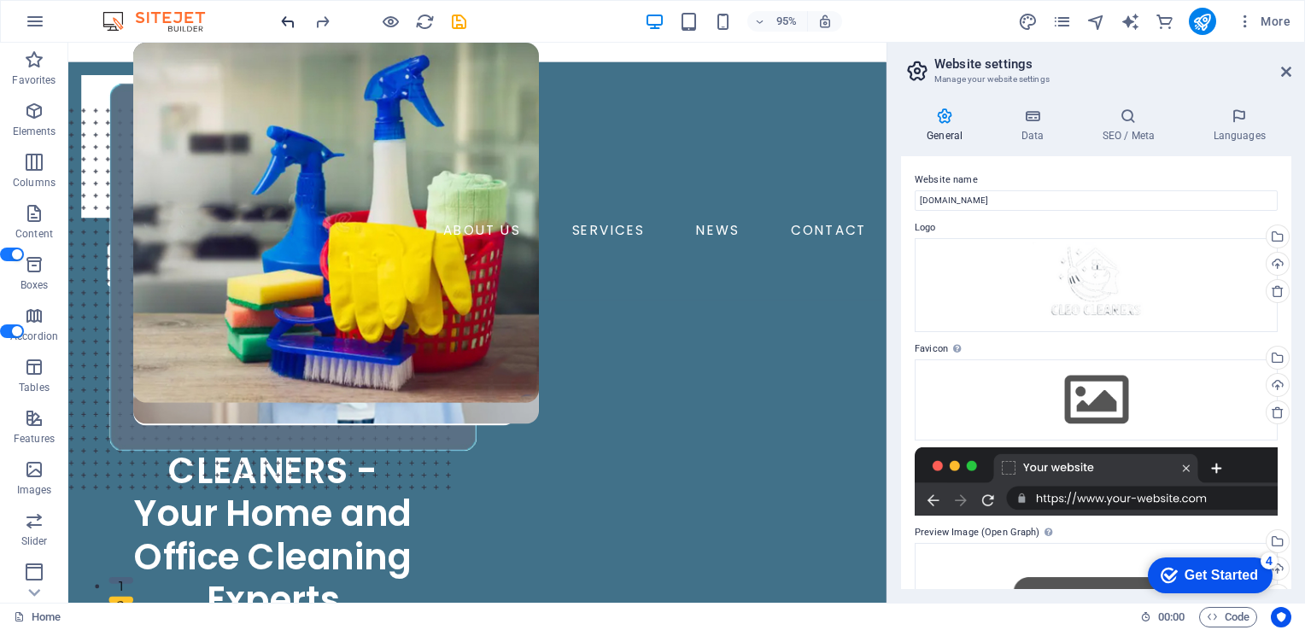
click at [284, 22] on icon "undo" at bounding box center [288, 22] width 20 height 20
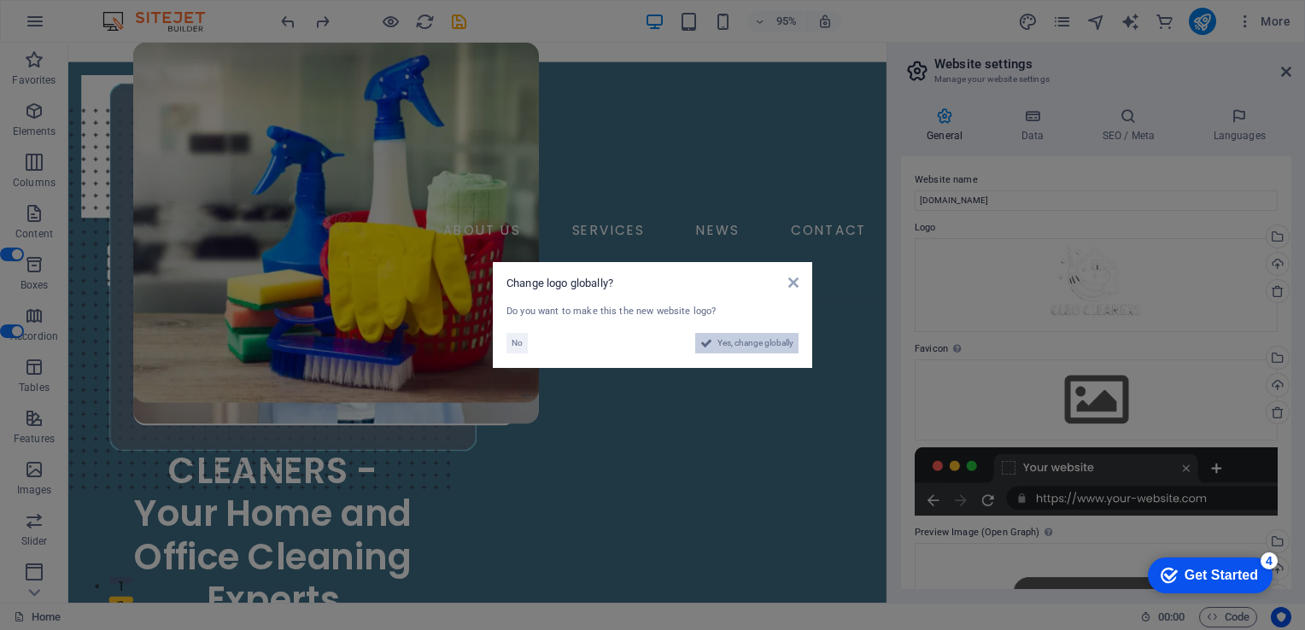
click at [748, 346] on span "Yes, change globally" at bounding box center [755, 343] width 76 height 20
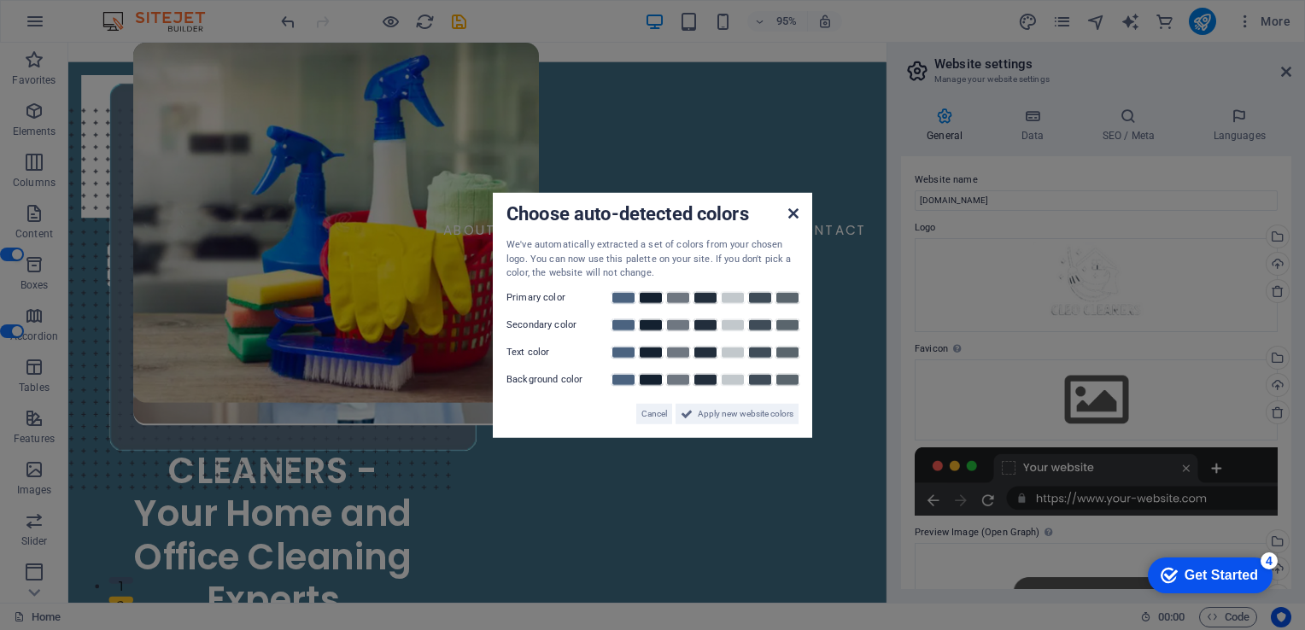
click at [790, 214] on icon at bounding box center [793, 214] width 10 height 14
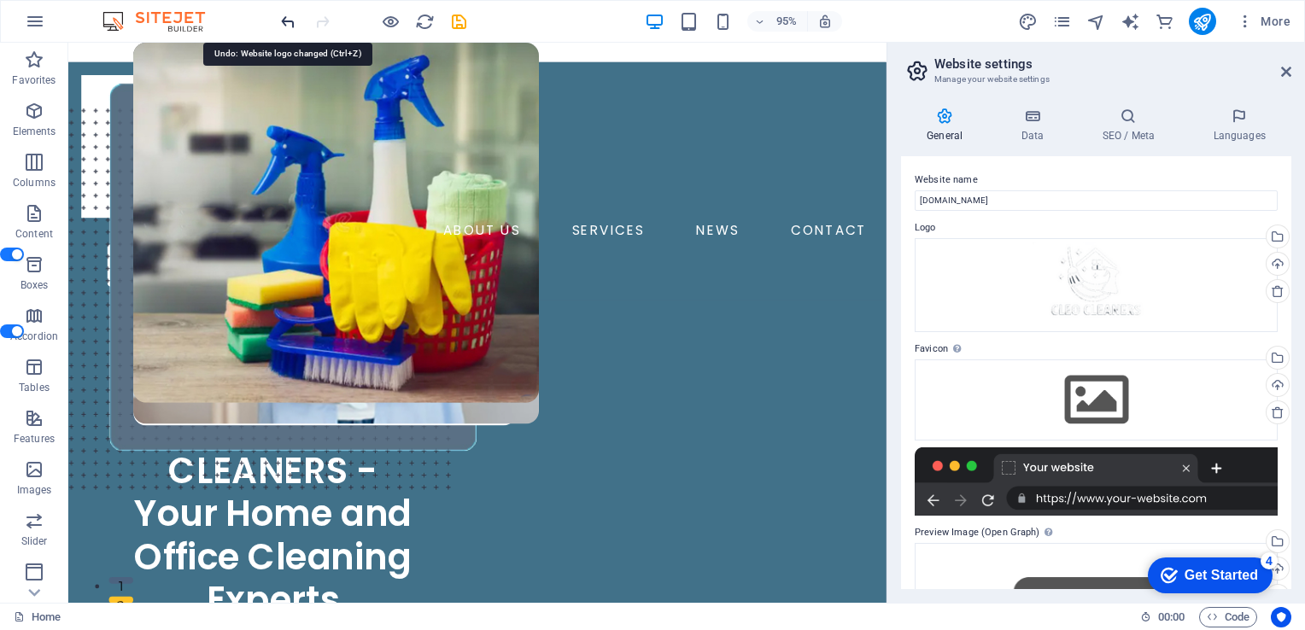
click at [289, 19] on icon "undo" at bounding box center [288, 22] width 20 height 20
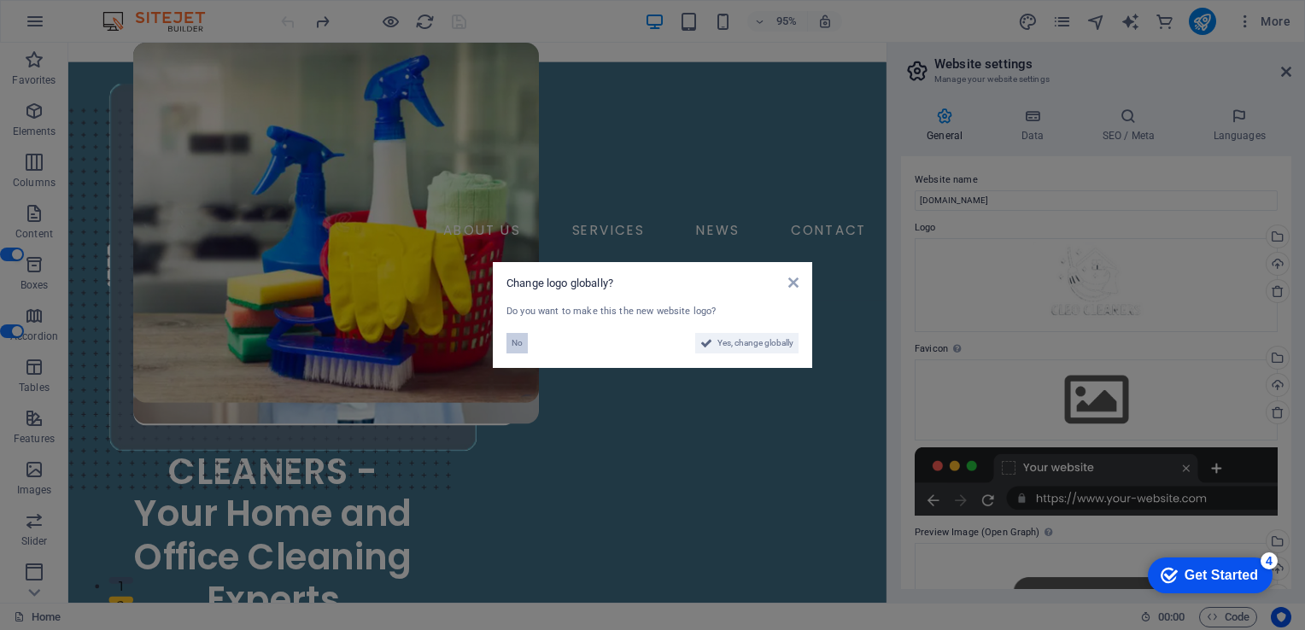
click at [516, 344] on span "No" at bounding box center [516, 343] width 11 height 20
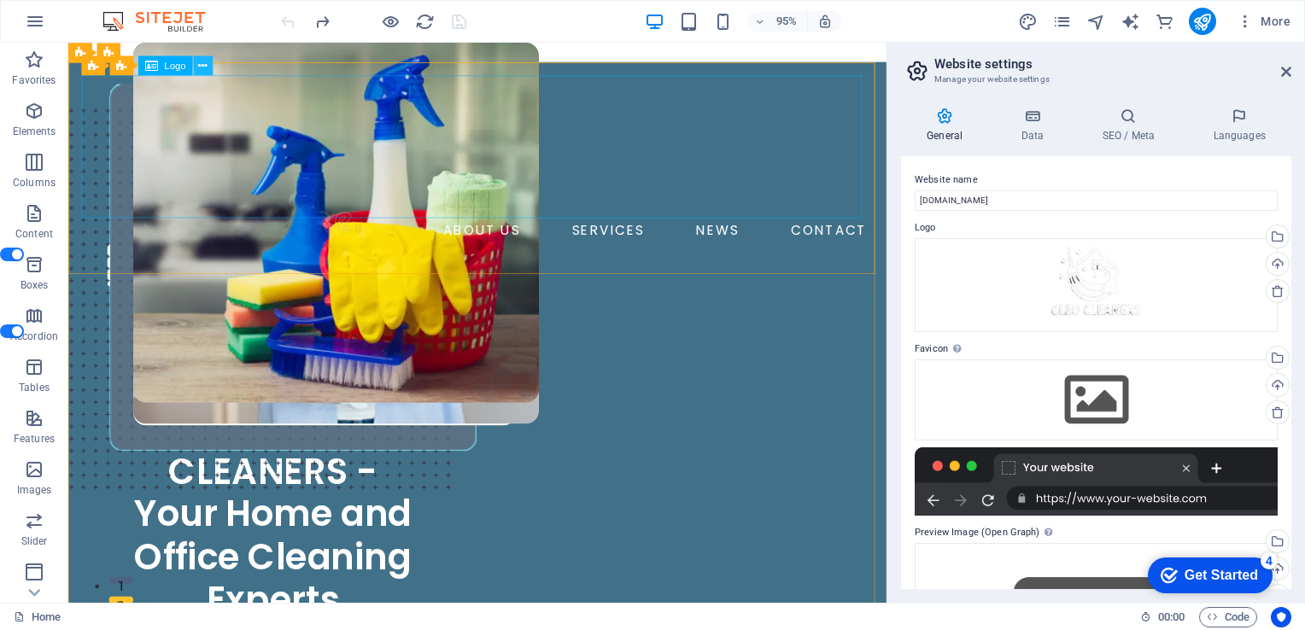
click at [201, 69] on icon at bounding box center [202, 65] width 9 height 17
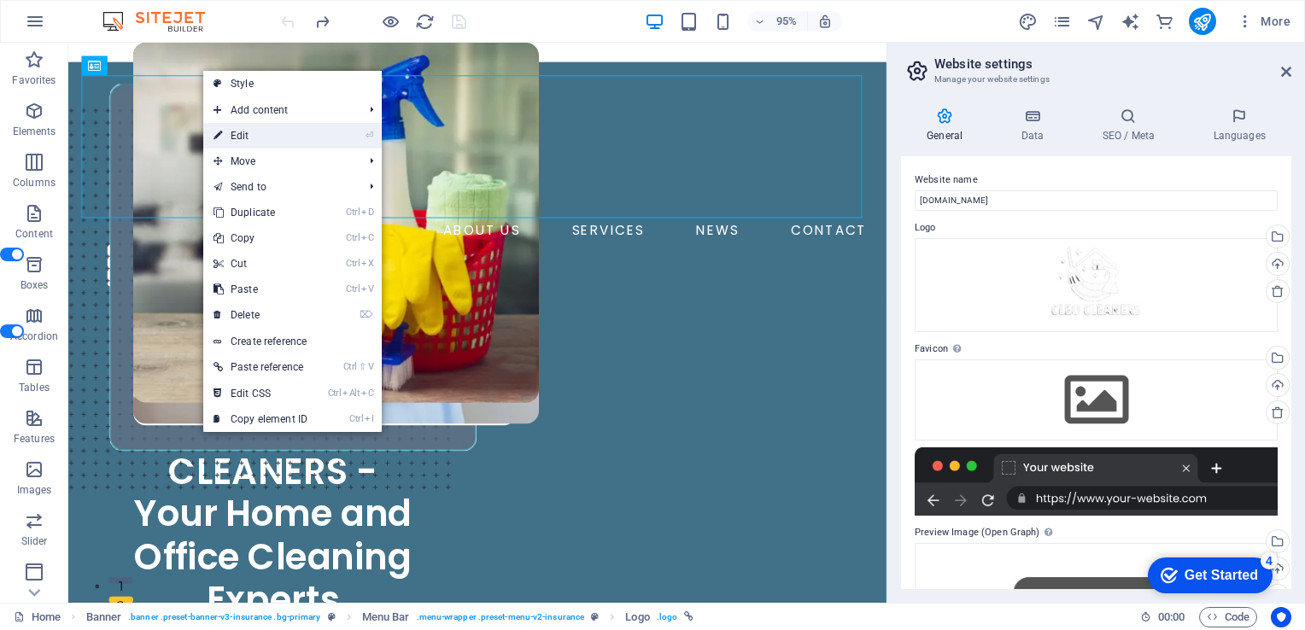
click at [260, 138] on link "⏎ Edit" at bounding box center [260, 136] width 114 height 26
select select "px"
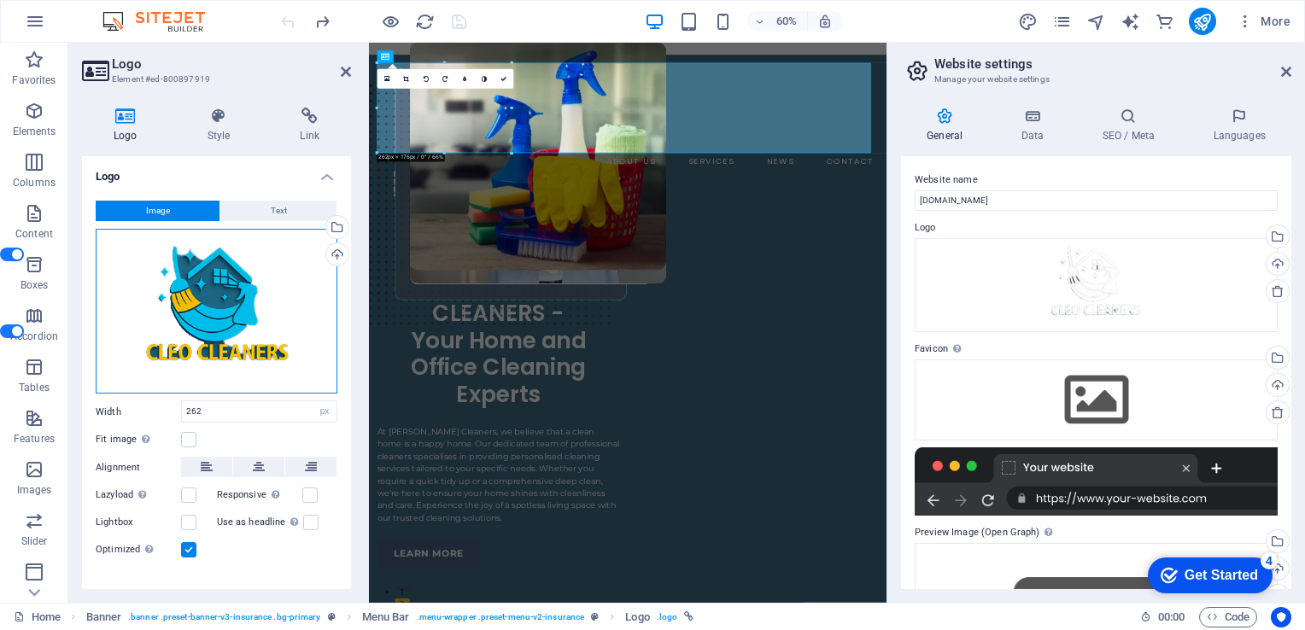
click at [214, 309] on div "Drag files here, click to choose files or select files from Files or our free s…" at bounding box center [217, 311] width 242 height 165
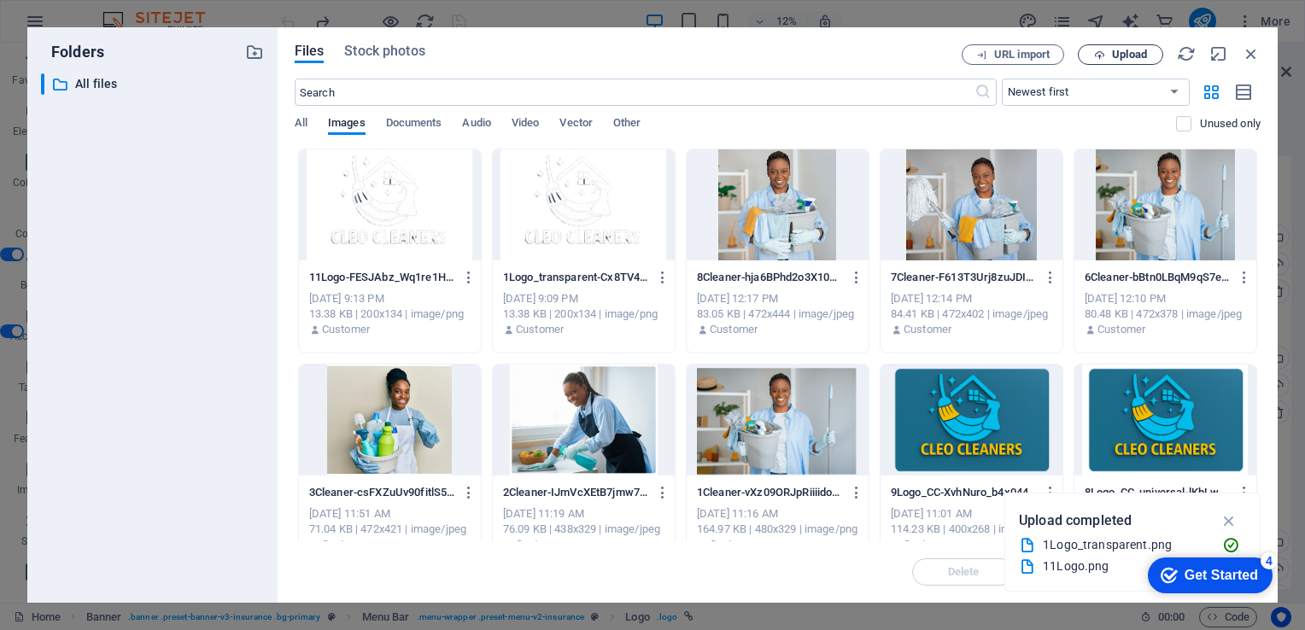
click at [1120, 54] on span "Upload" at bounding box center [1129, 55] width 35 height 10
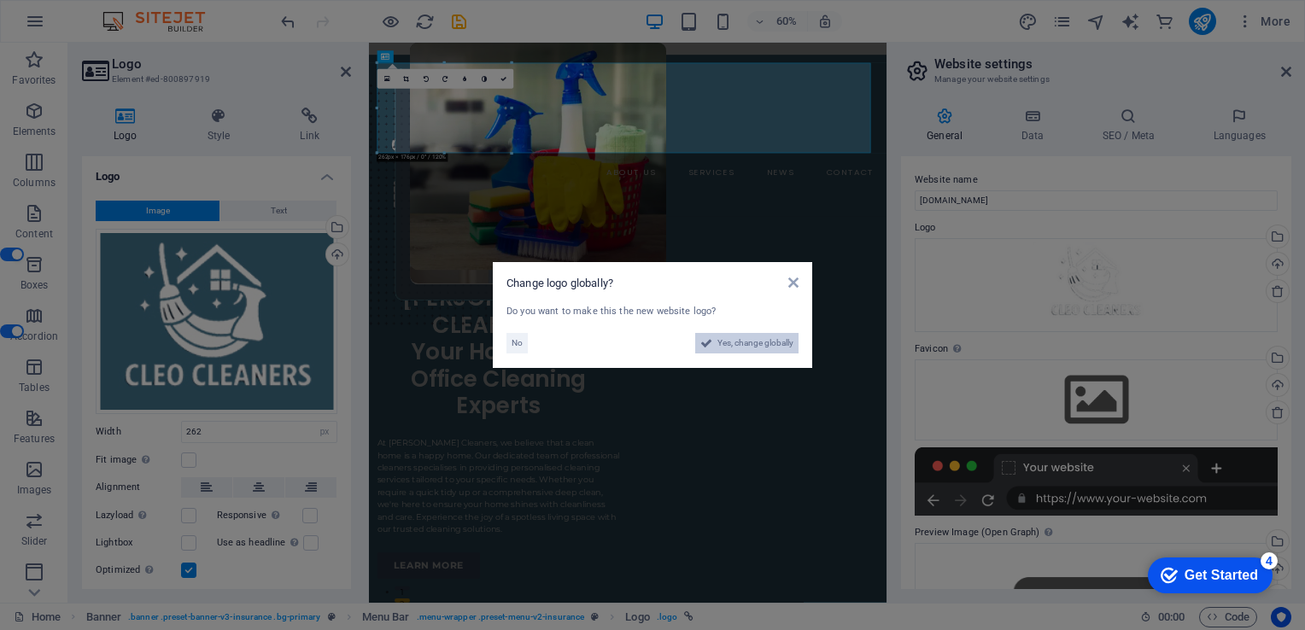
click at [762, 336] on span "Yes, change globally" at bounding box center [755, 343] width 76 height 20
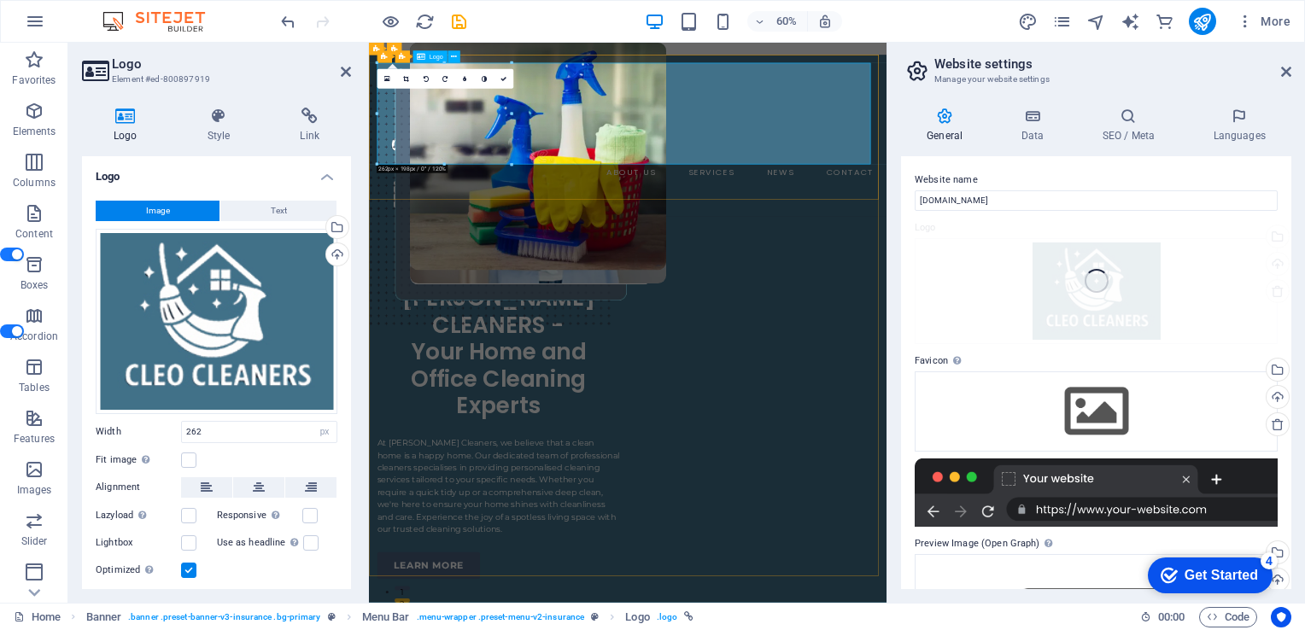
click at [960, 181] on div at bounding box center [799, 161] width 835 height 169
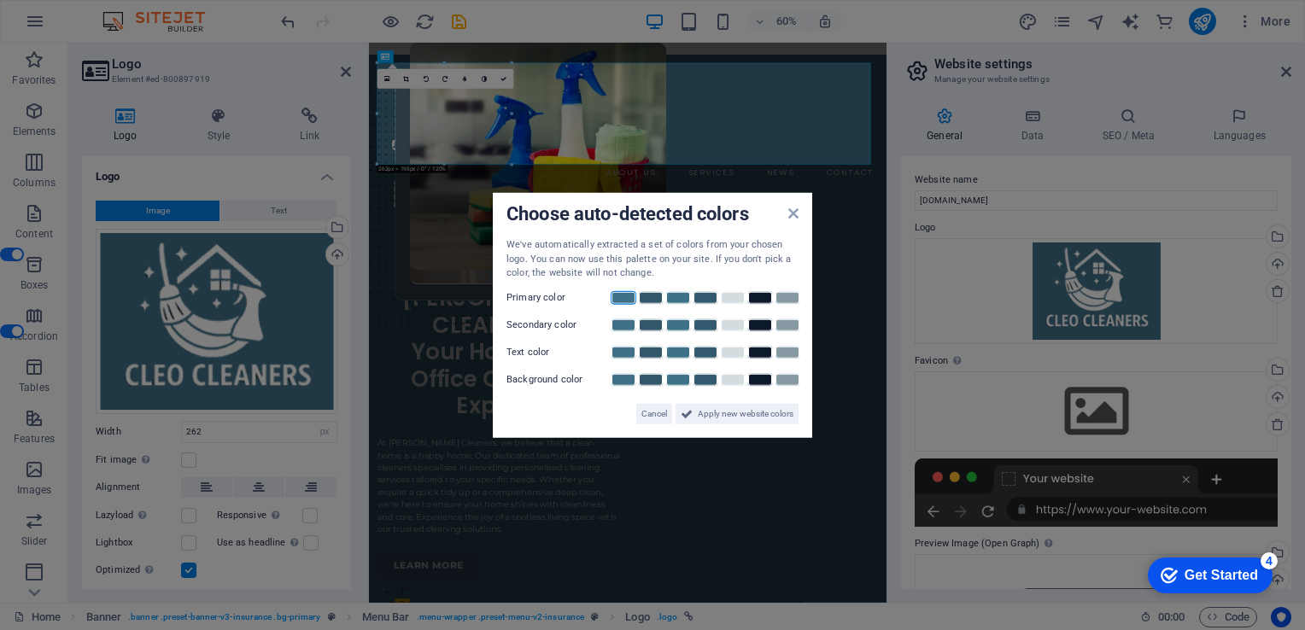
click at [624, 297] on link at bounding box center [623, 297] width 26 height 14
click at [792, 212] on icon at bounding box center [793, 214] width 10 height 14
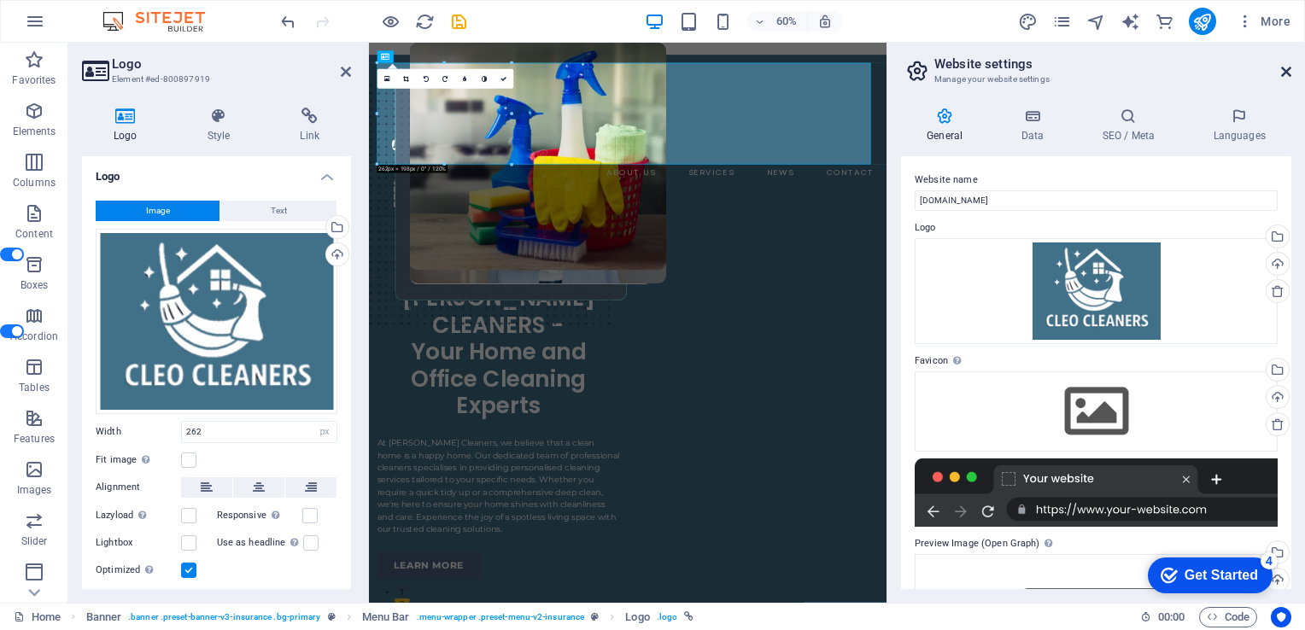
click at [1283, 72] on icon at bounding box center [1286, 72] width 10 height 14
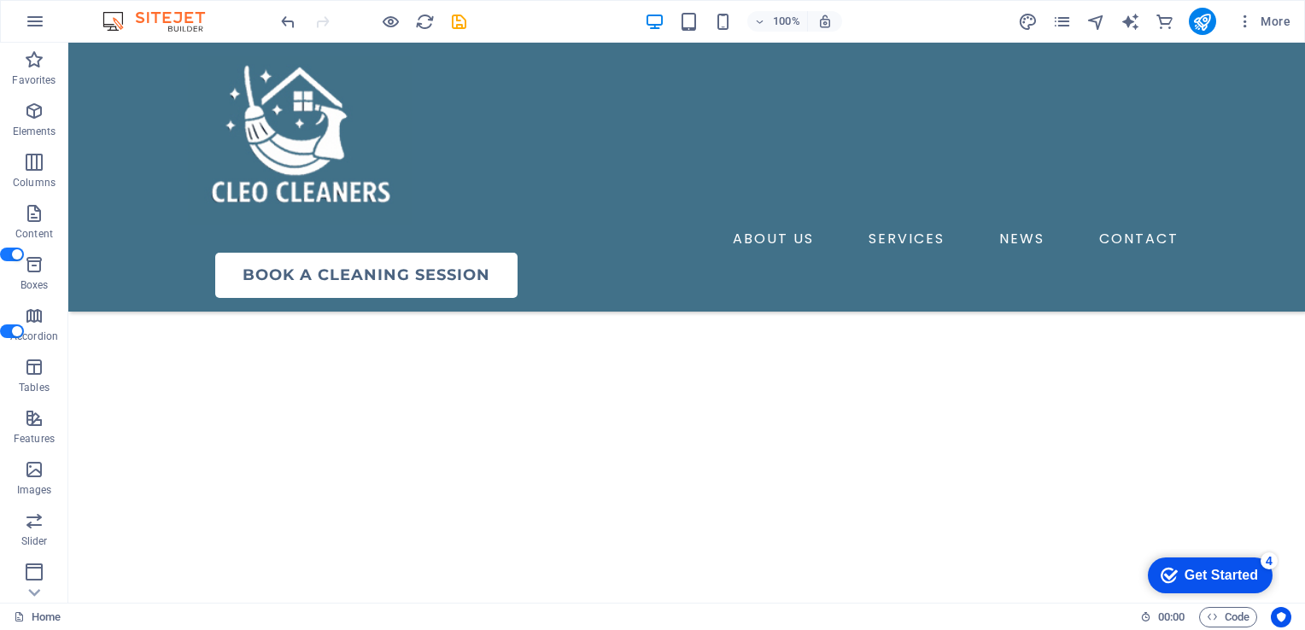
scroll to position [5482, 0]
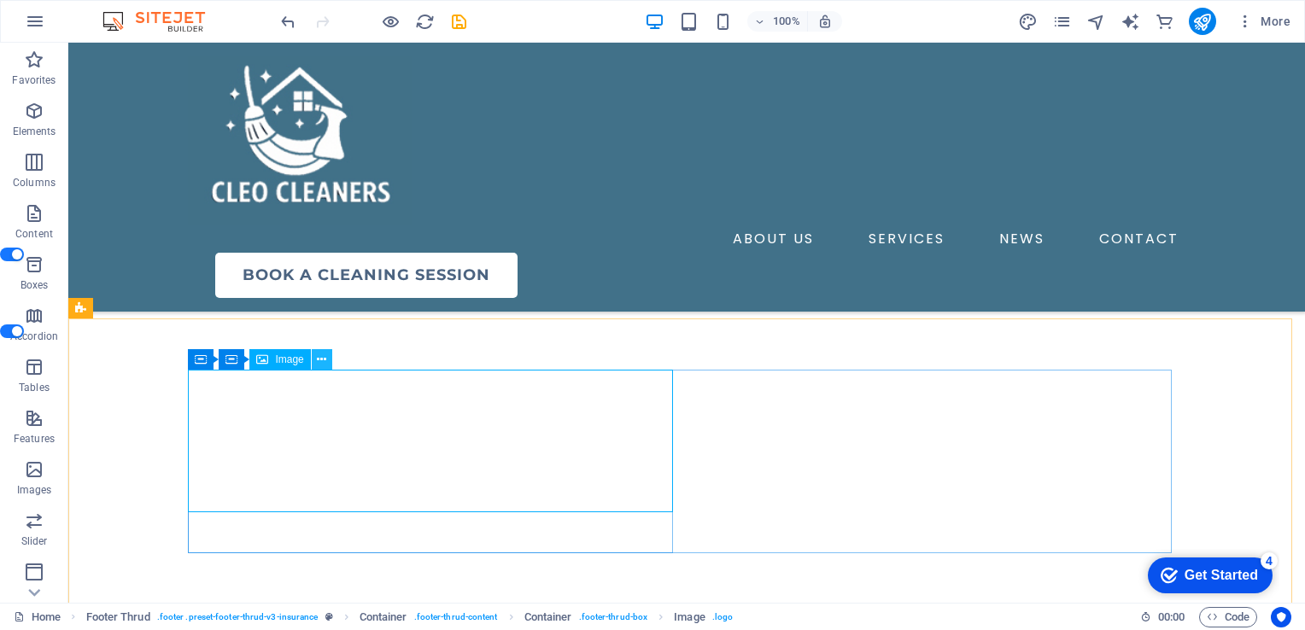
click at [323, 362] on icon at bounding box center [321, 360] width 9 height 18
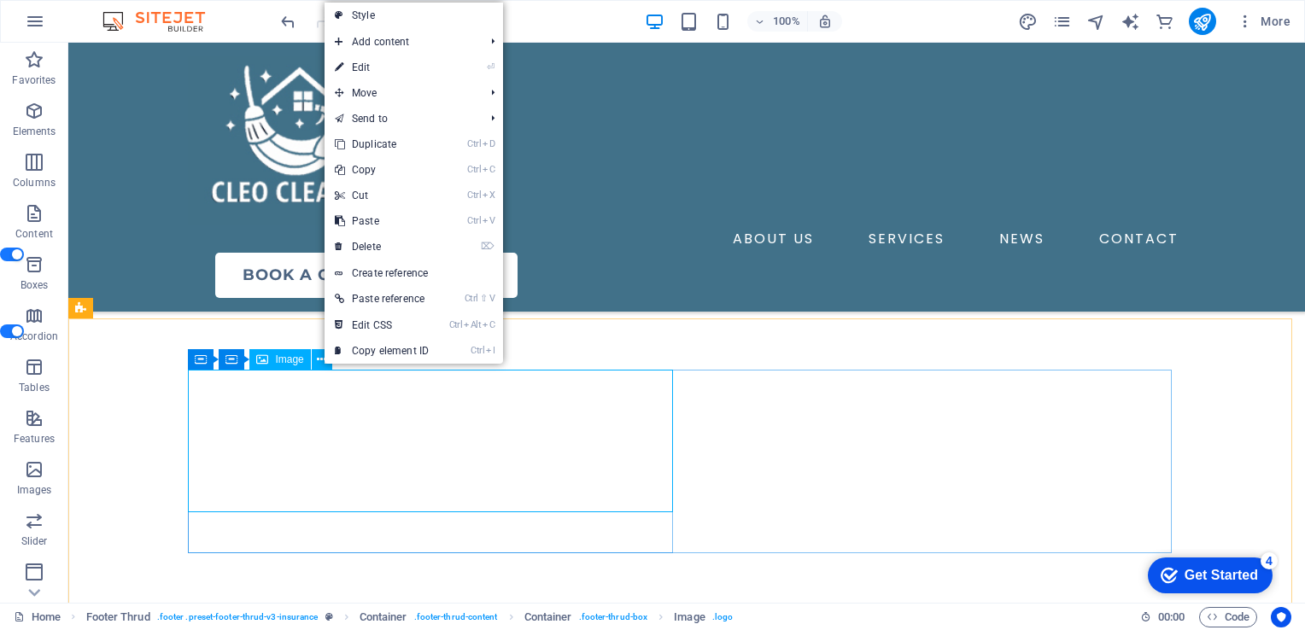
drag, startPoint x: 323, startPoint y: 362, endPoint x: 377, endPoint y: 95, distance: 272.7
click at [377, 95] on body "[PERSON_NAME] Cleaners Home Favorites Elements Columns Content Boxes Accordion …" at bounding box center [652, 315] width 1305 height 630
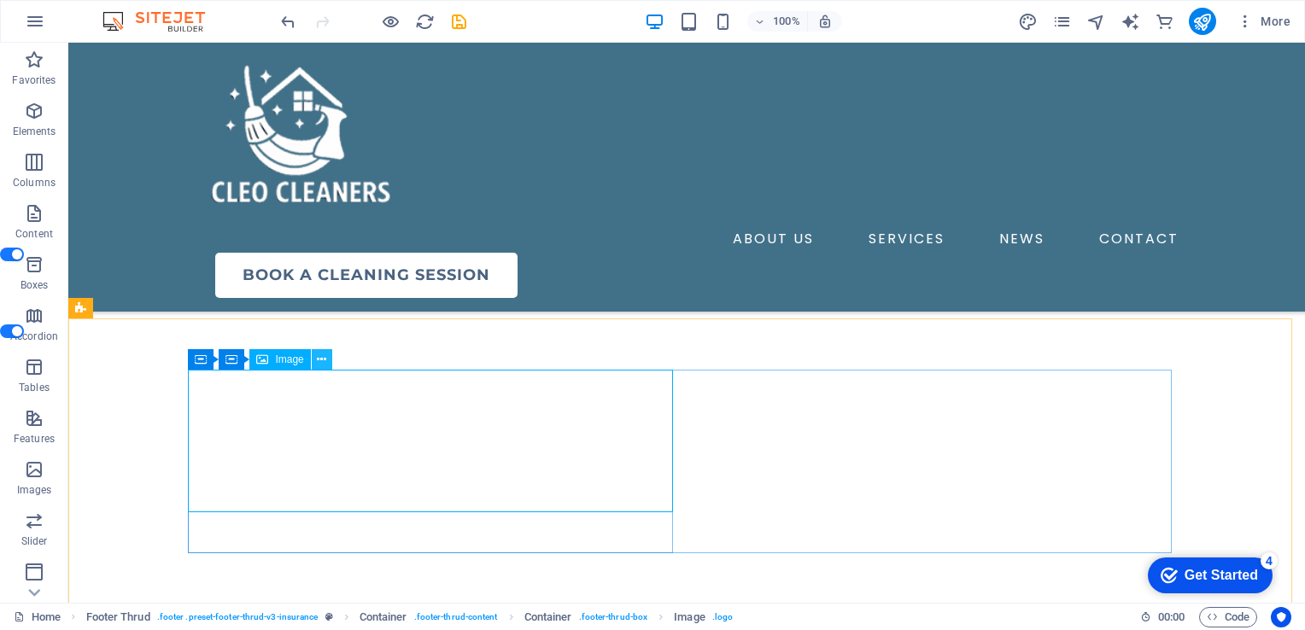
click at [323, 359] on icon at bounding box center [321, 360] width 9 height 18
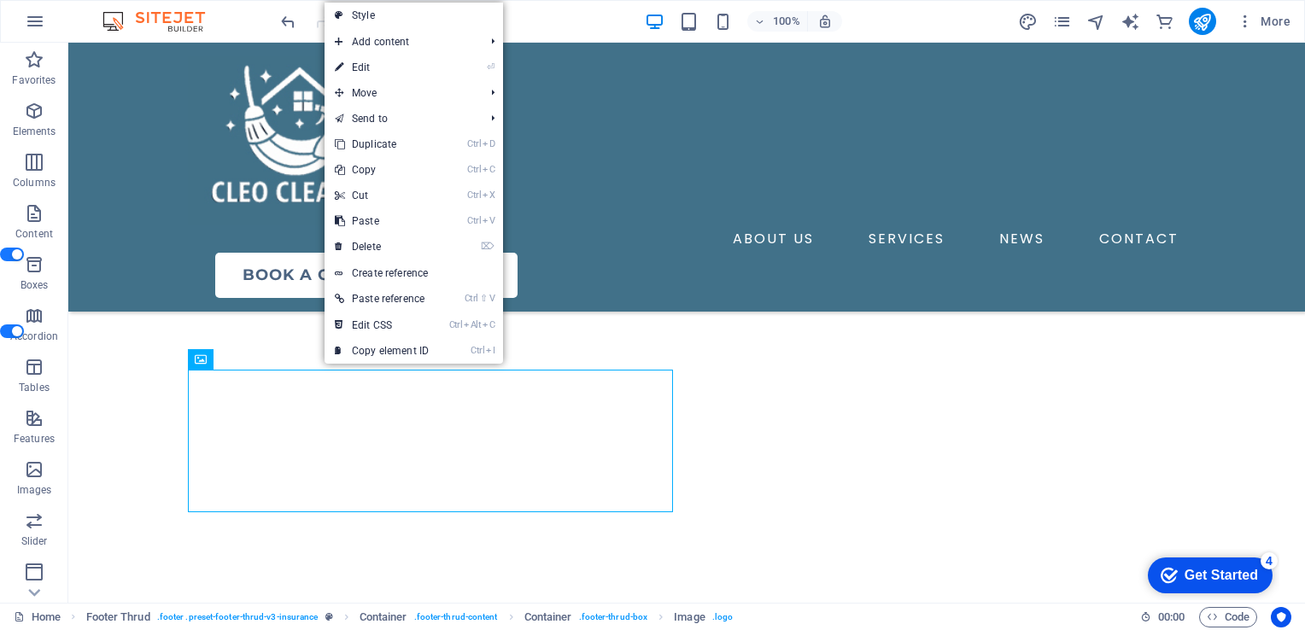
click at [358, 70] on link "⏎ Edit" at bounding box center [381, 68] width 114 height 26
select select "px"
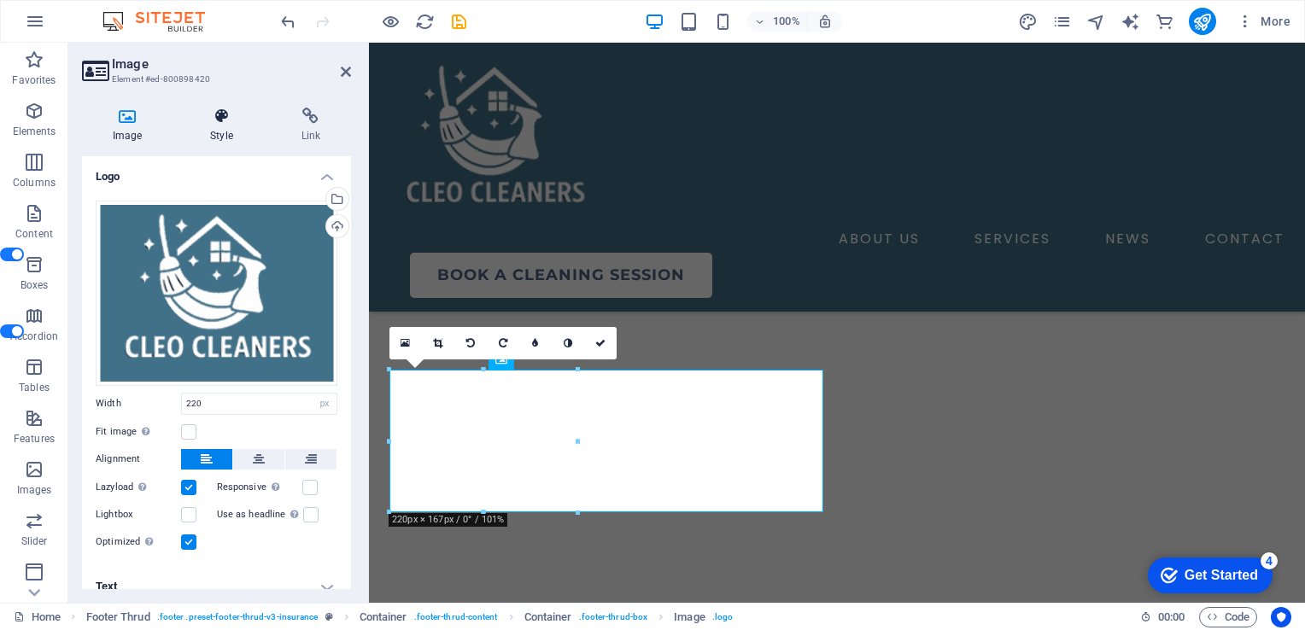
click at [217, 132] on h4 "Style" at bounding box center [224, 126] width 90 height 36
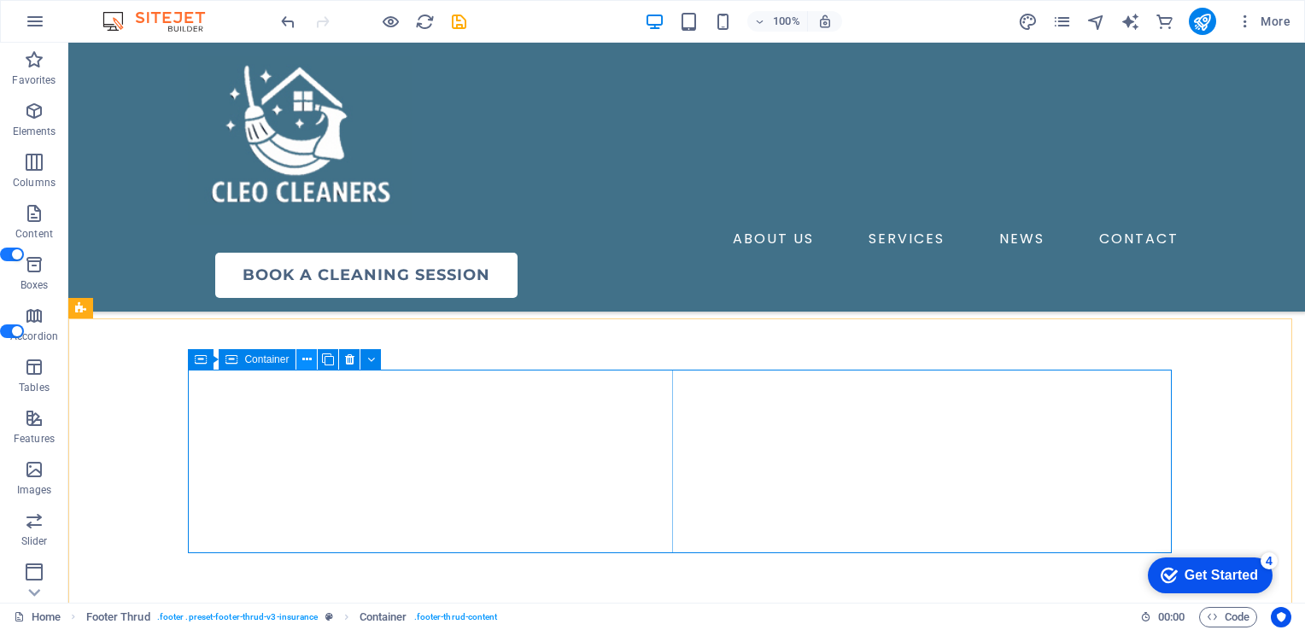
click at [310, 356] on icon at bounding box center [306, 360] width 9 height 18
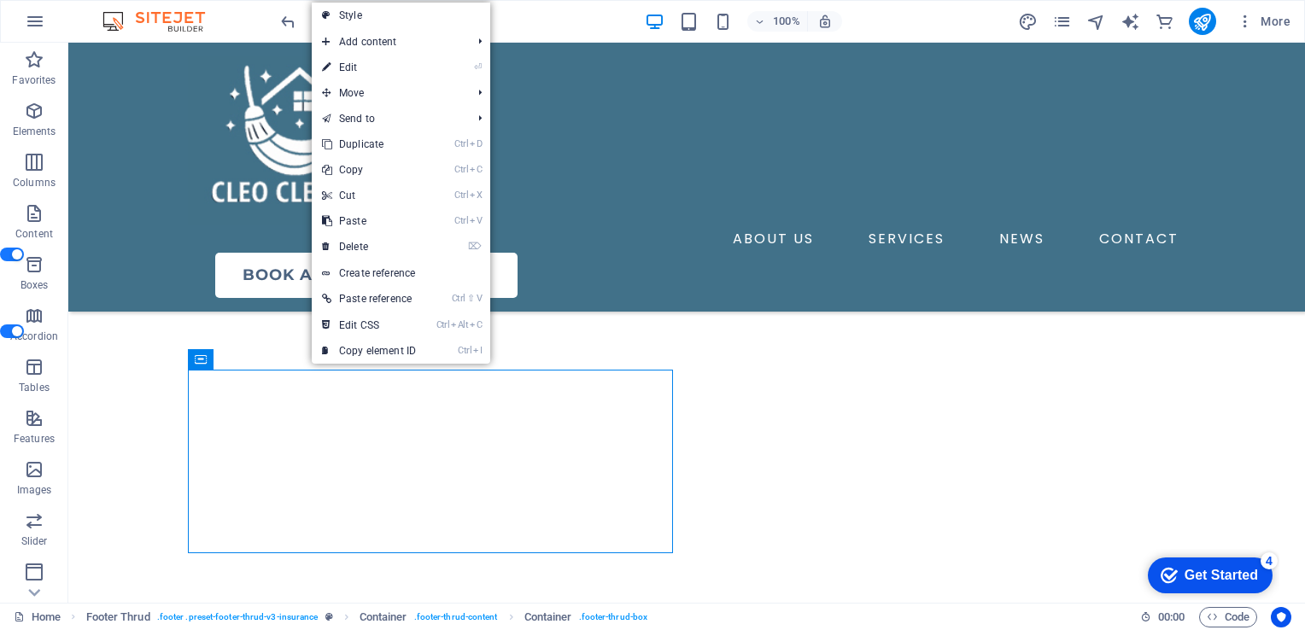
click at [352, 73] on link "⏎ Edit" at bounding box center [369, 68] width 114 height 26
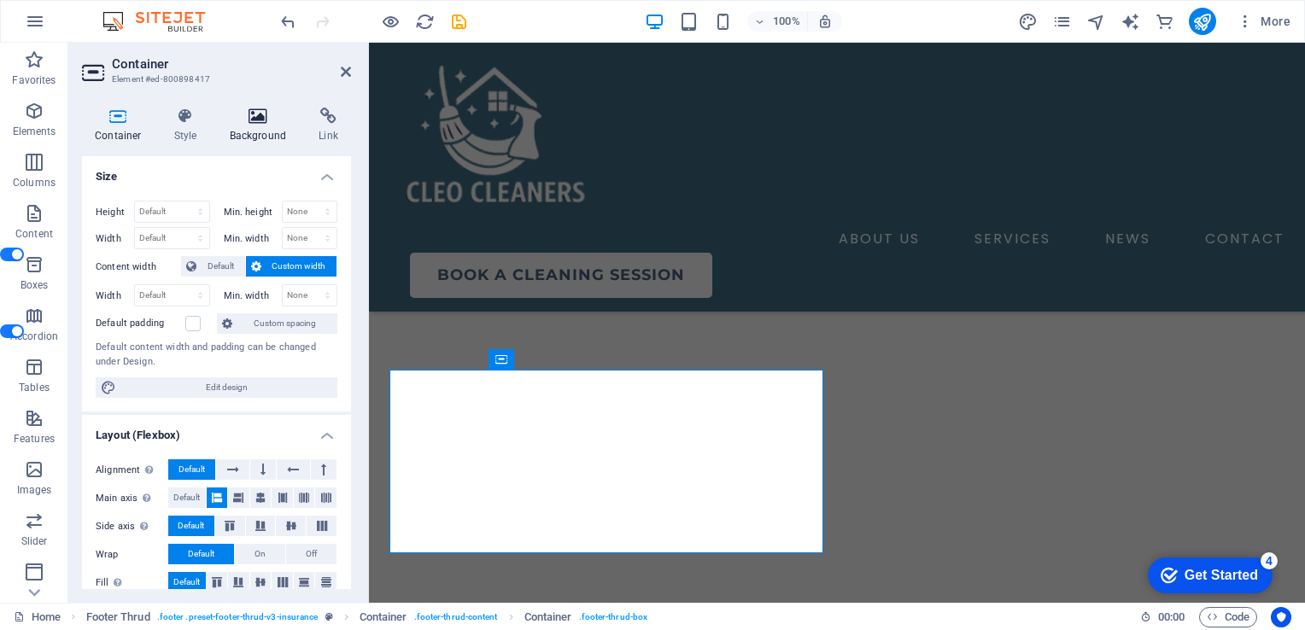
click at [258, 119] on icon at bounding box center [258, 116] width 83 height 17
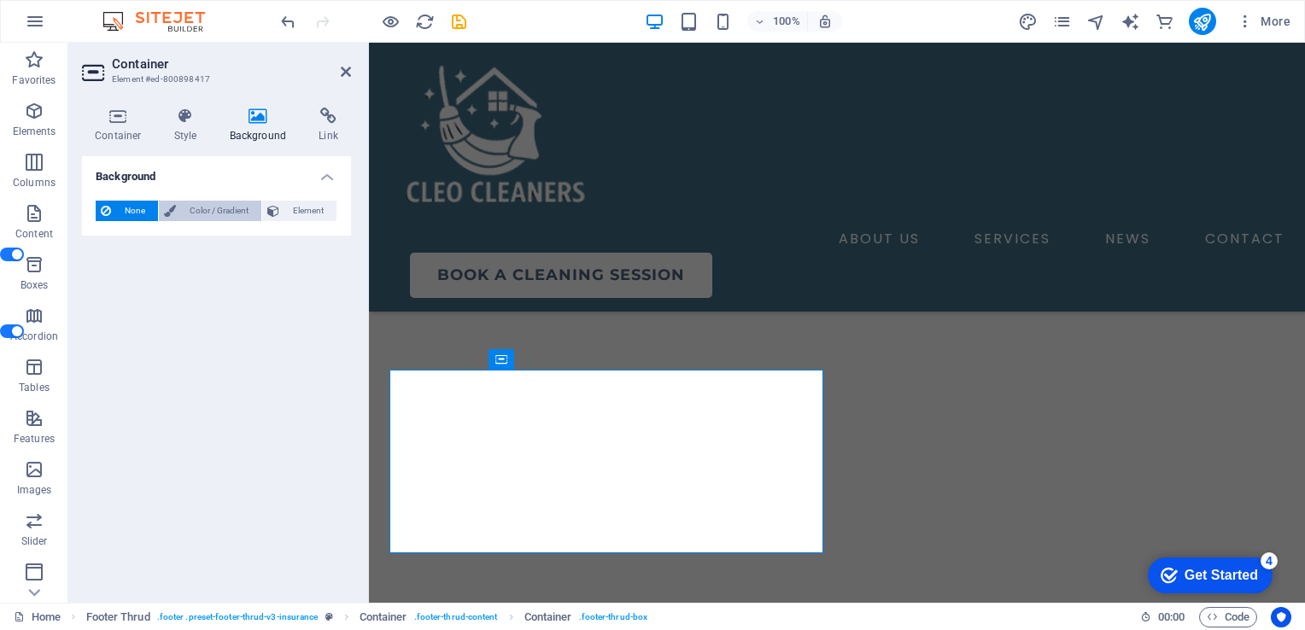
click at [190, 221] on span "Color / Gradient" at bounding box center [218, 211] width 75 height 20
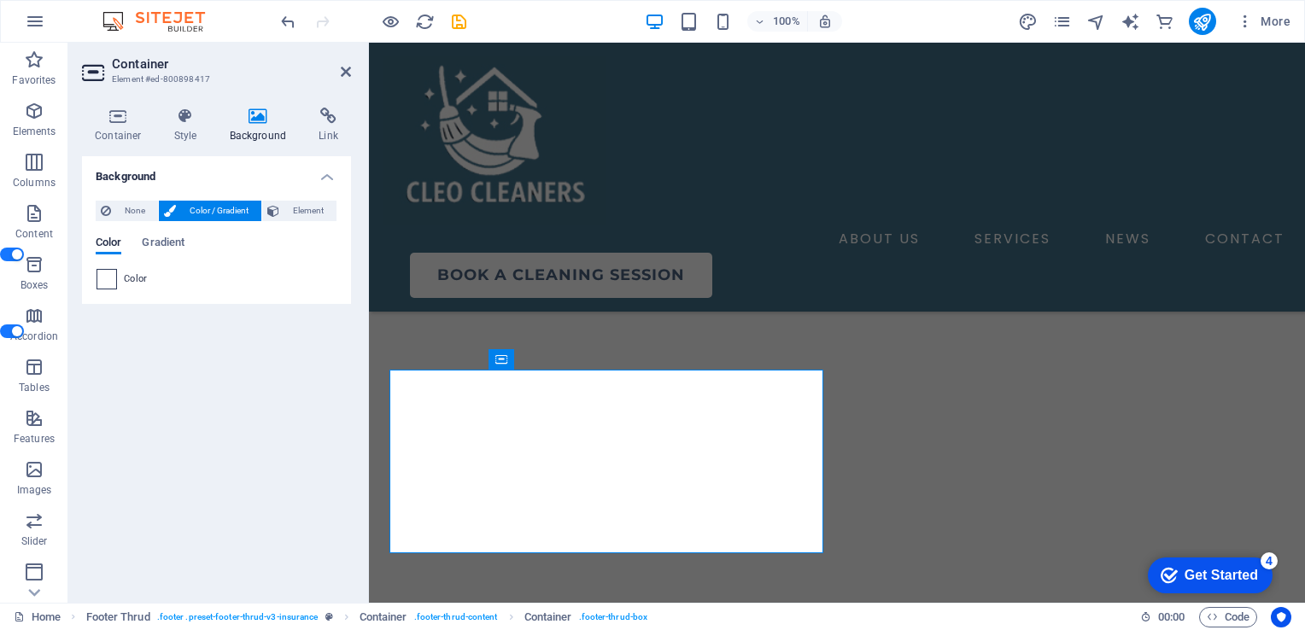
click at [104, 289] on span at bounding box center [106, 279] width 19 height 19
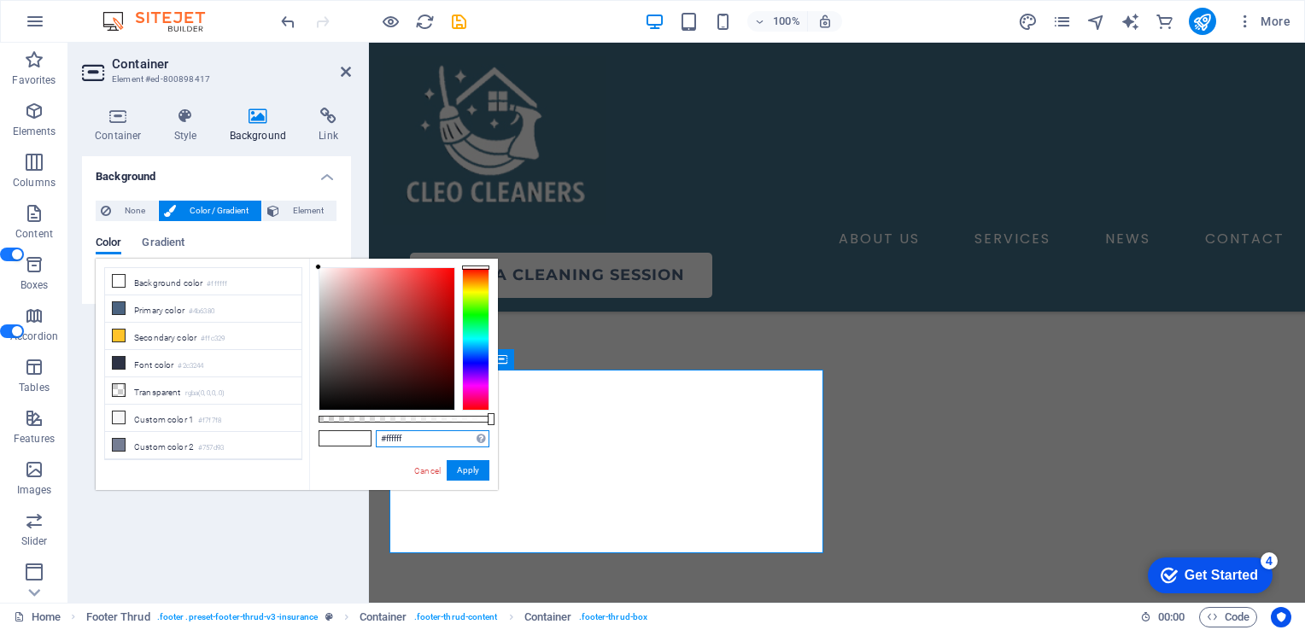
drag, startPoint x: 413, startPoint y: 440, endPoint x: 369, endPoint y: 433, distance: 44.9
click at [369, 433] on div "#ffffff Supported formats #0852ed rgb(8, 82, 237) rgba(8, 82, 237, 90%) hsv(221…" at bounding box center [403, 498] width 189 height 479
paste input "417189"
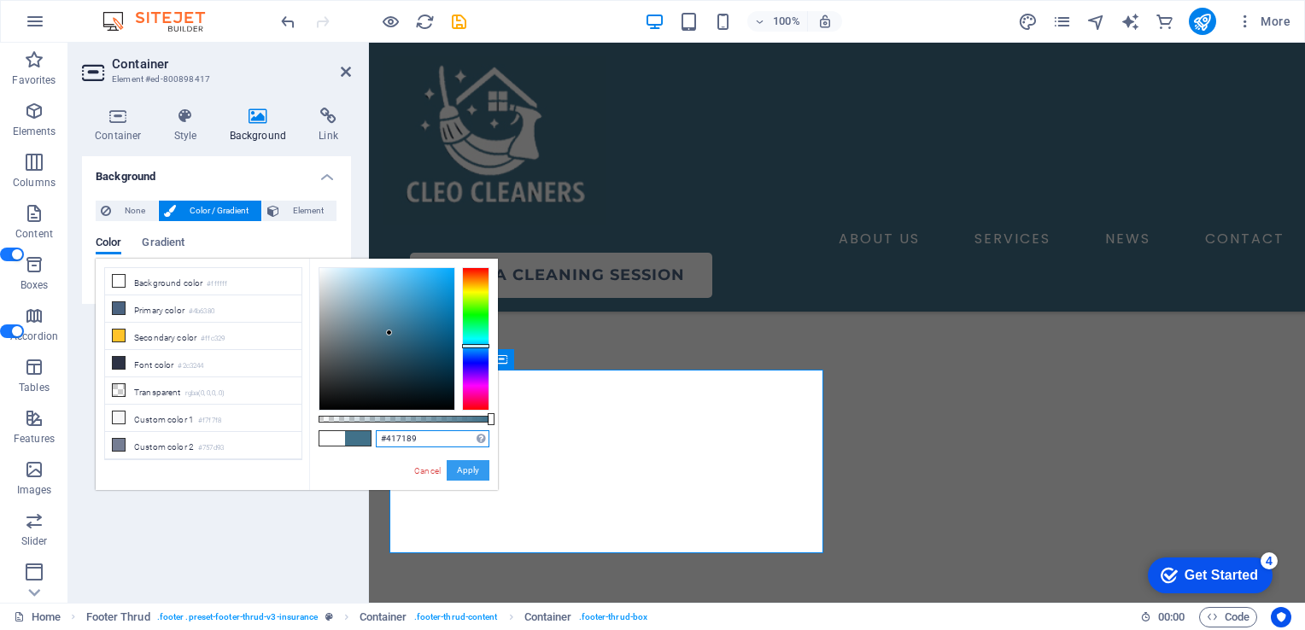
type input "#417189"
click at [468, 470] on button "Apply" at bounding box center [468, 470] width 43 height 20
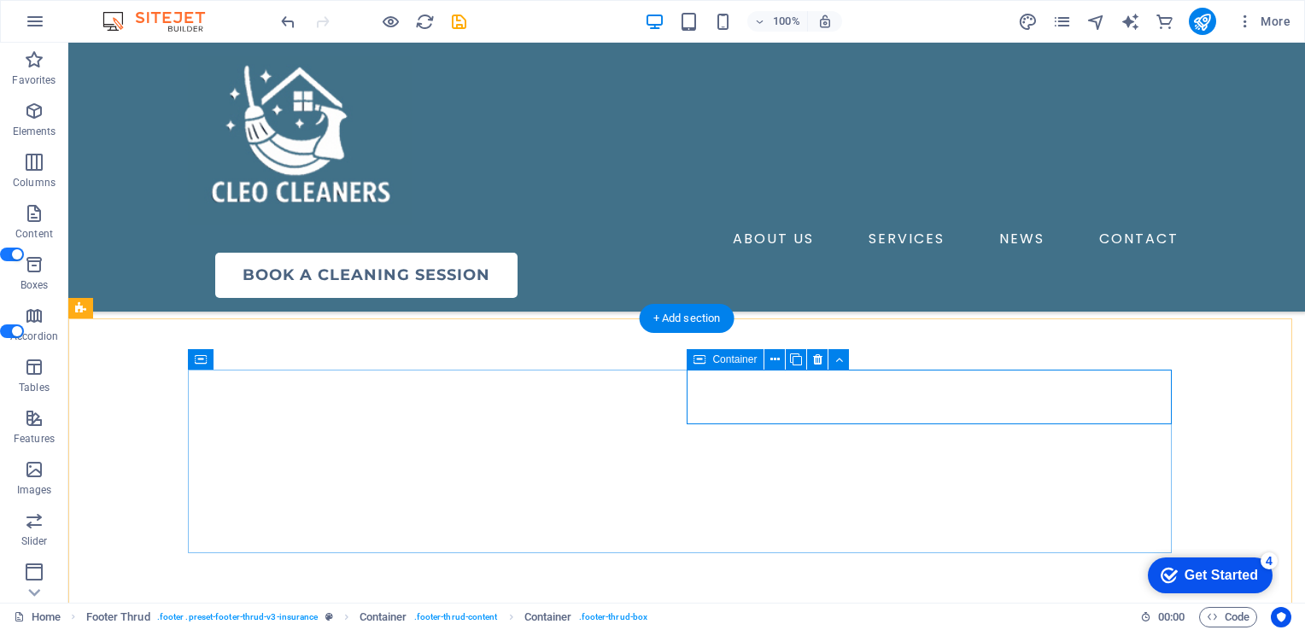
click at [789, 359] on icon at bounding box center [793, 360] width 9 height 18
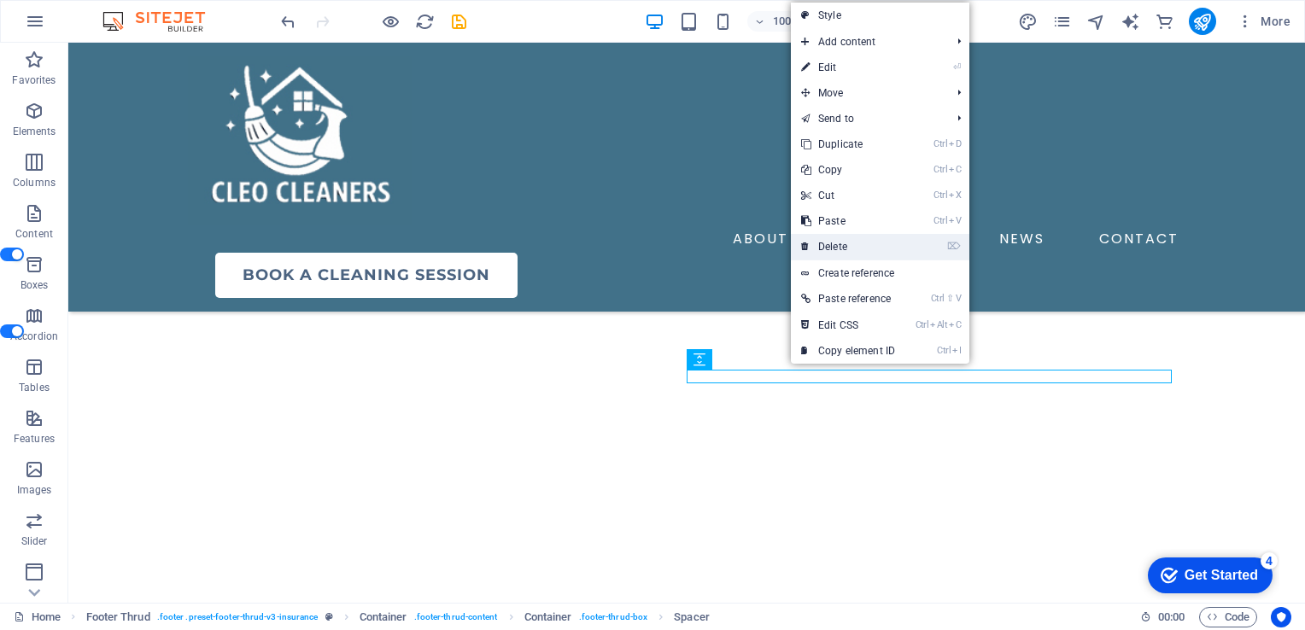
drag, startPoint x: 838, startPoint y: 245, endPoint x: 769, endPoint y: 202, distance: 80.5
click at [838, 245] on link "⌦ Delete" at bounding box center [848, 247] width 114 height 26
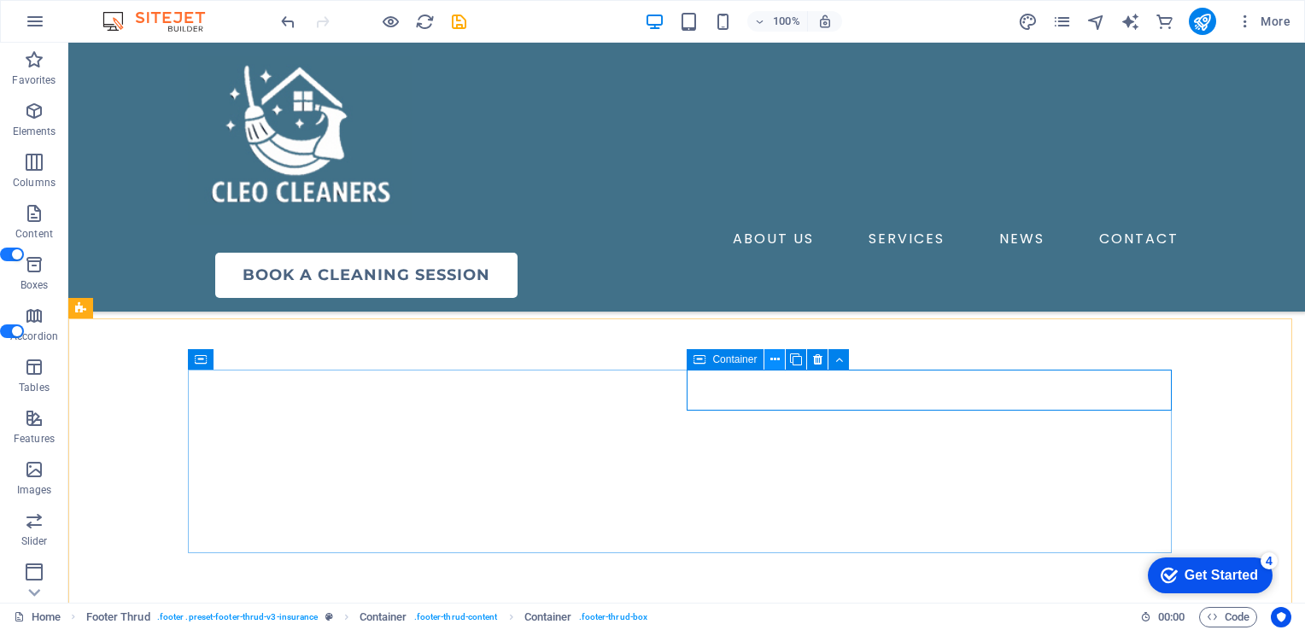
click at [774, 361] on icon at bounding box center [774, 360] width 9 height 18
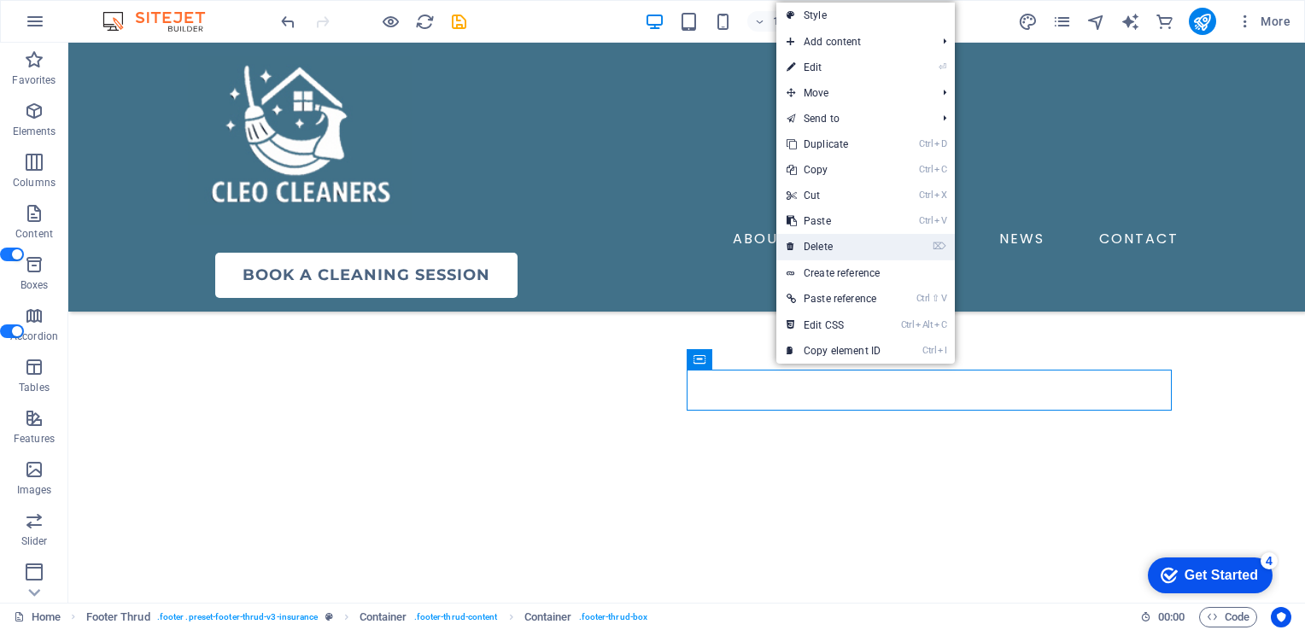
click at [819, 247] on link "⌦ Delete" at bounding box center [833, 247] width 114 height 26
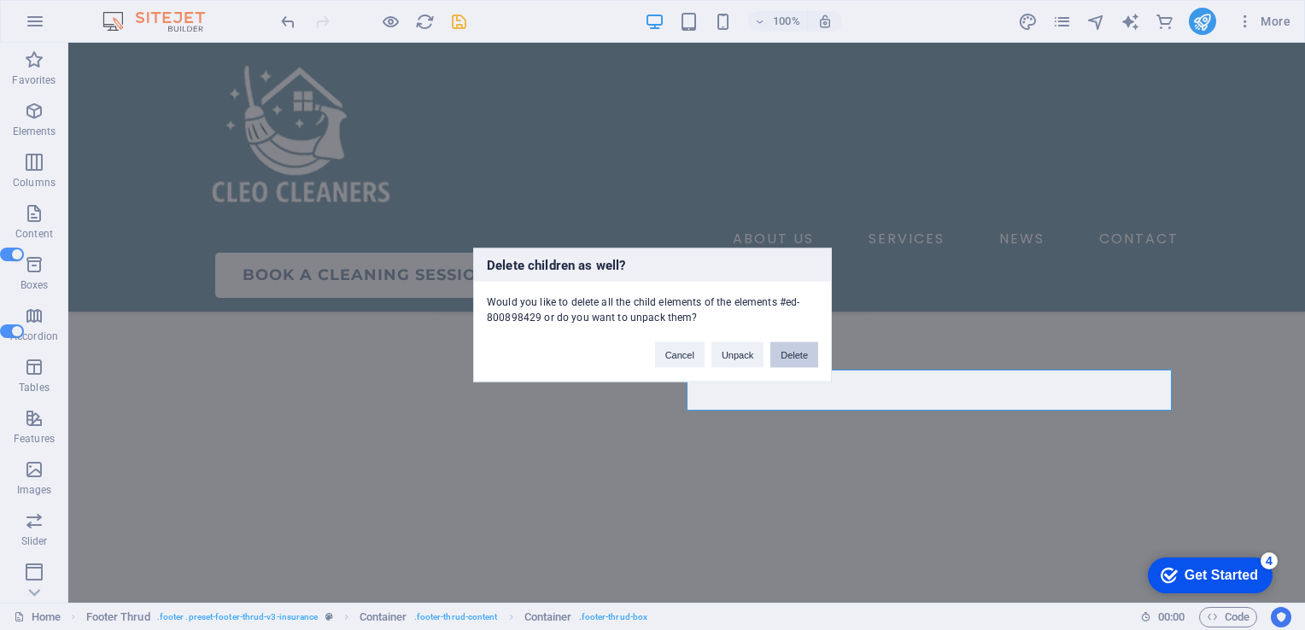
click at [792, 358] on button "Delete" at bounding box center [794, 355] width 48 height 26
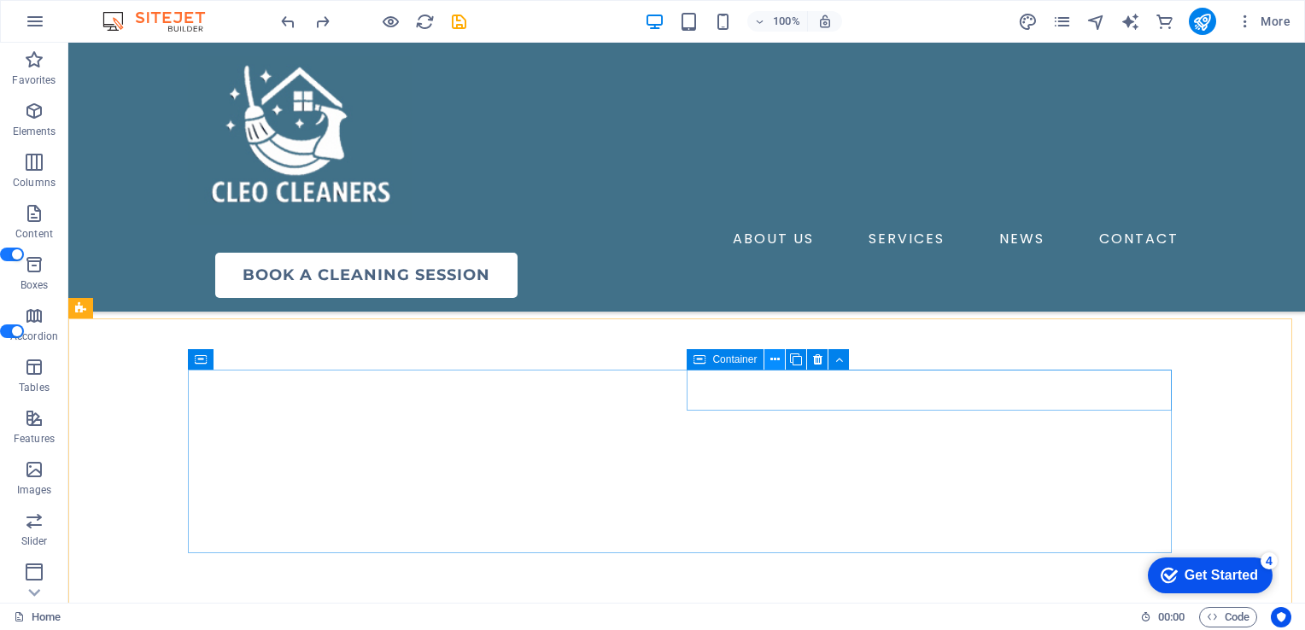
click at [773, 353] on icon at bounding box center [774, 360] width 9 height 18
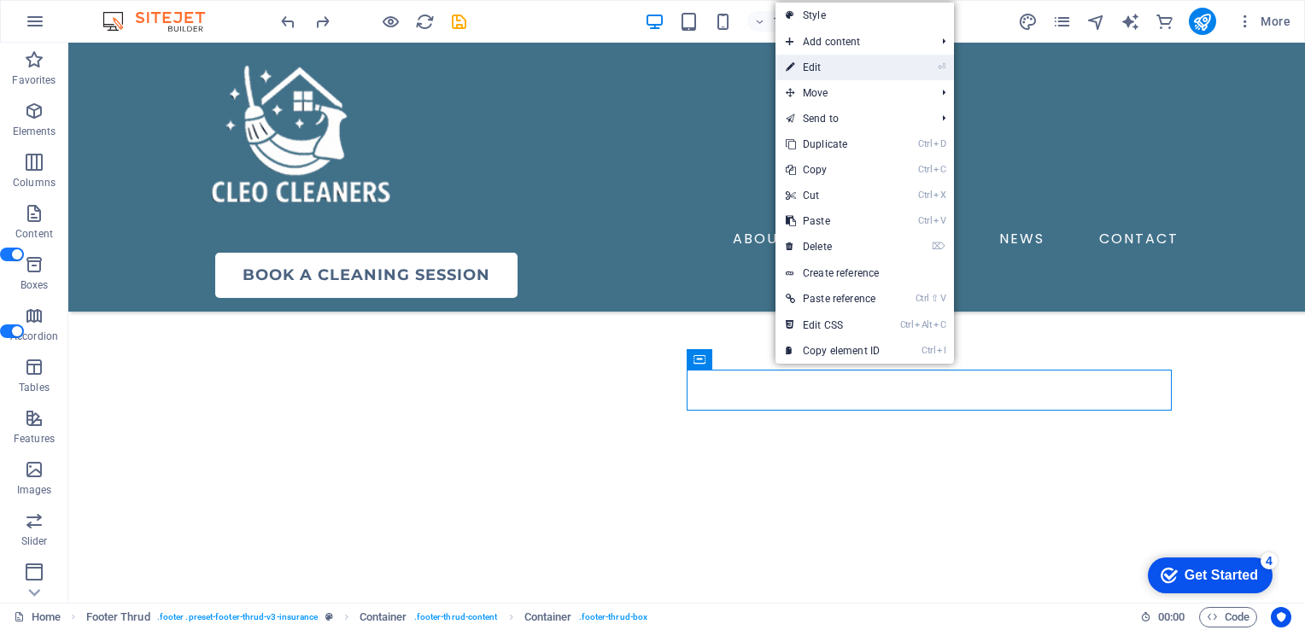
click at [815, 65] on link "⏎ Edit" at bounding box center [832, 68] width 114 height 26
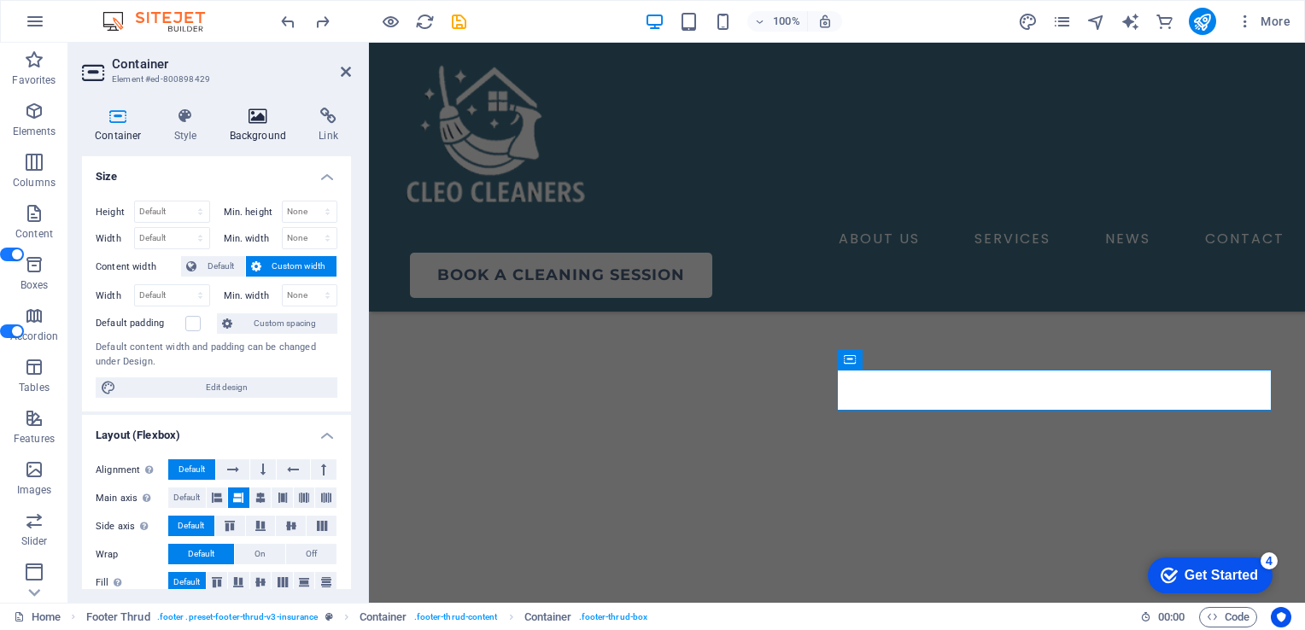
click at [253, 119] on icon at bounding box center [258, 116] width 83 height 17
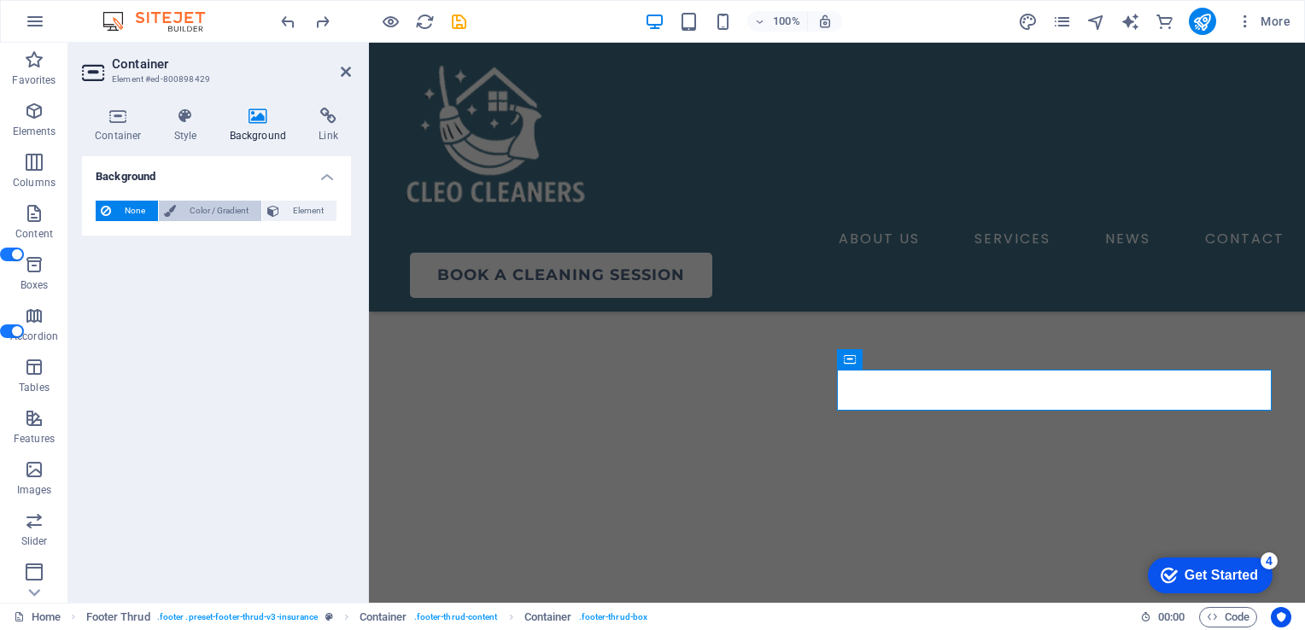
click at [230, 221] on span "Color / Gradient" at bounding box center [218, 211] width 75 height 20
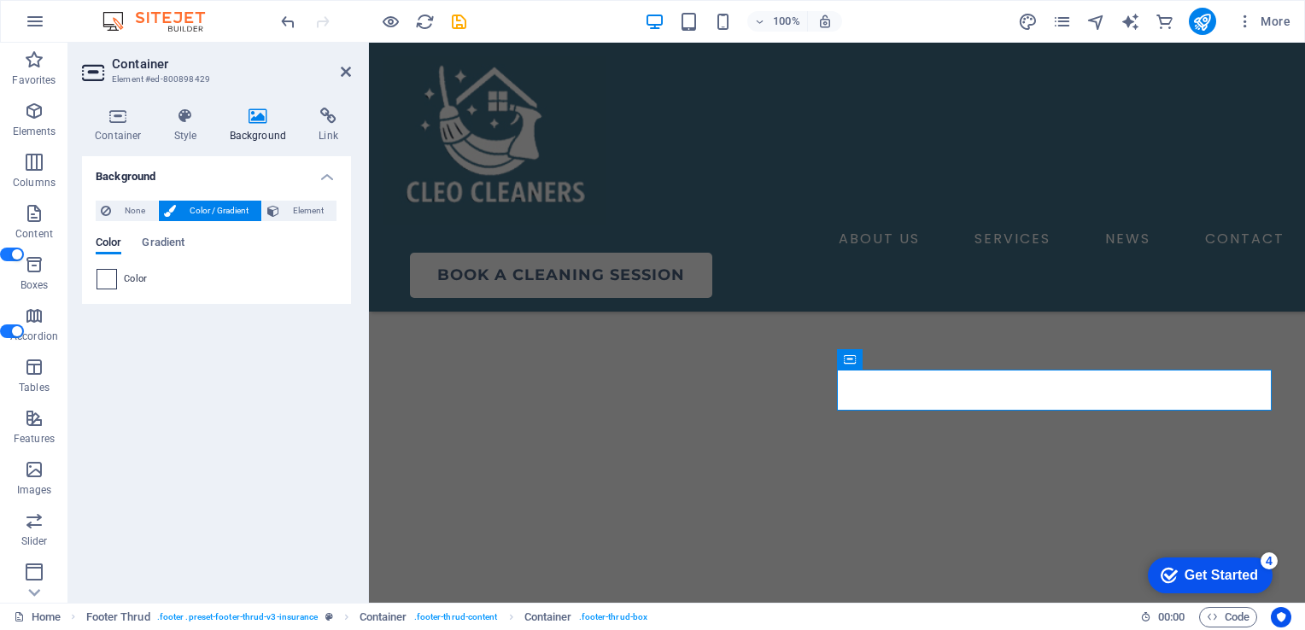
click at [109, 289] on span at bounding box center [106, 279] width 19 height 19
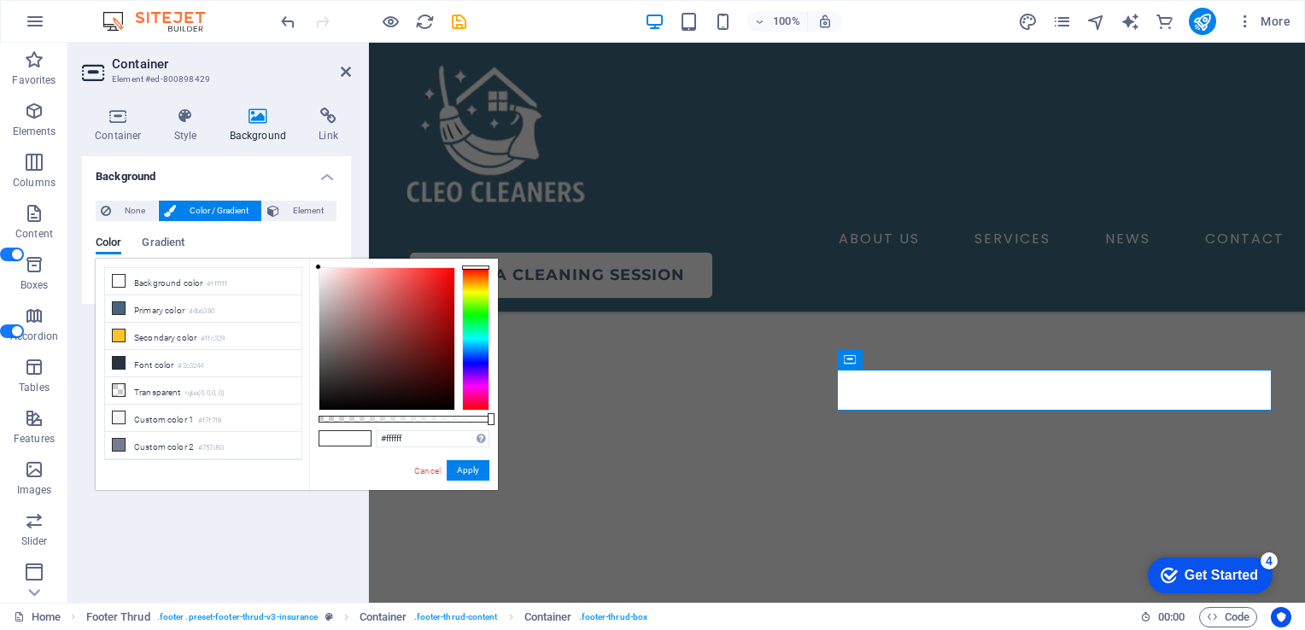
click at [408, 429] on div "#ffffff Supported formats #0852ed rgb(8, 82, 237) rgba(8, 82, 237, 90%) hsv(221…" at bounding box center [403, 498] width 189 height 479
click at [410, 435] on input "#ffffff" at bounding box center [433, 438] width 114 height 17
paste input "#417189"
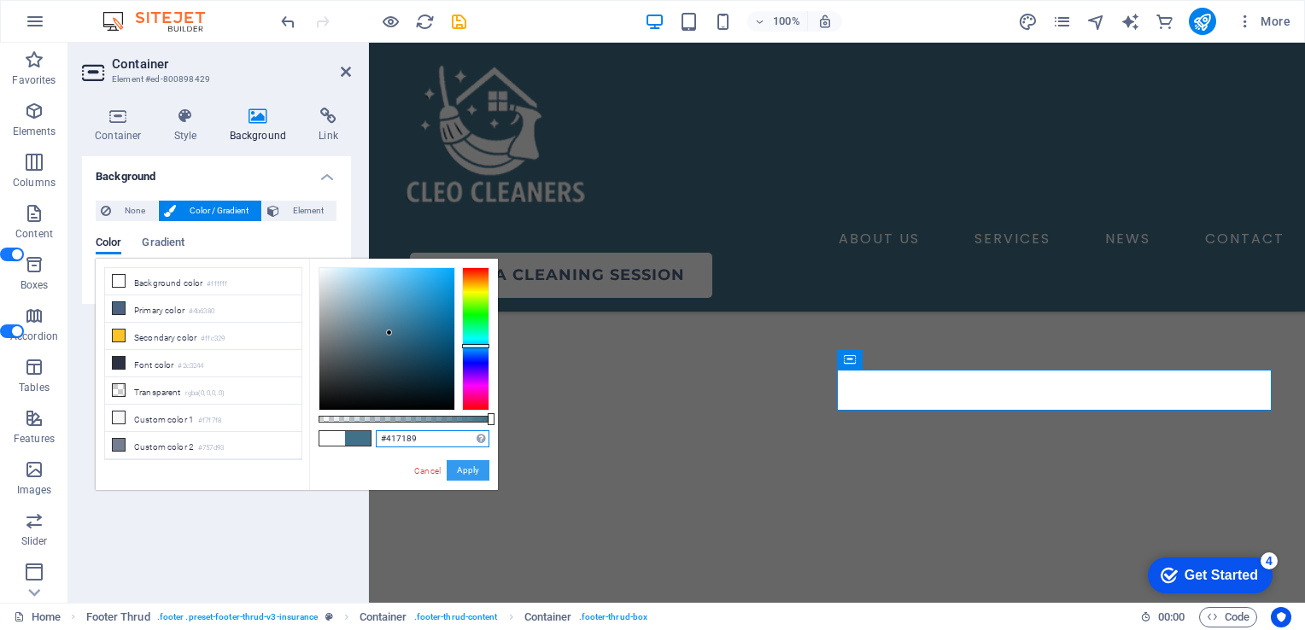
type input "#417189"
click at [460, 462] on button "Apply" at bounding box center [468, 470] width 43 height 20
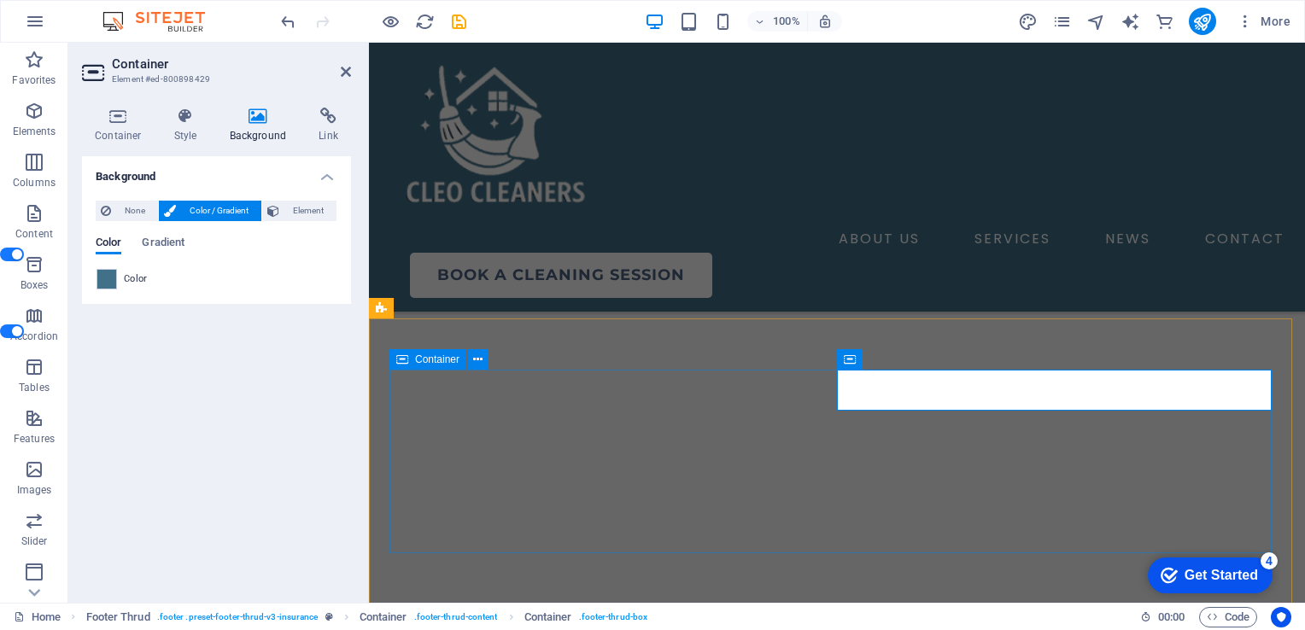
click at [1106, 380] on icon at bounding box center [1108, 380] width 9 height 18
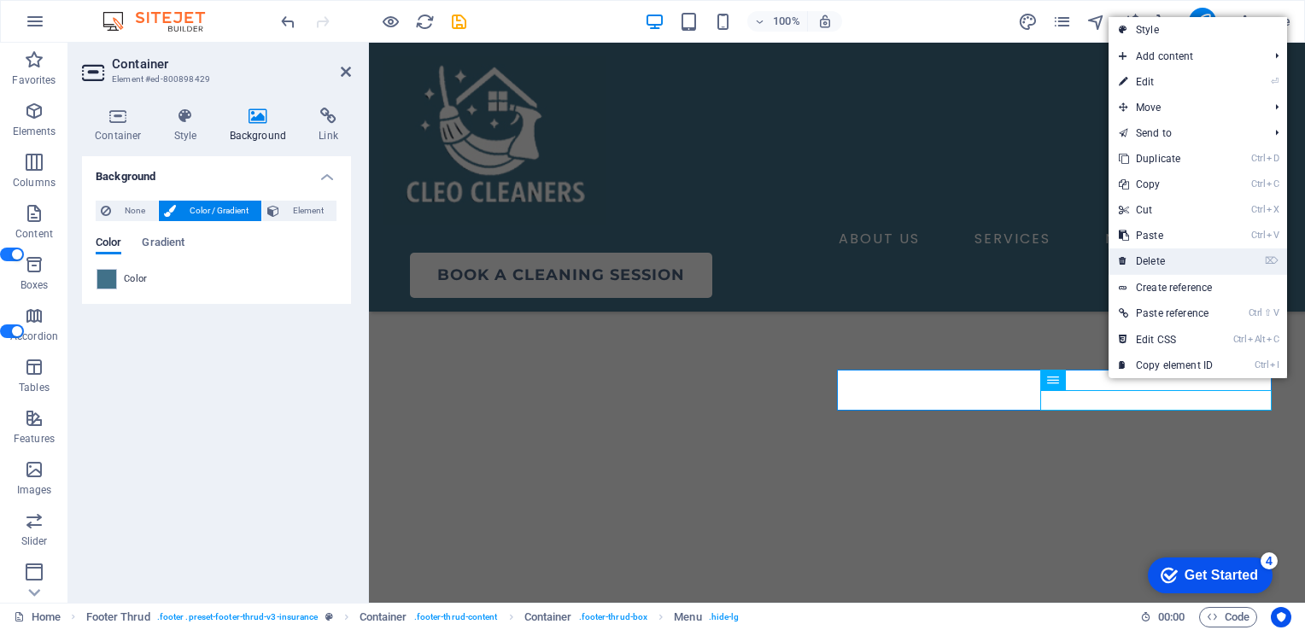
click at [1147, 254] on link "⌦ Delete" at bounding box center [1165, 261] width 114 height 26
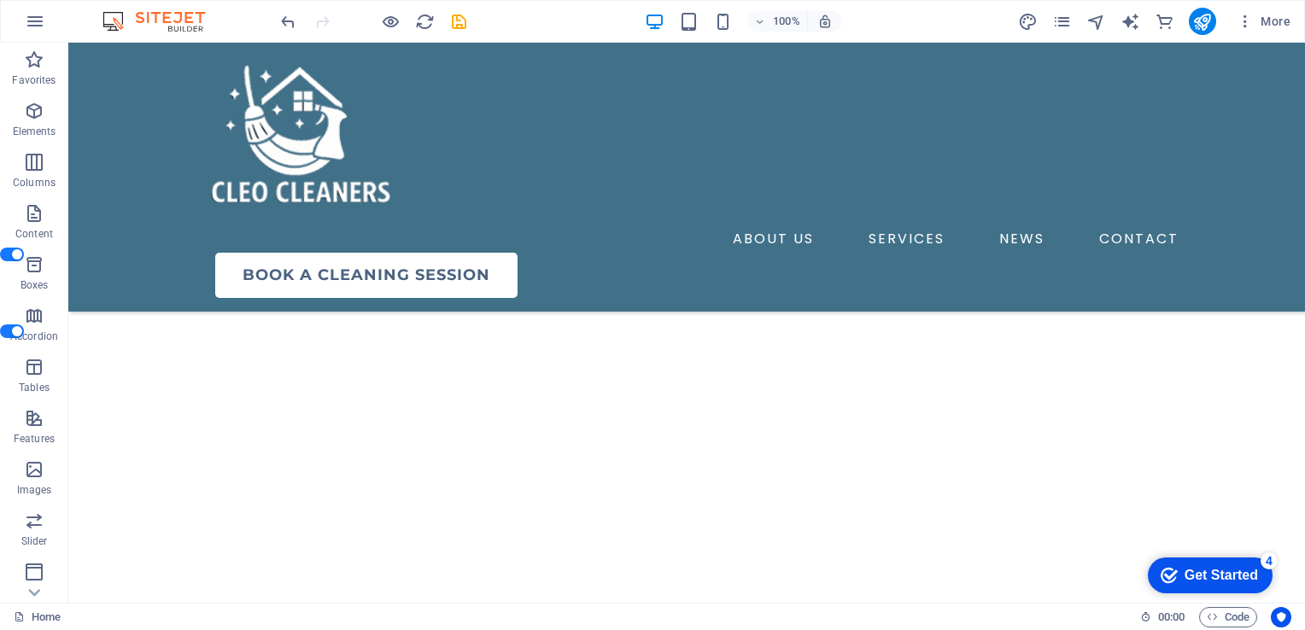
scroll to position [5571, 0]
click at [1074, 496] on icon at bounding box center [1073, 496] width 9 height 18
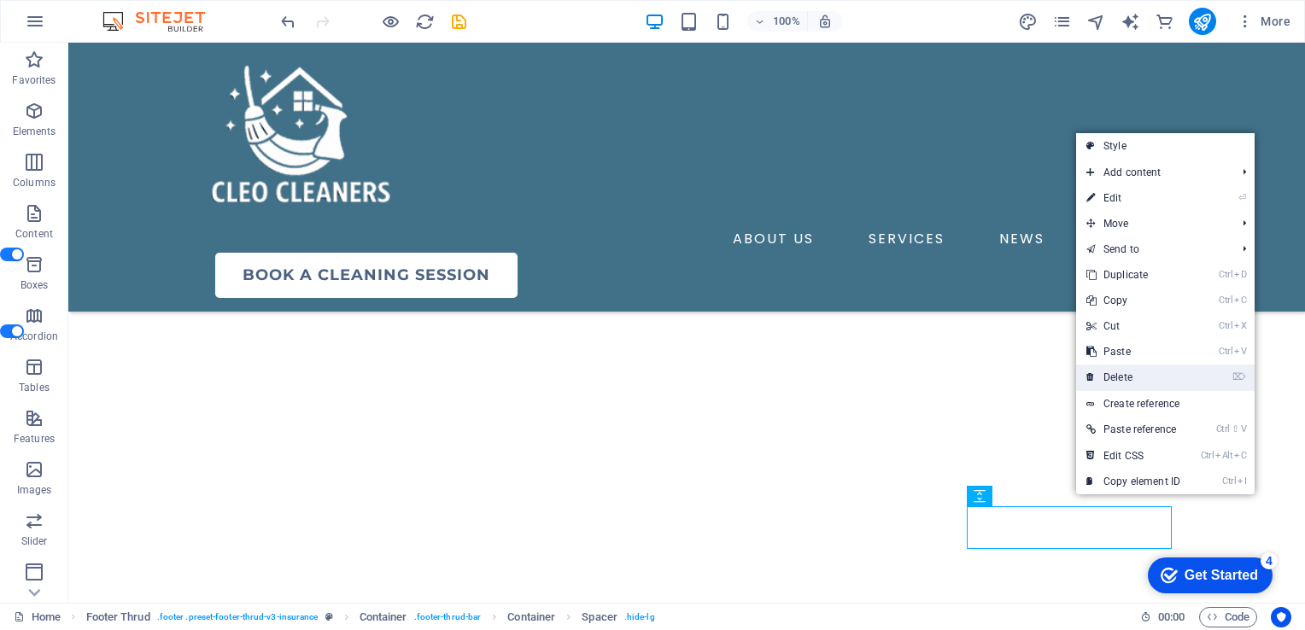
click at [1119, 365] on link "⌦ Delete" at bounding box center [1133, 378] width 114 height 26
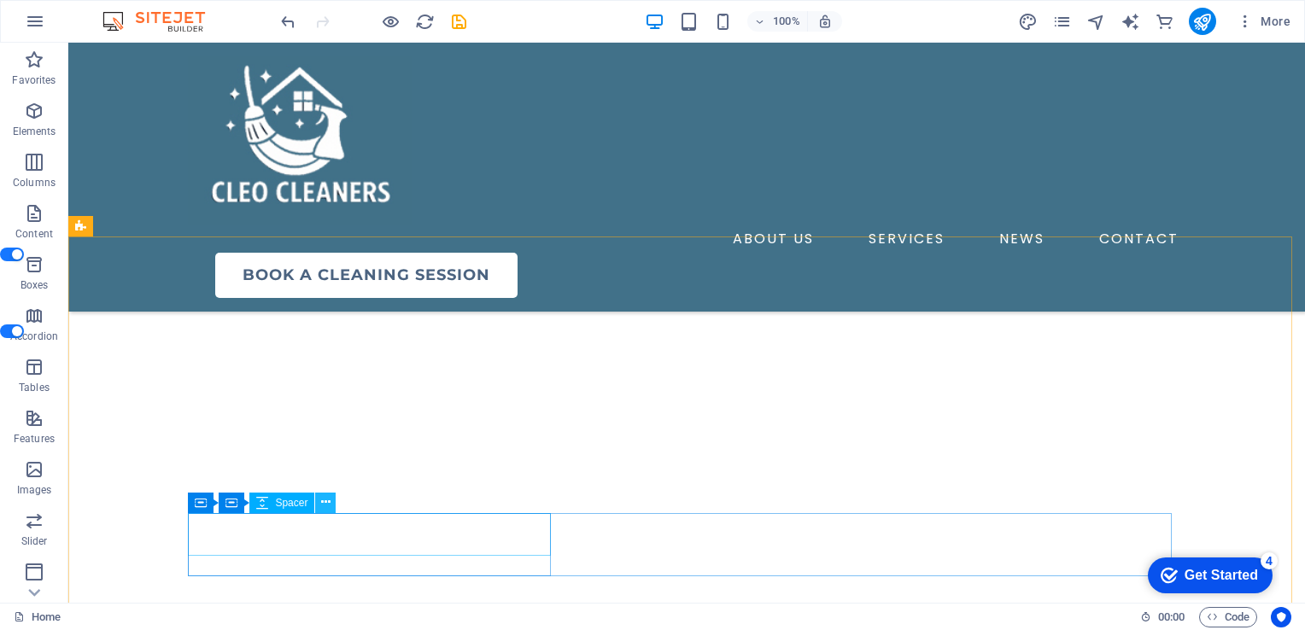
click at [328, 499] on icon at bounding box center [325, 502] width 9 height 18
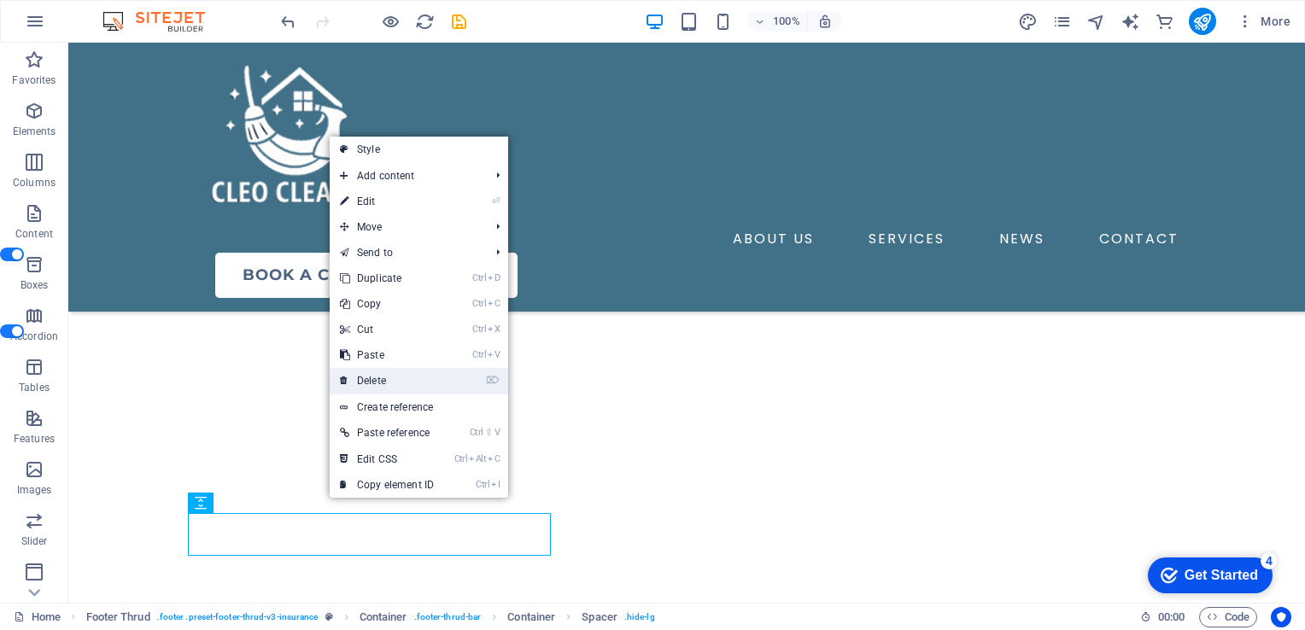
click at [372, 371] on link "⌦ Delete" at bounding box center [387, 381] width 114 height 26
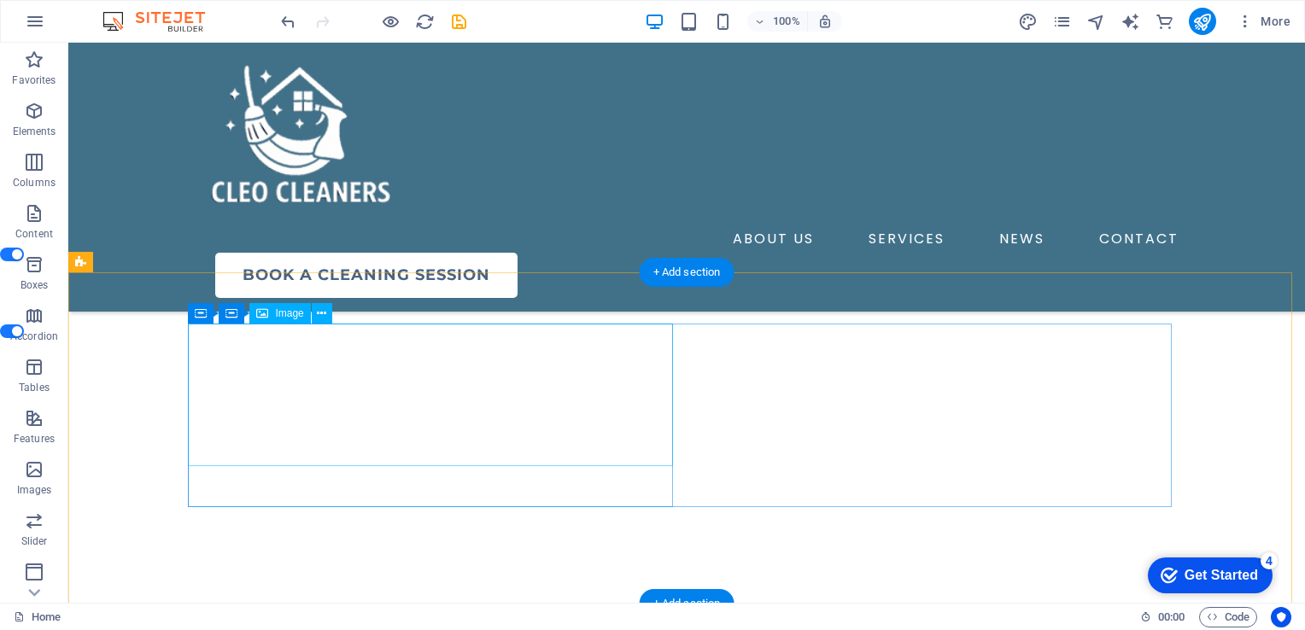
scroll to position [5529, 0]
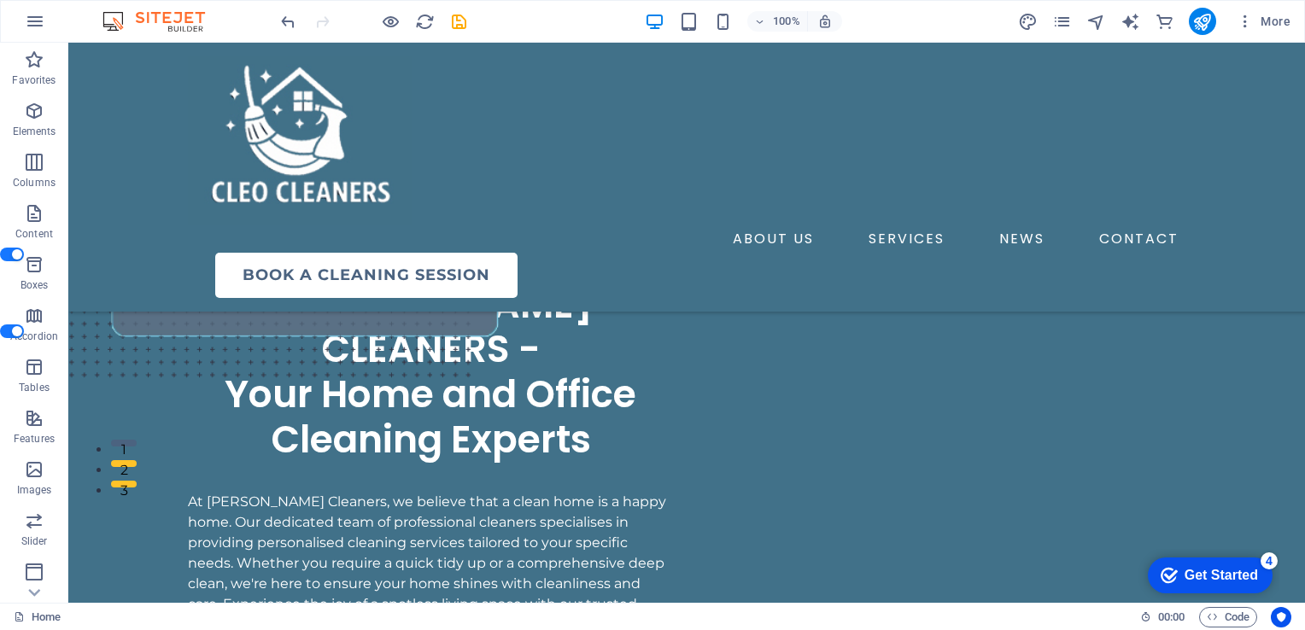
scroll to position [598, 0]
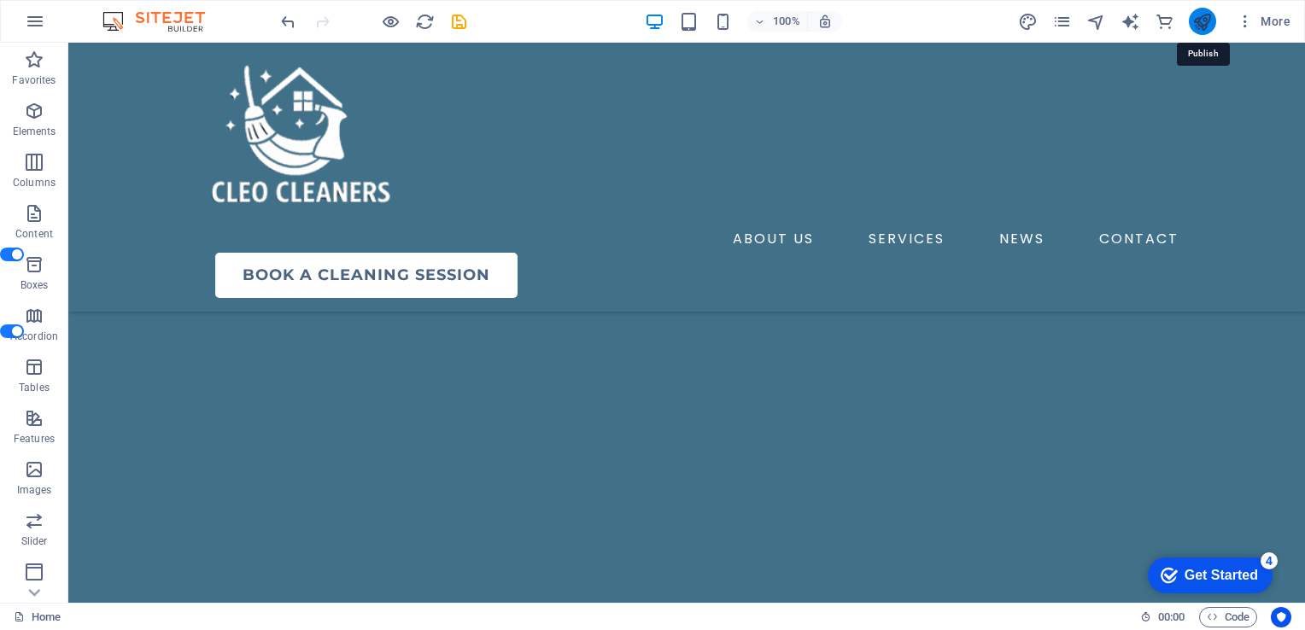
click at [1207, 27] on icon "publish" at bounding box center [1202, 22] width 20 height 20
